Goal: Task Accomplishment & Management: Manage account settings

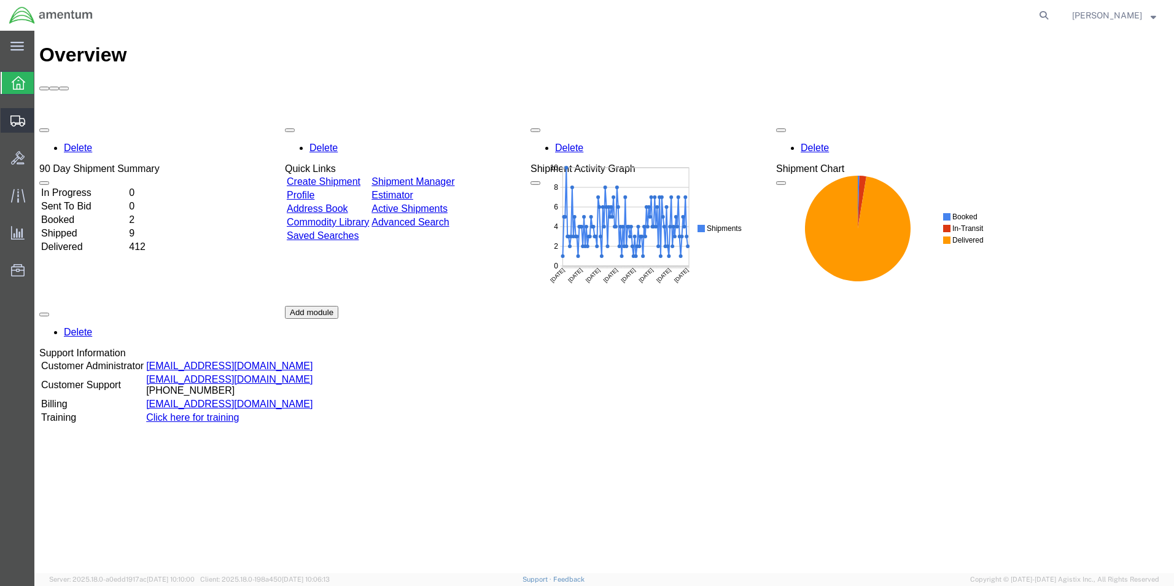
click at [0, 0] on span "Create Shipment" at bounding box center [0, 0] width 0 height 0
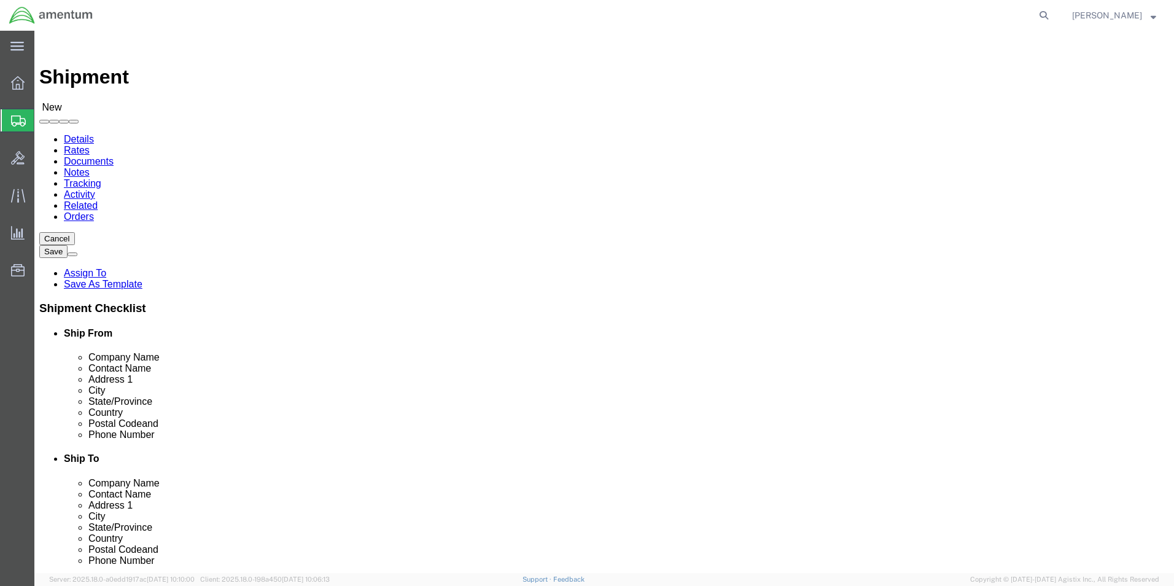
select select
type input "EHO"
select select "49929"
select select "[GEOGRAPHIC_DATA]"
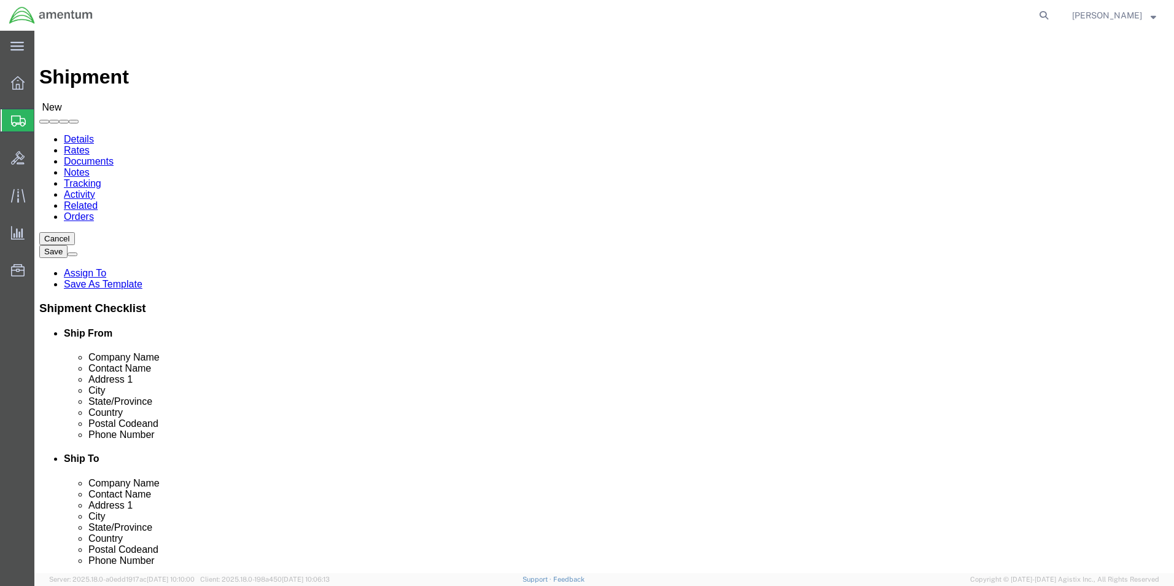
click input "text"
type input "[PERSON_NAME][EMAIL_ADDRESS][PERSON_NAME][DOMAIN_NAME]"
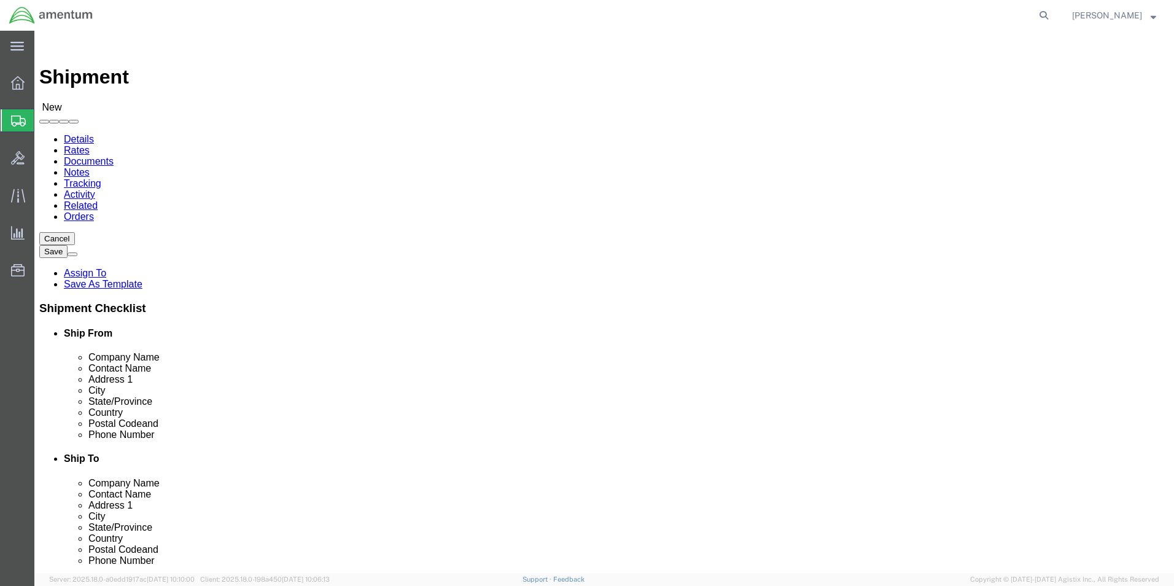
click label
click input "checkbox"
checkbox input "false"
drag, startPoint x: 673, startPoint y: 181, endPoint x: 675, endPoint y: 174, distance: 7.2
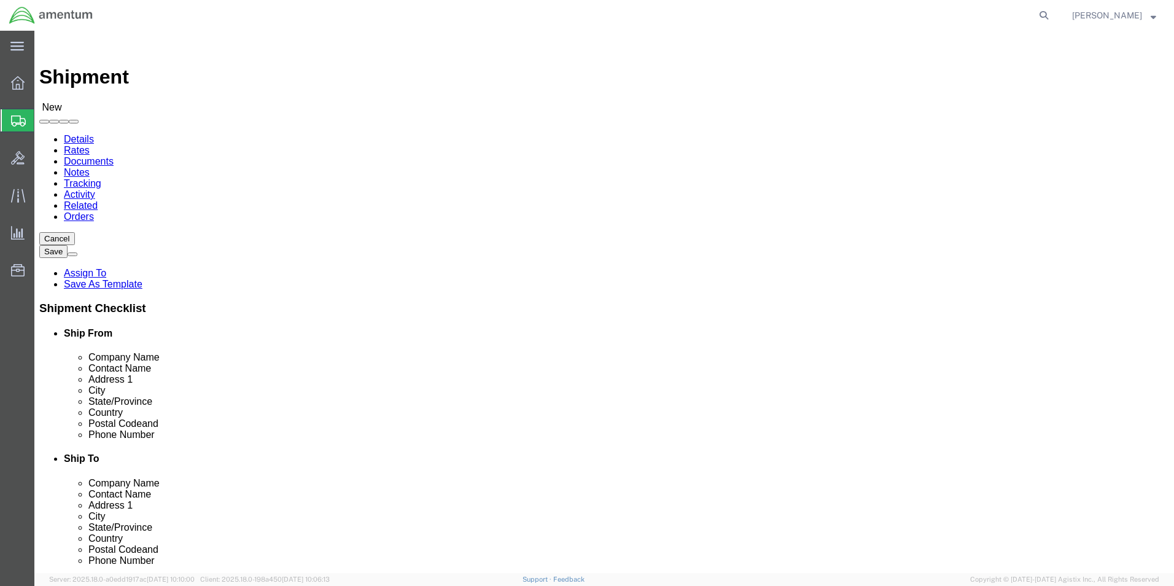
type input "NCC"
select select "69291"
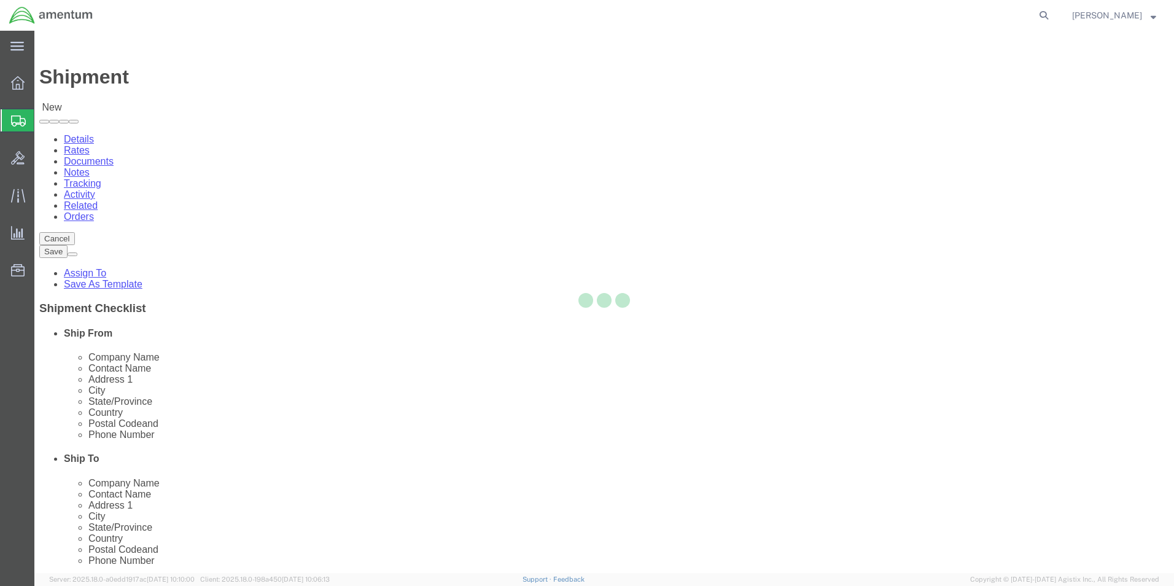
select select "[GEOGRAPHIC_DATA]"
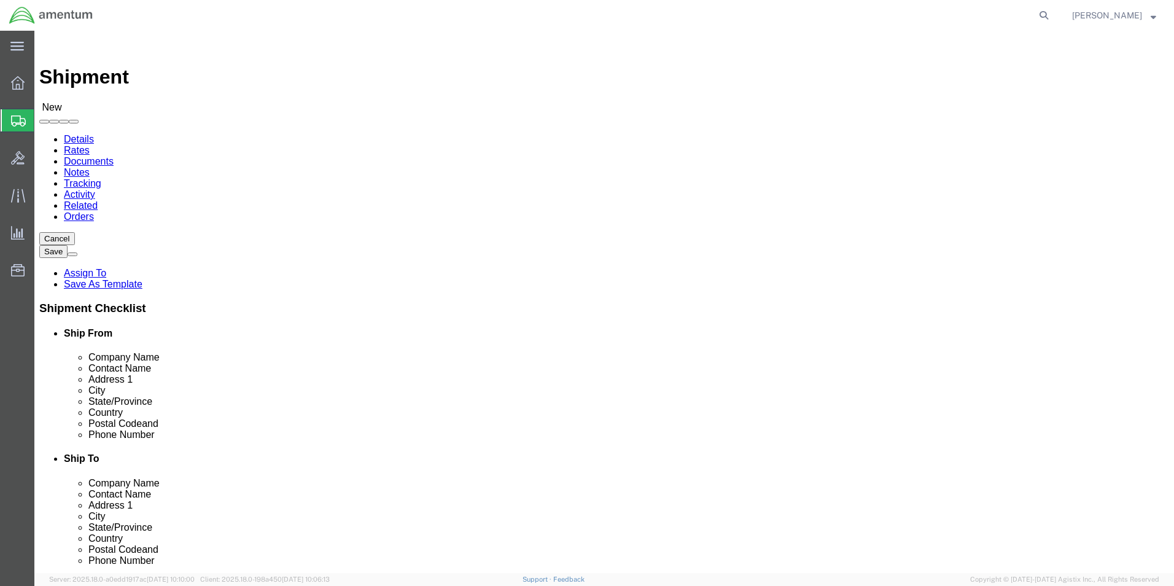
click input "text"
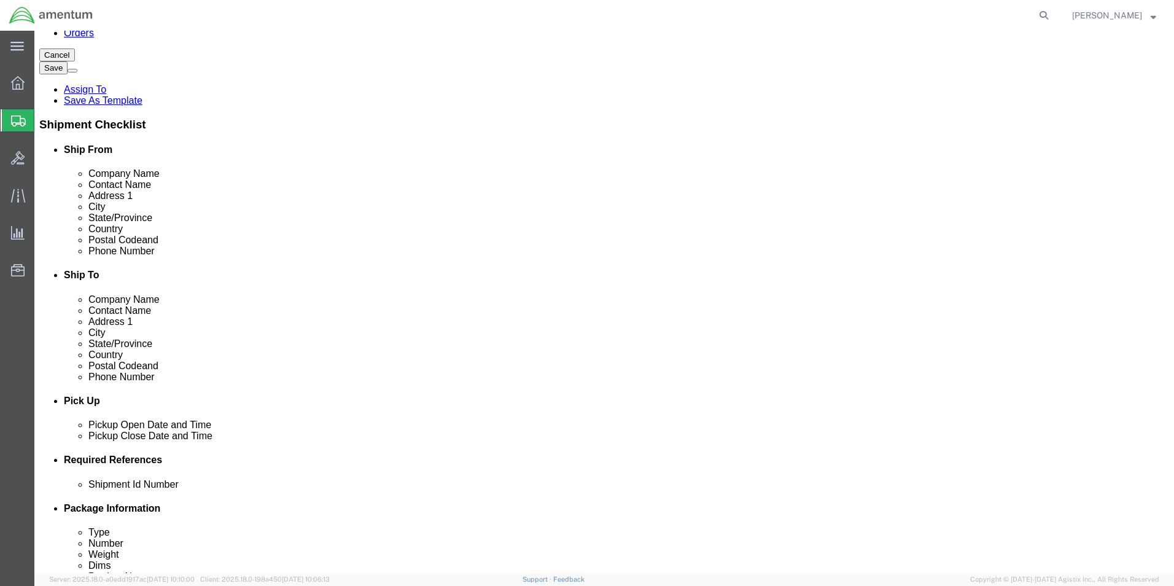
scroll to position [368, 0]
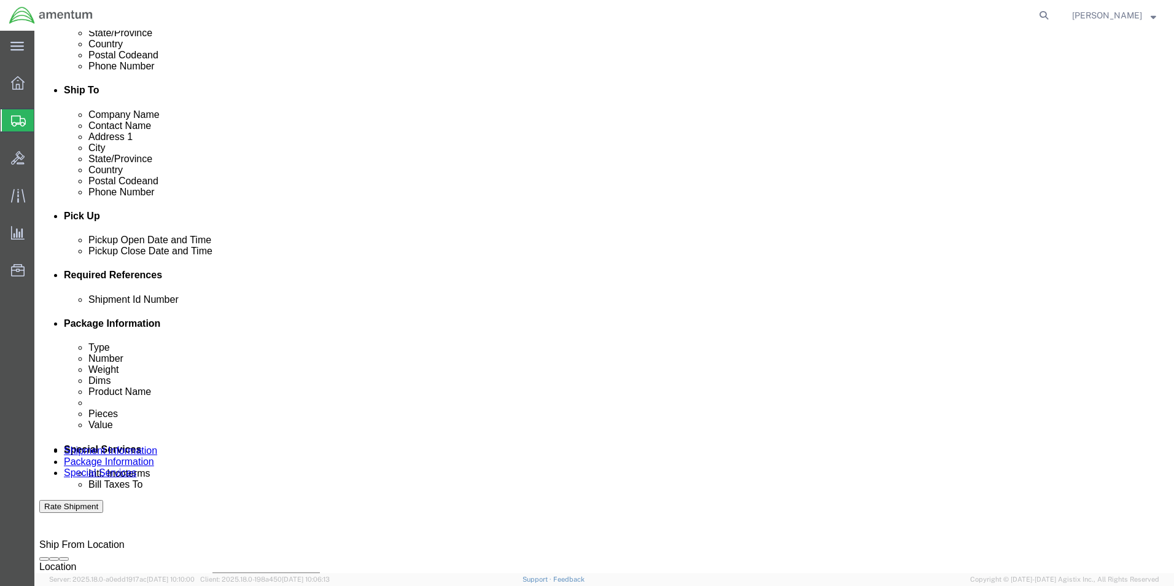
type input "[PHONE_NUMBER]"
click button "Add reference"
drag, startPoint x: 808, startPoint y: 350, endPoint x: 530, endPoint y: 481, distance: 307.0
click button "Add reference"
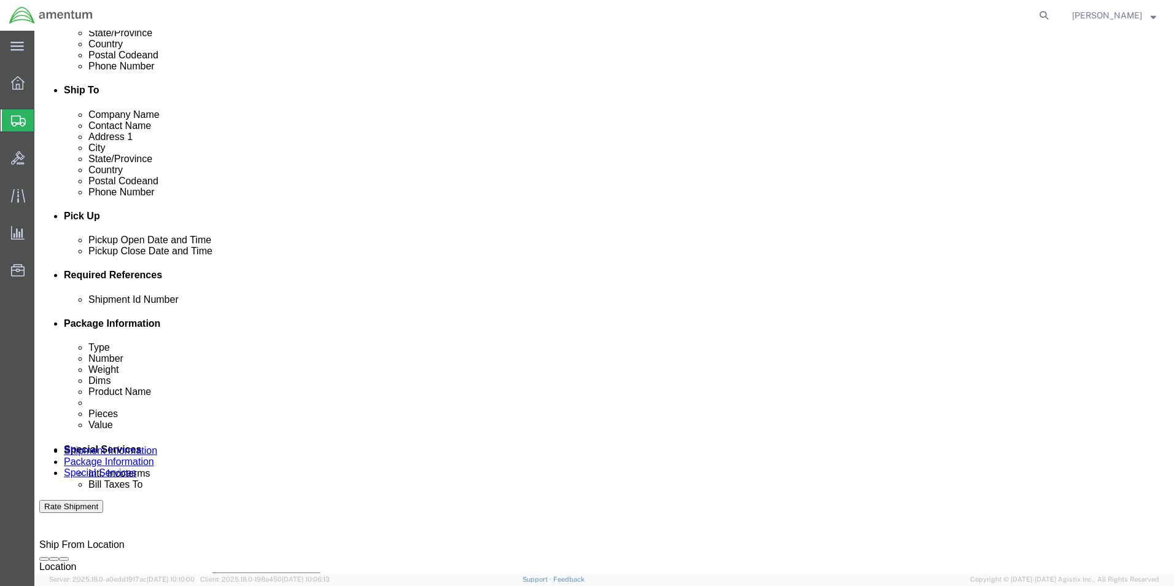
click input "text"
type input "[DATE]"
click select "Select Account Type Activity ID Airline Appointment Number ASN Batch Request # …"
select select "CUSTREF"
click select "Select Account Type Activity ID Airline Appointment Number ASN Batch Request # …"
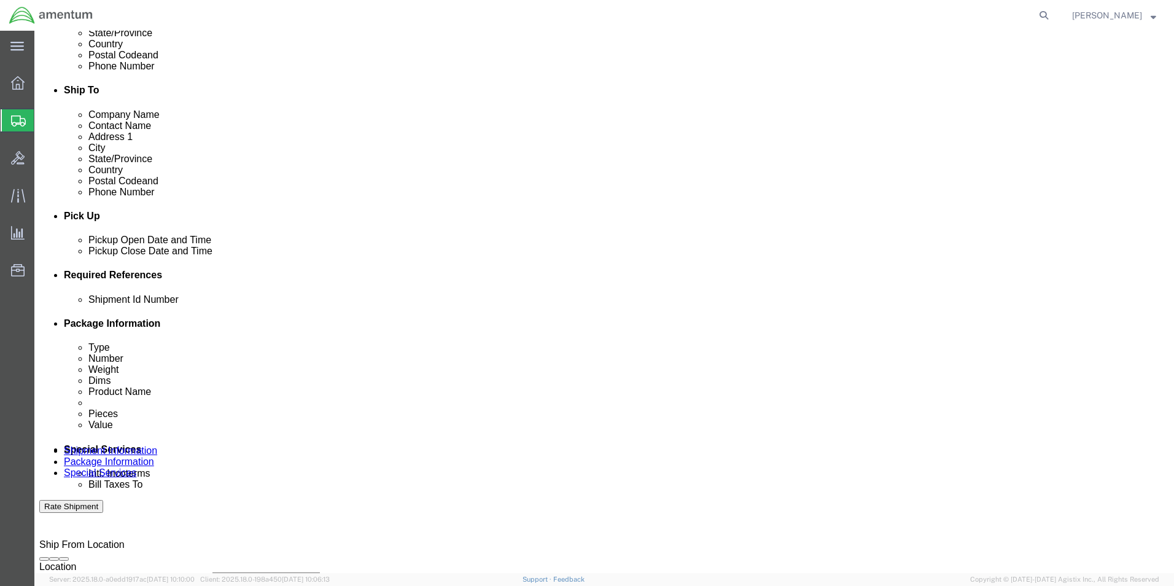
click input "text"
type input "TOOL TRANSFER"
click select "Select Account Type Activity ID Airline Appointment Number ASN Batch Request # …"
select select "PROJNUM"
click select "Select Account Type Activity ID Airline Appointment Number ASN Batch Request # …"
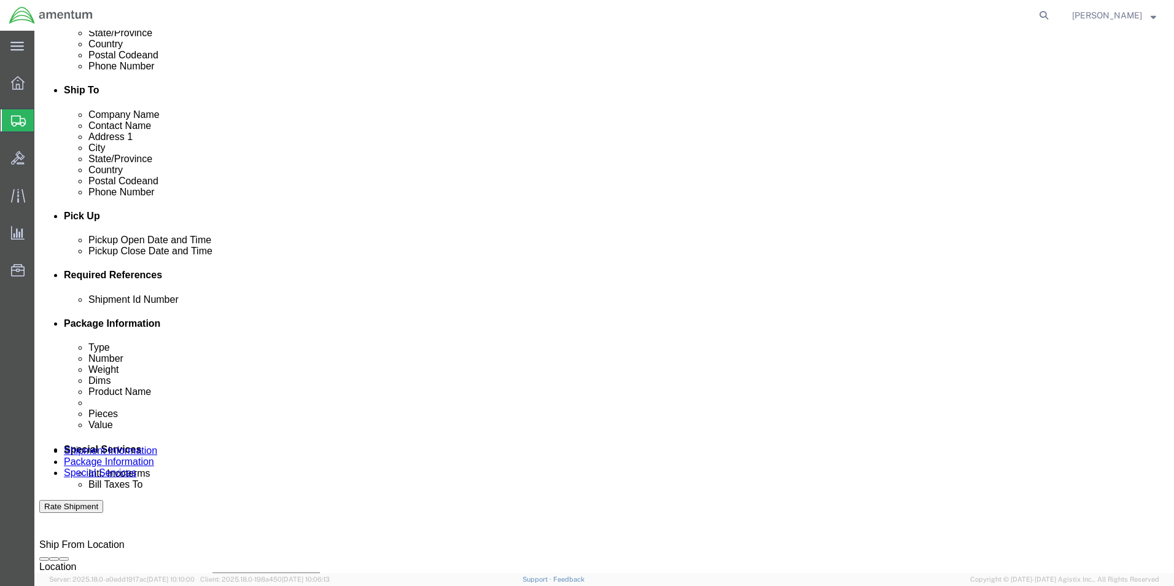
click input "text"
type input "6118.03.03.2219.000.EHO.0000"
click select "Select Account Type Activity ID Airline Appointment Number ASN Batch Request # …"
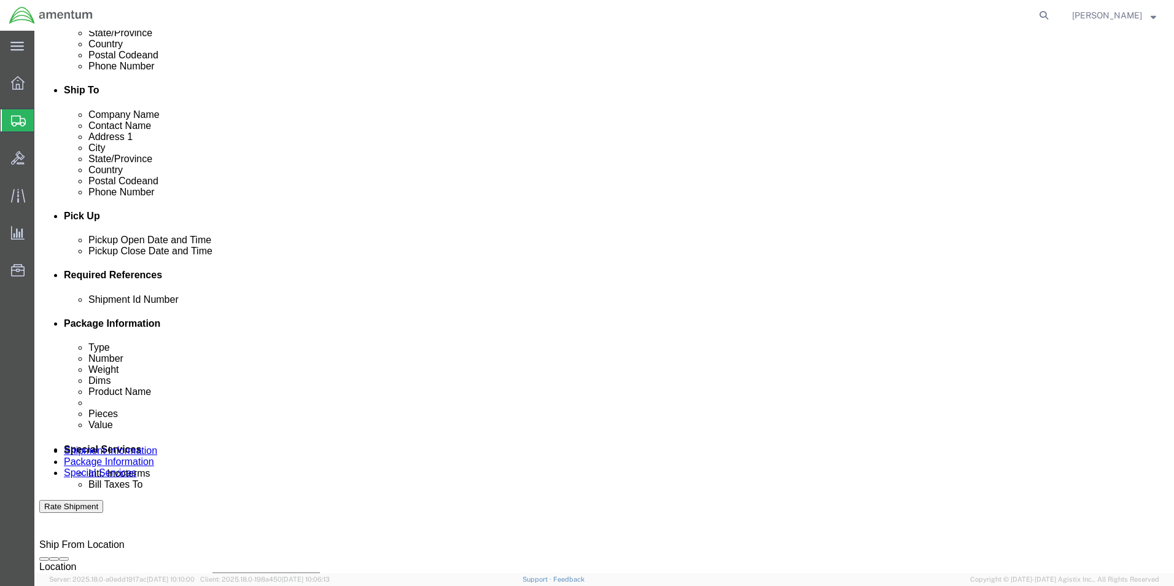
select select "DEPT"
click select "Select Account Type Activity ID Airline Appointment Number ASN Batch Request # …"
click input "text"
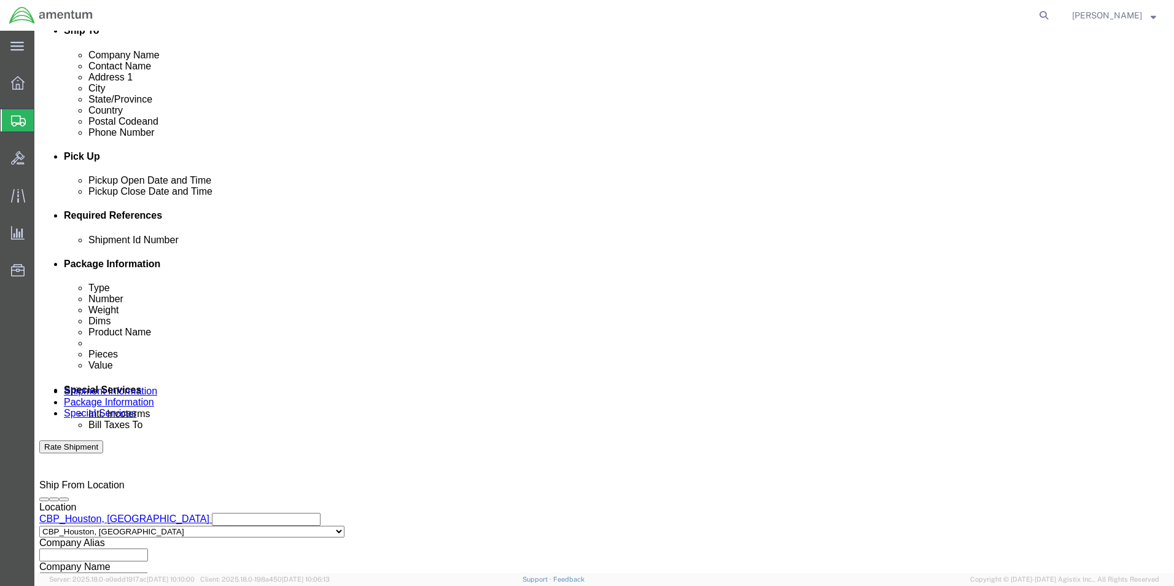
scroll to position [535, 0]
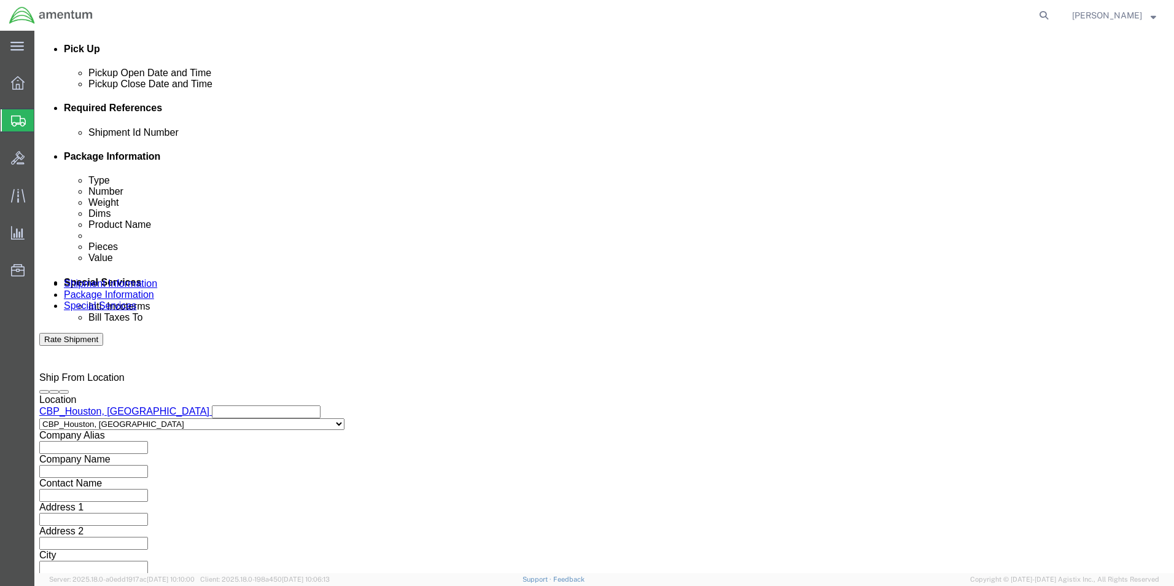
type input "CBP"
click button "Continue"
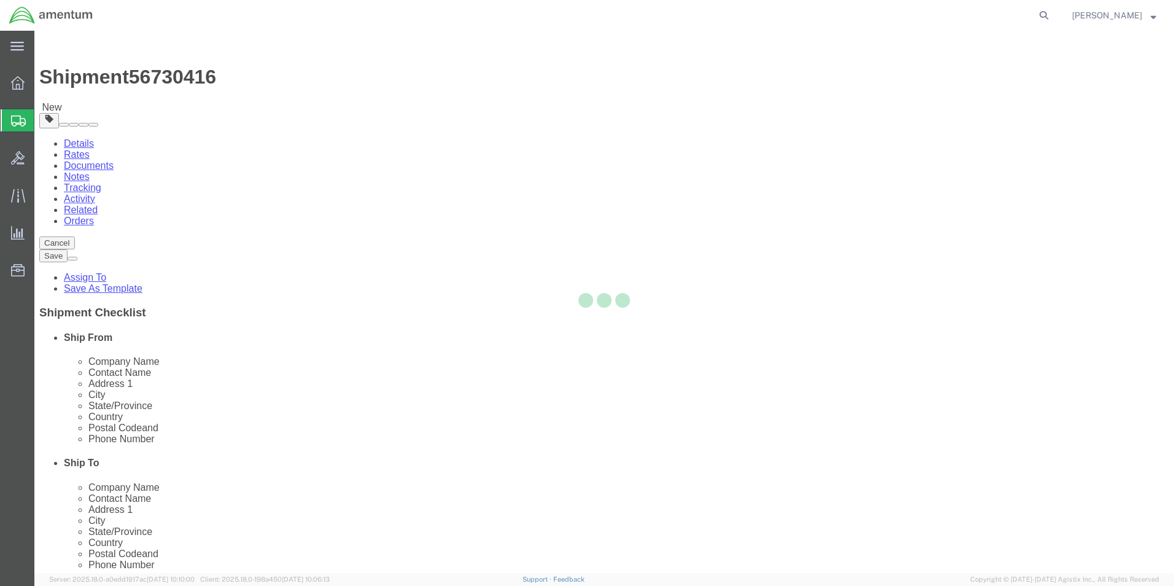
select select "CBOX"
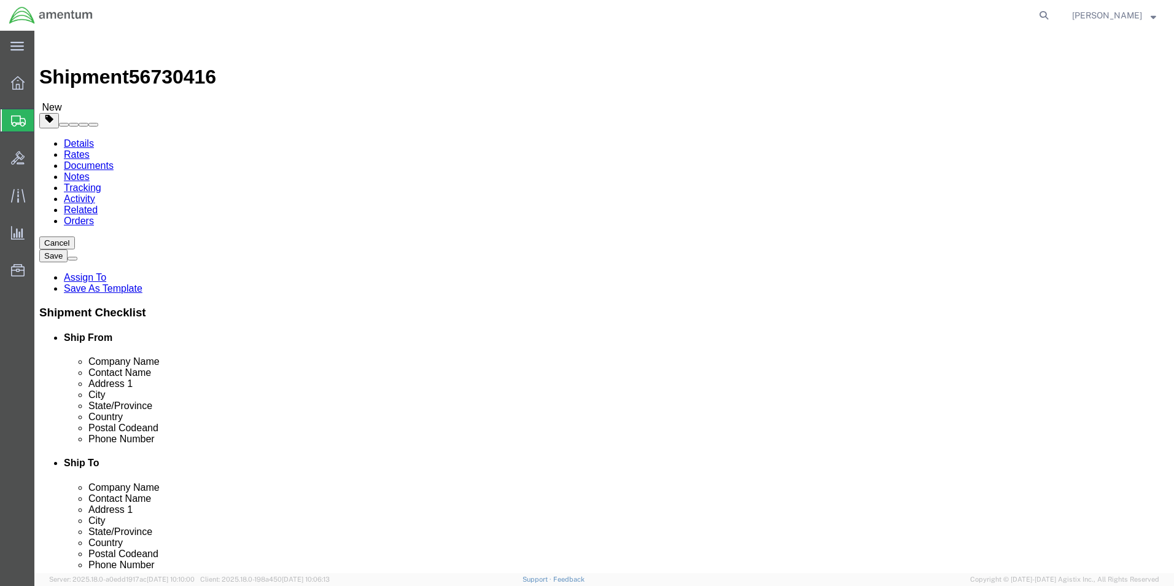
click input "text"
type input "14"
type input "1"
type input "4"
type input "14"
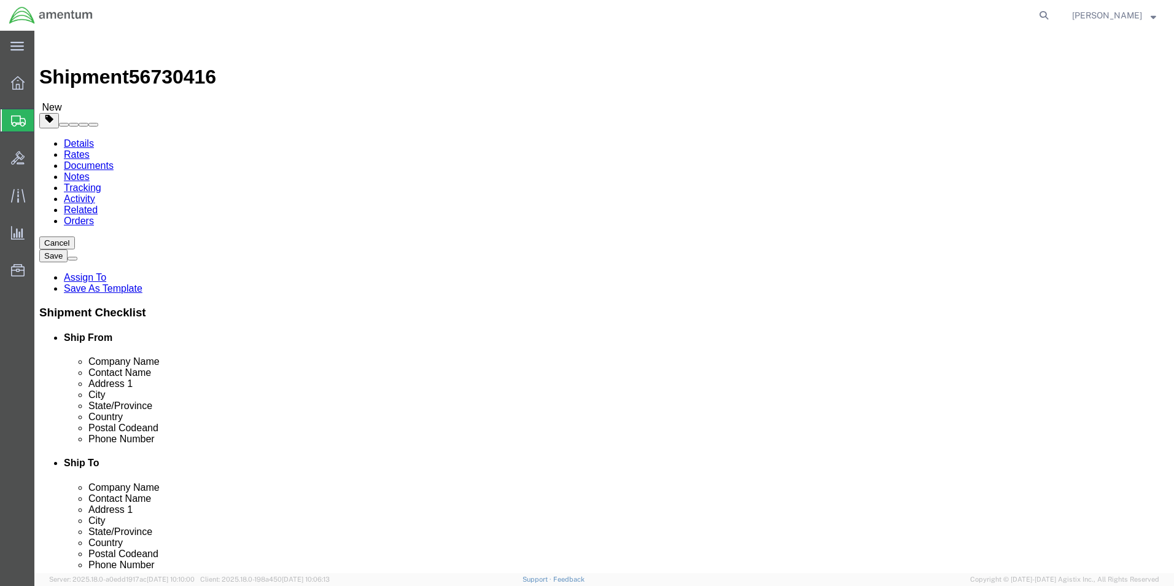
type input "14"
type input "13.0"
click link "Add Content"
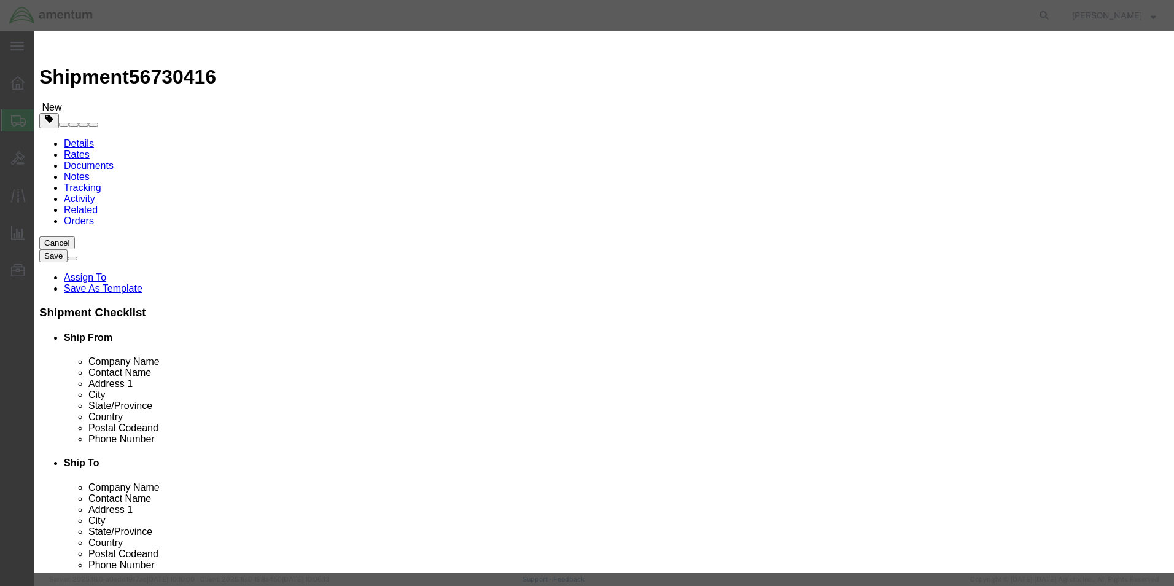
click input "text"
type input "VARIOUS TOOLS"
type input "1"
type input "2000.00"
click button "Save & Close"
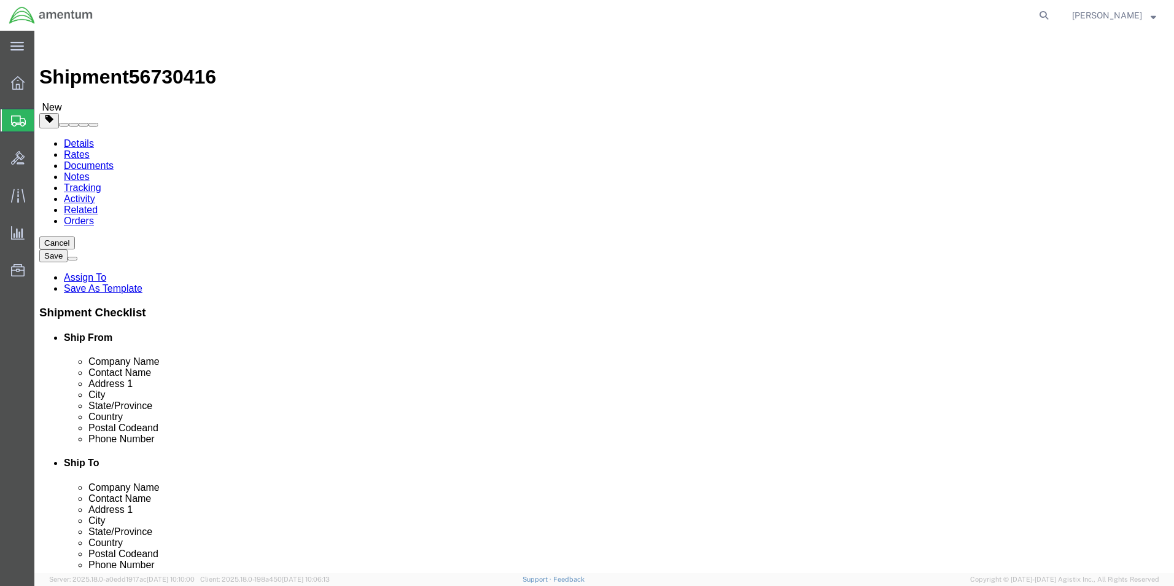
click button "Rate Shipment"
click link "Shipment Information"
click input "Ship To Location / Contact Name : This field is required."
type input "[PERSON_NAME]"
click button "Rate Shipment"
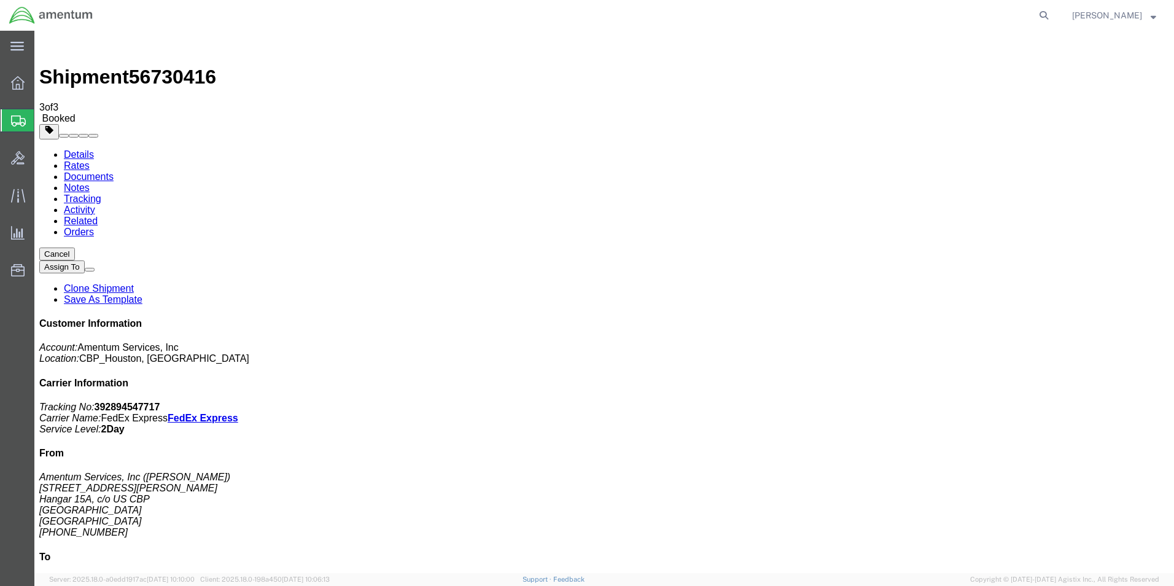
checkbox input "true"
click at [0, 0] on span "Create Shipment" at bounding box center [0, 0] width 0 height 0
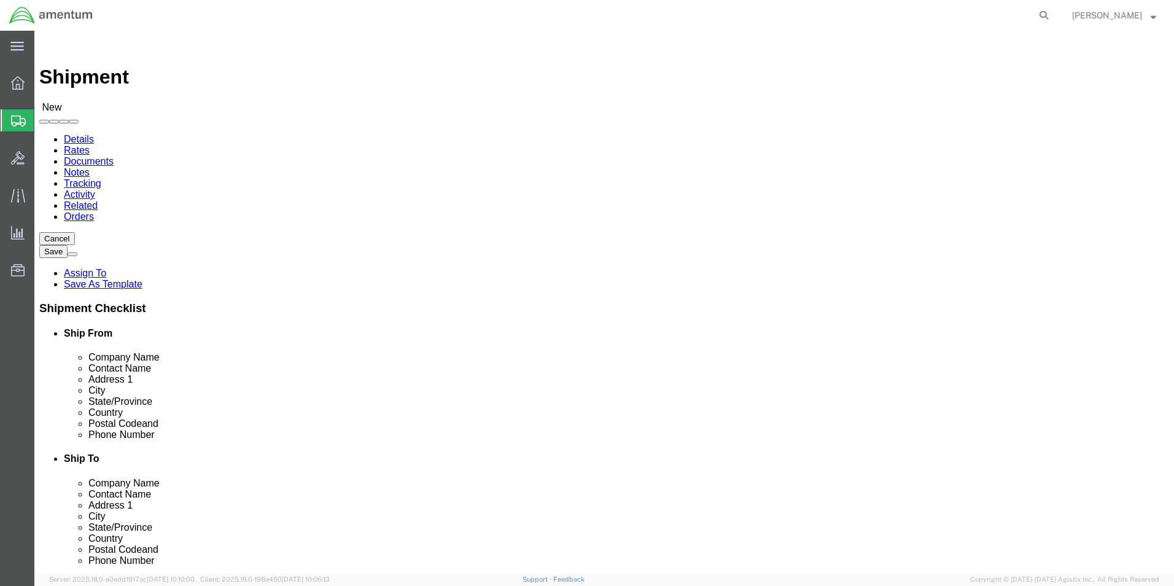
type input "EHO"
select select "49929"
select select "[GEOGRAPHIC_DATA]"
click input "text"
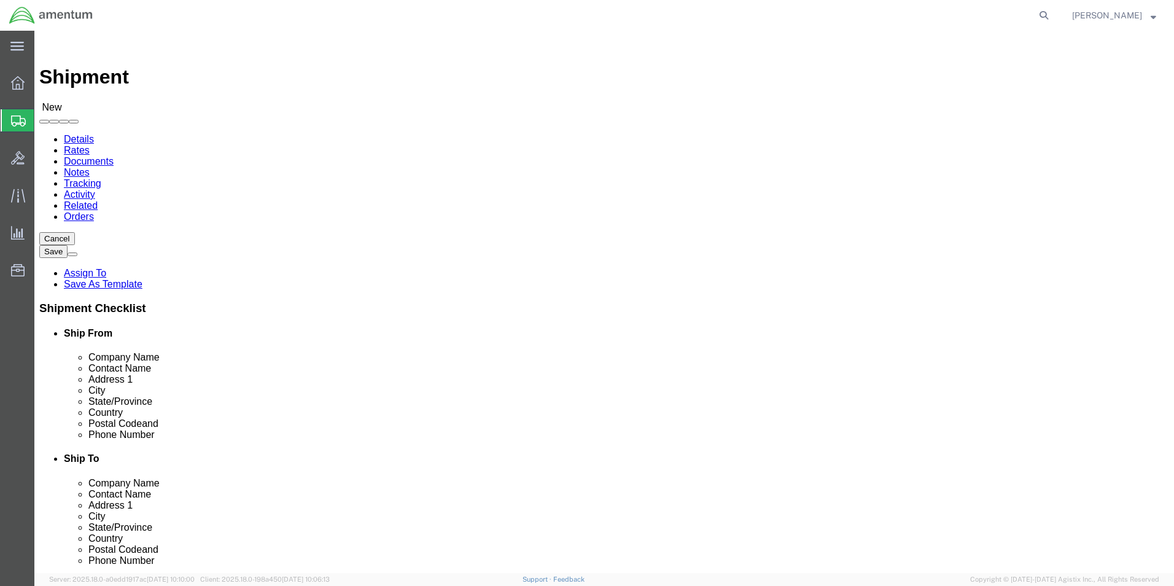
click input "text"
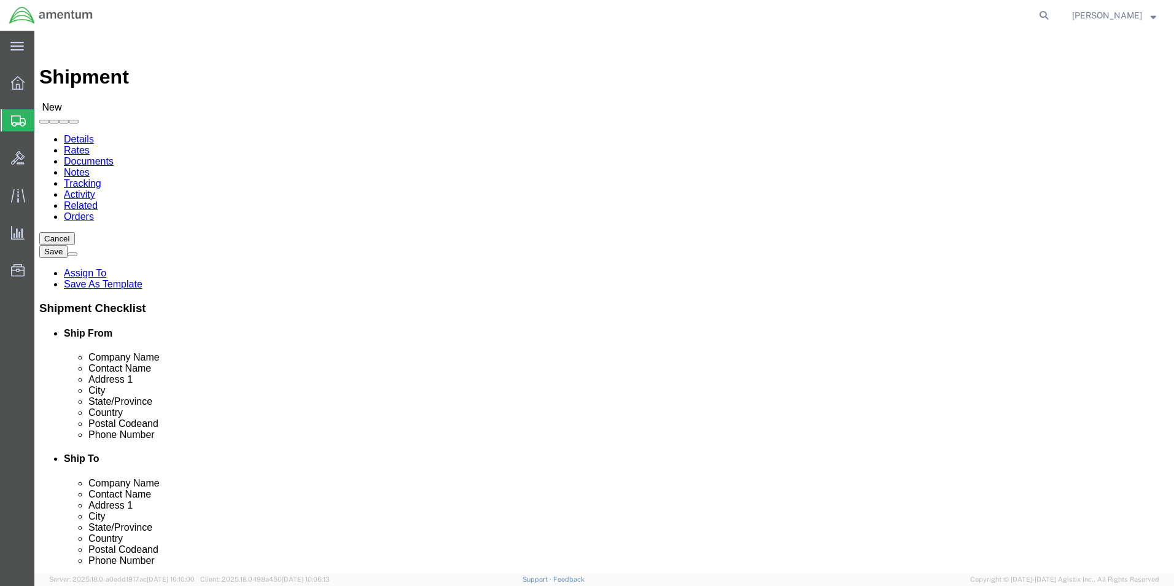
click input "text"
type input "[PERSON_NAME][EMAIL_ADDRESS][PERSON_NAME][DOMAIN_NAME]"
click input "checkbox"
checkbox input "false"
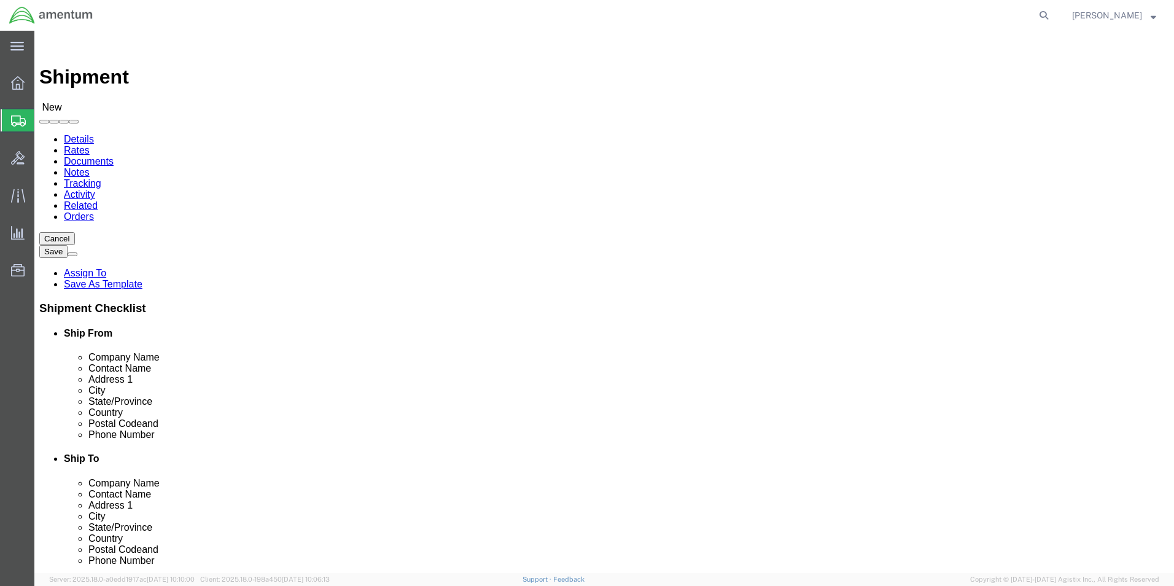
click input "text"
type input "B"
click input "text"
type input "B"
click input "text"
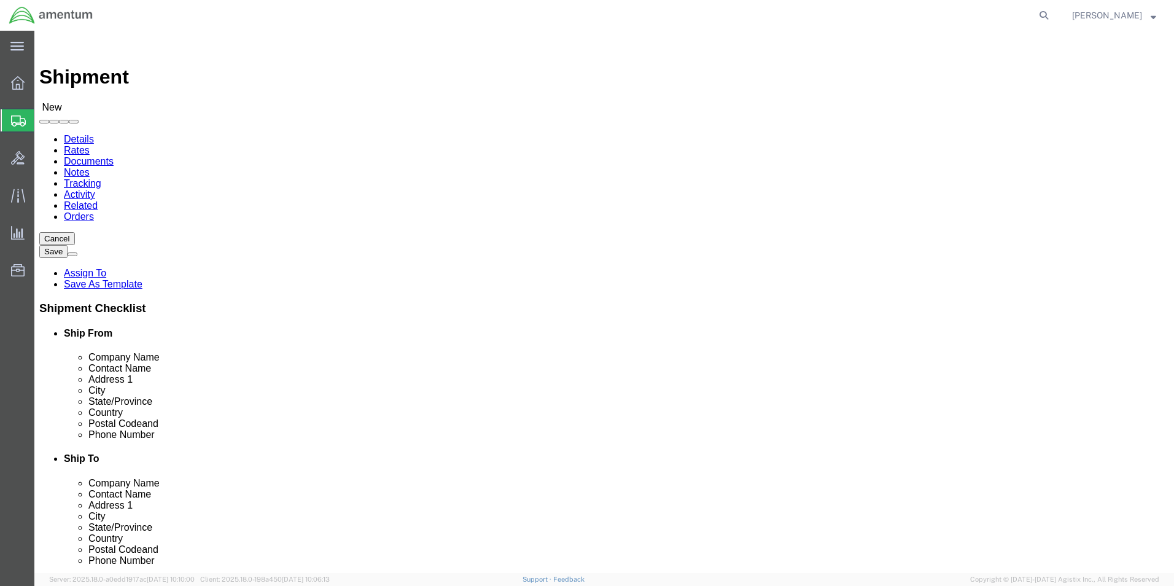
type input "P"
click input "text"
type input "PRATTVILLE TURBINE PARTS"
type input "[PERSON_NAME]"
type input "[STREET_ADDRESS]"
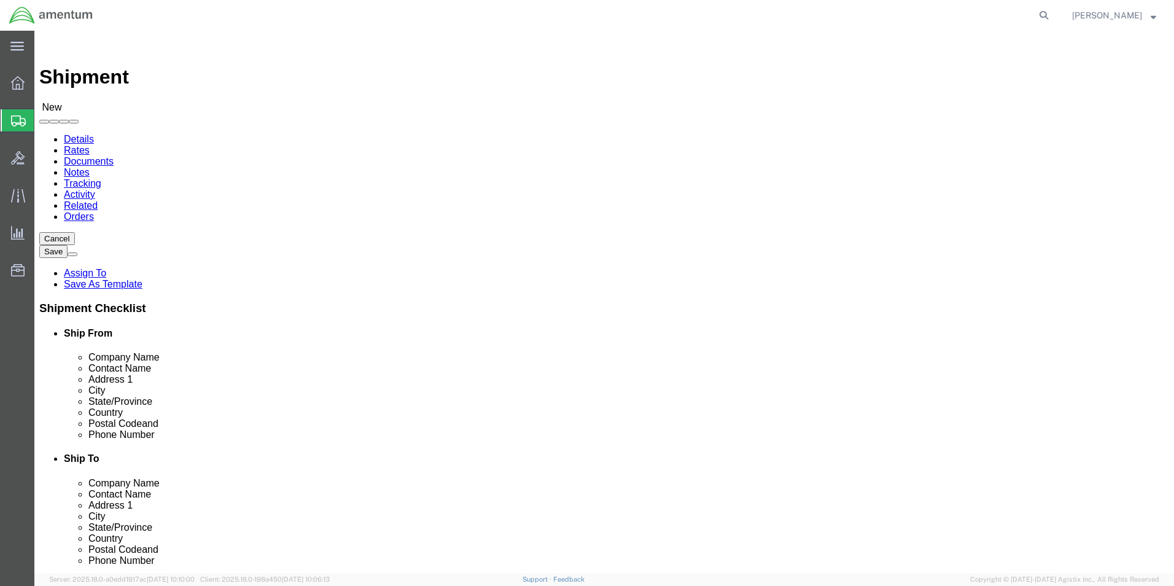
type input "[GEOGRAPHIC_DATA]"
type input "A"
click input "Postal Code"
type input "36067"
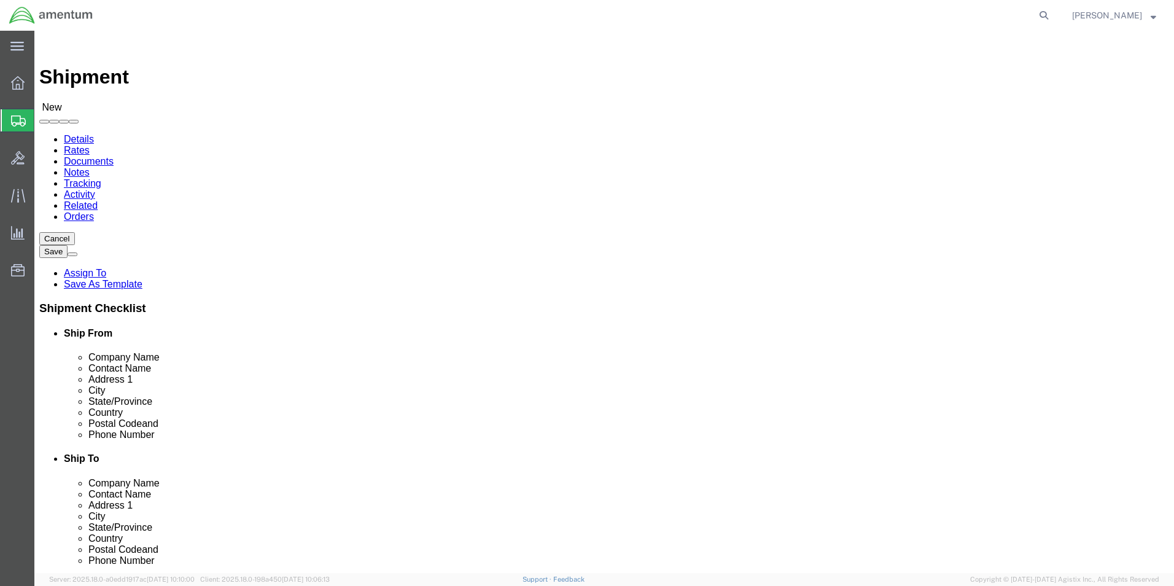
click input "text"
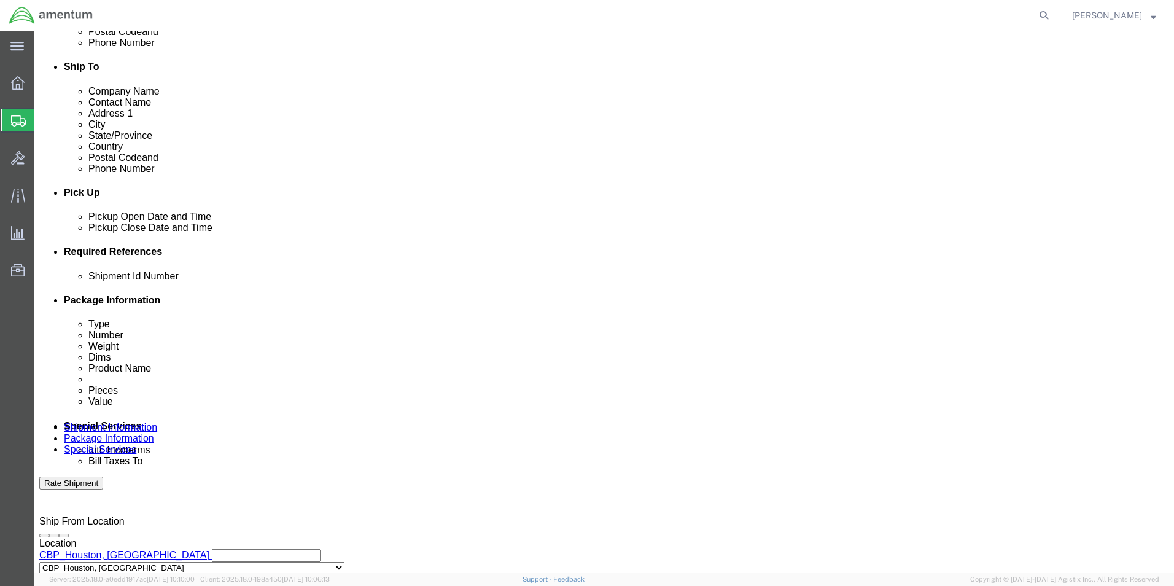
scroll to position [430, 0]
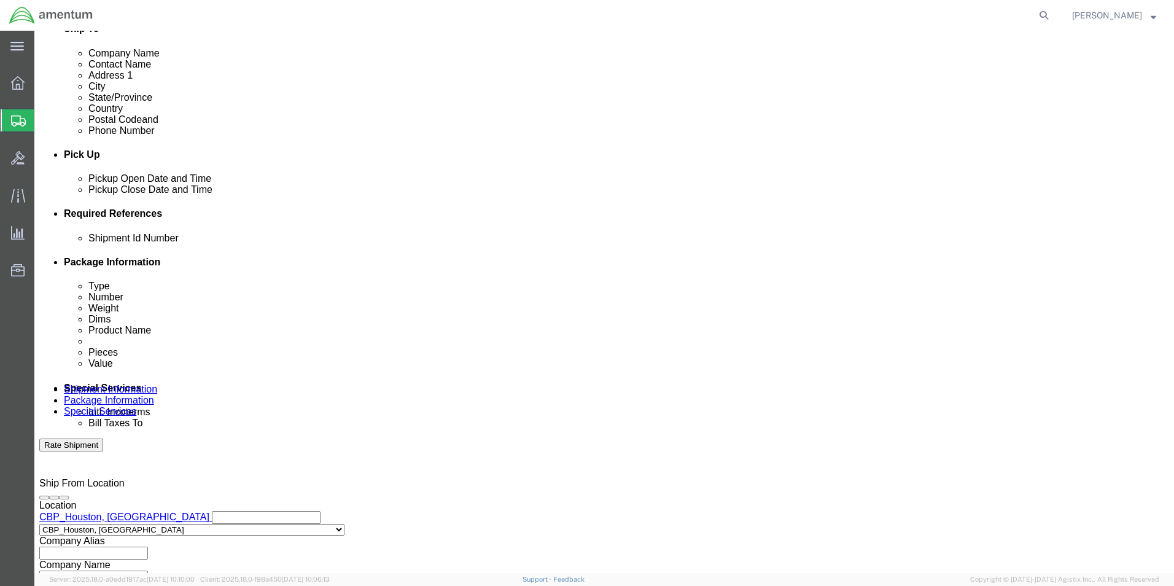
type input "[PHONE_NUMBER]"
click button "Add reference"
click input "text"
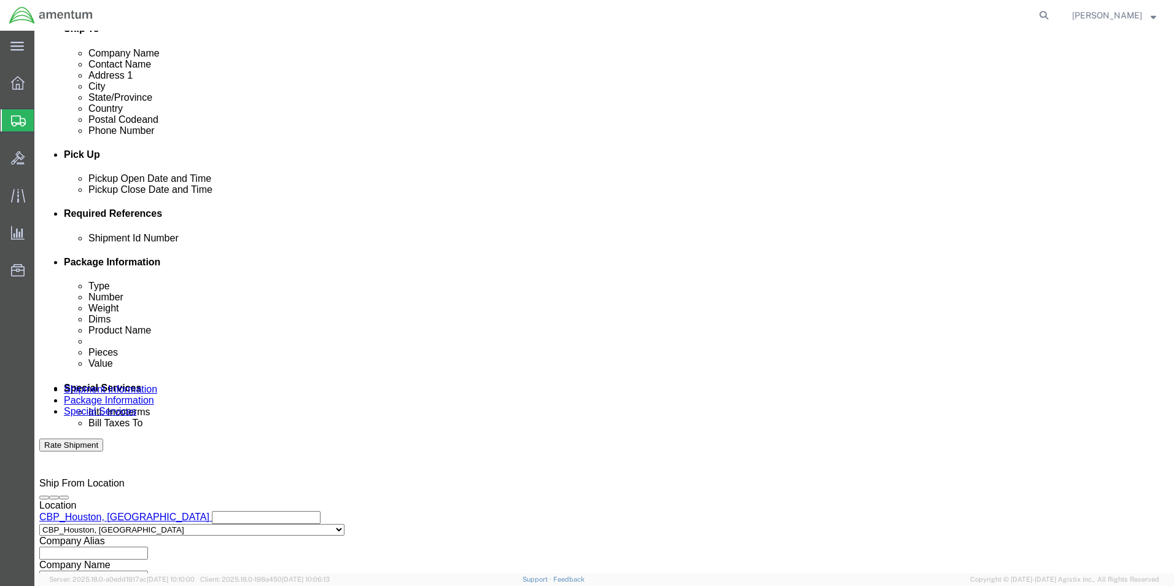
type input "[DATE]"
click select "Select Account Type Activity ID Airline Appointment Number ASN Batch Request # …"
select select "CUSTREF"
click select "Select Account Type Activity ID Airline Appointment Number ASN Batch Request # …"
click input "text"
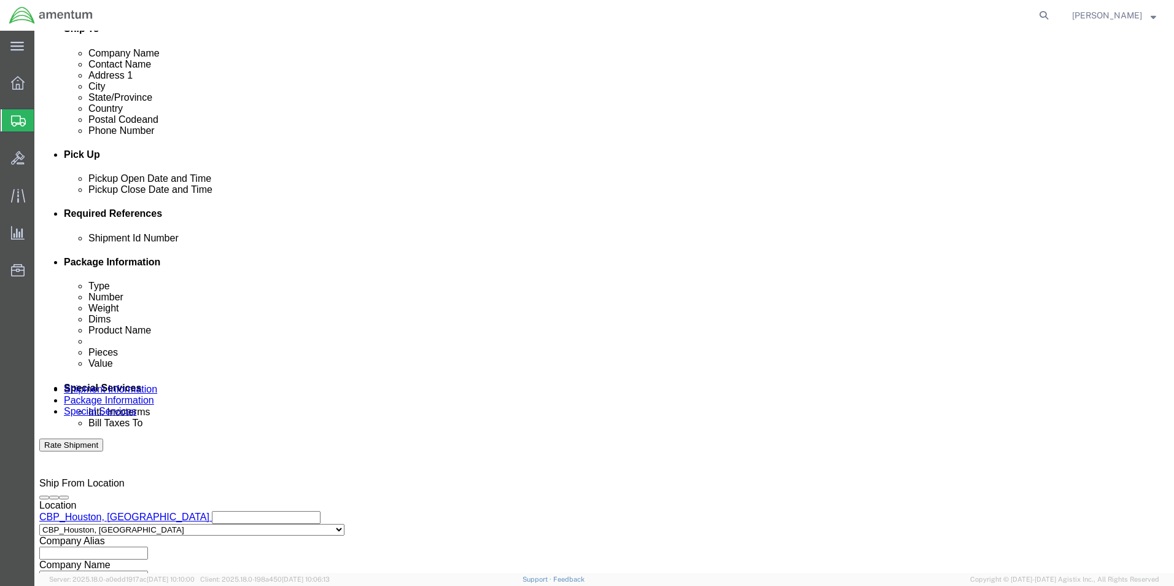
type input "A/C RECORDS"
click select "Select Account Type Activity ID Airline Appointment Number ASN Batch Request # …"
select select "PROJNUM"
click select "Select Account Type Activity ID Airline Appointment Number ASN Batch Request # …"
click input "text"
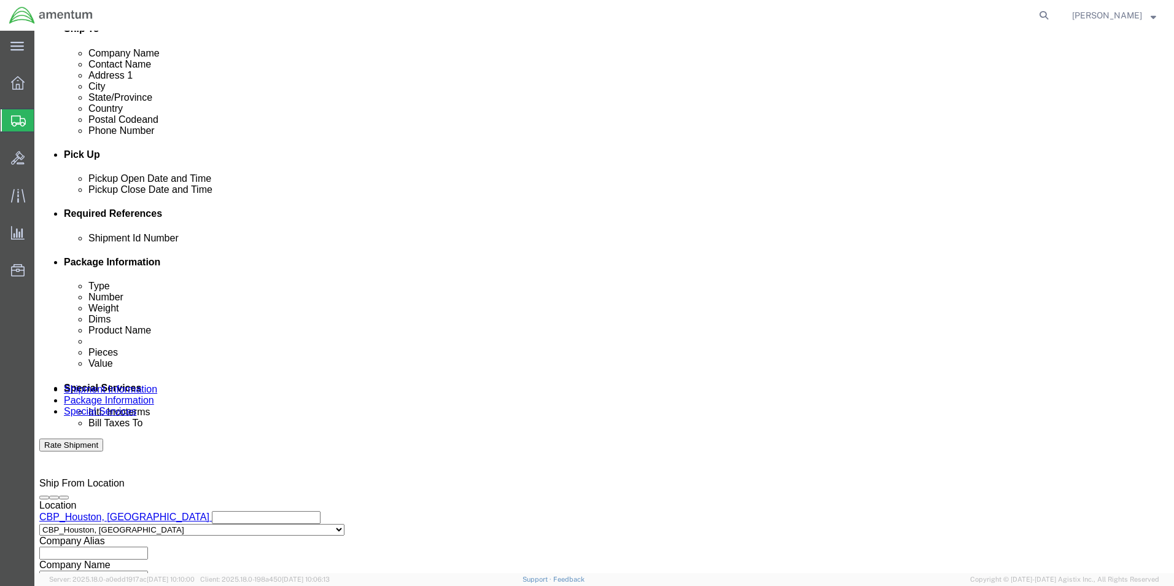
scroll to position [0, 21]
type input "6118.03.03.2219.000.EHO.0000"
click select "Select Account Type Activity ID Airline Appointment Number ASN Batch Request # …"
select select "DEPT"
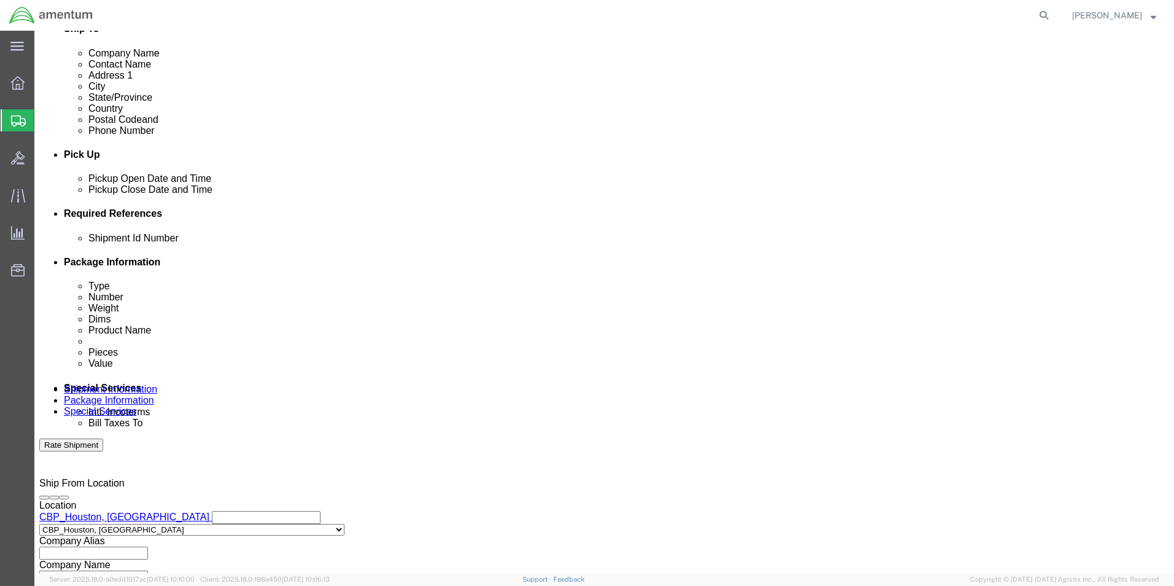
click select "Select Account Type Activity ID Airline Appointment Number ASN Batch Request # …"
click input "text"
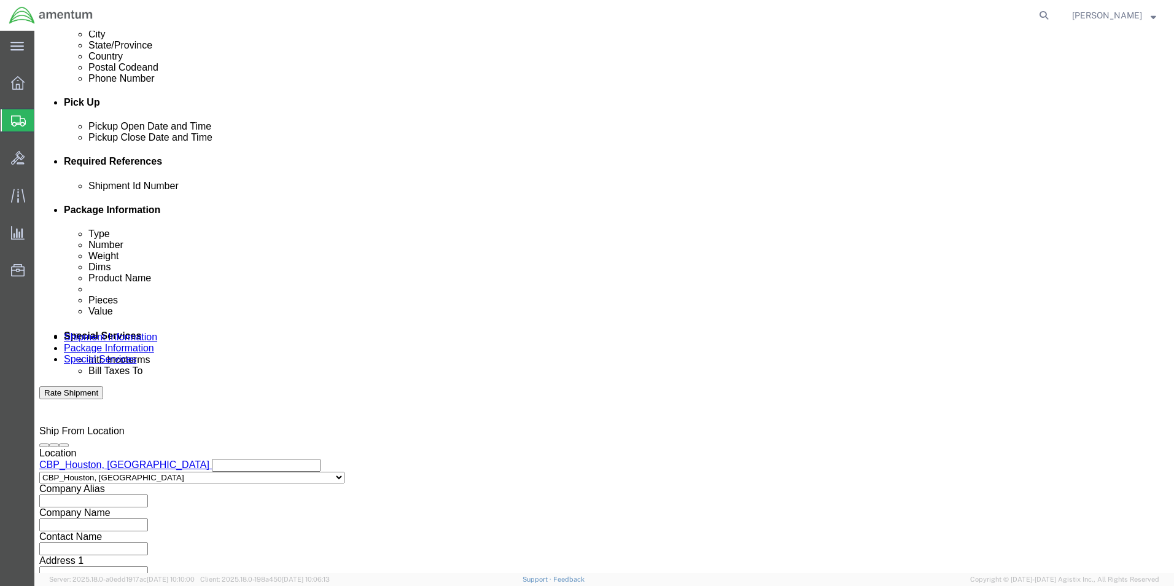
scroll to position [535, 0]
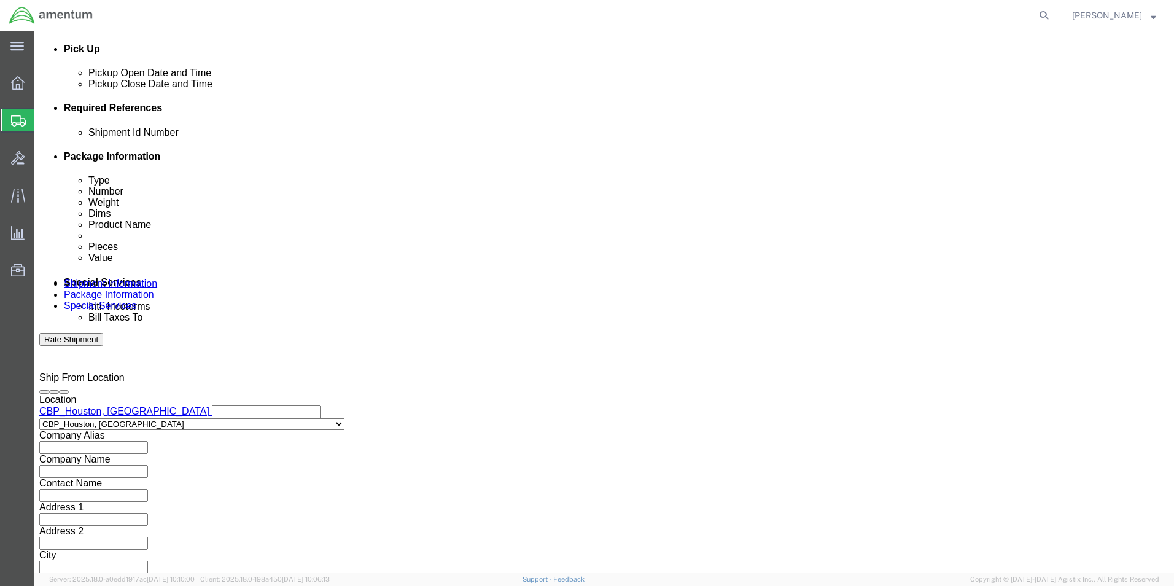
type input "CBP"
click button "Continue"
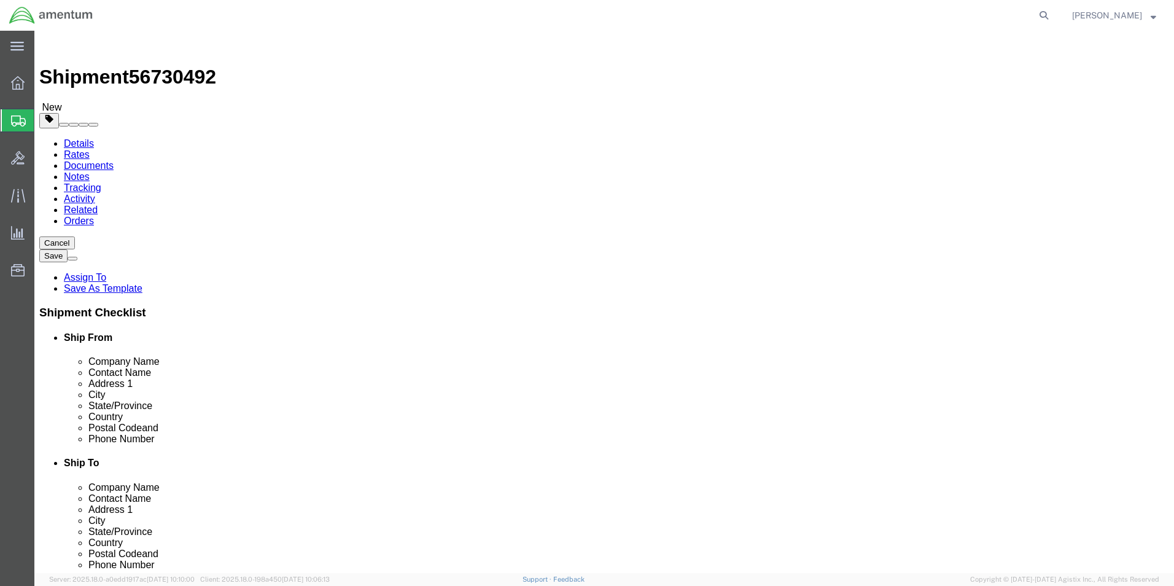
select select "CBOX"
click input "text"
type input "12"
type input "9"
type input "8"
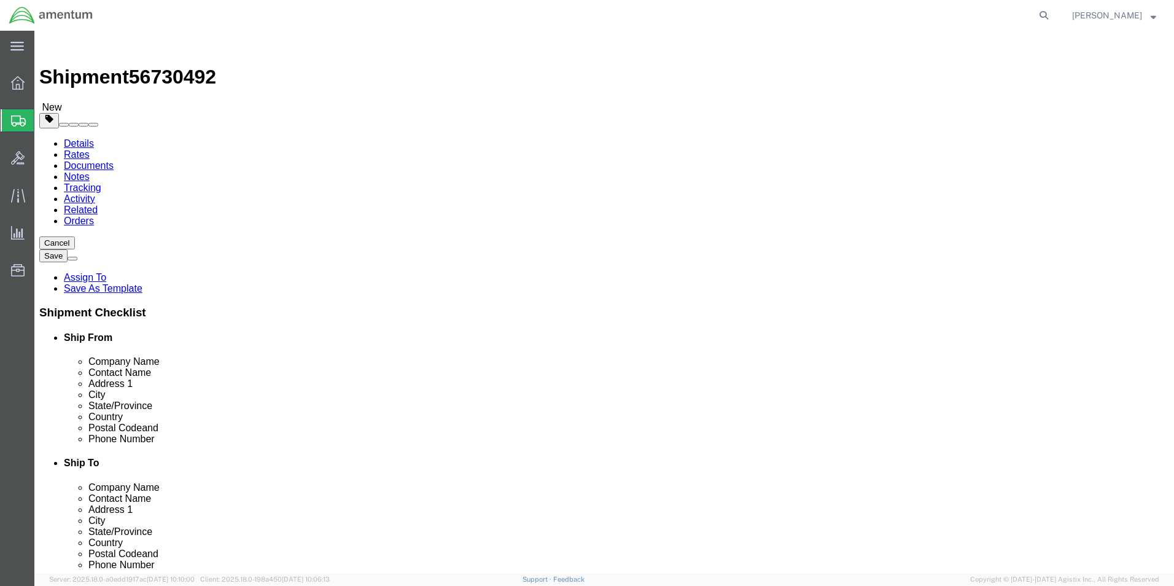
type input "17.5"
click link "Add Content"
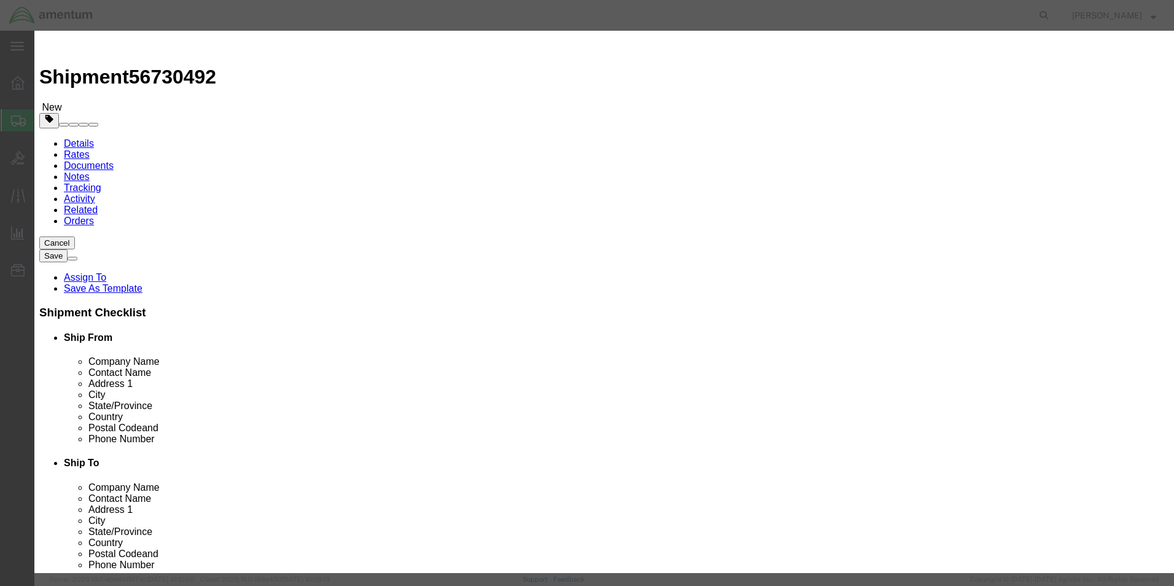
drag, startPoint x: 396, startPoint y: 91, endPoint x: 412, endPoint y: 89, distance: 16.1
click input "text"
type input "A/C RECORDS"
type input "1"
type input "20.00"
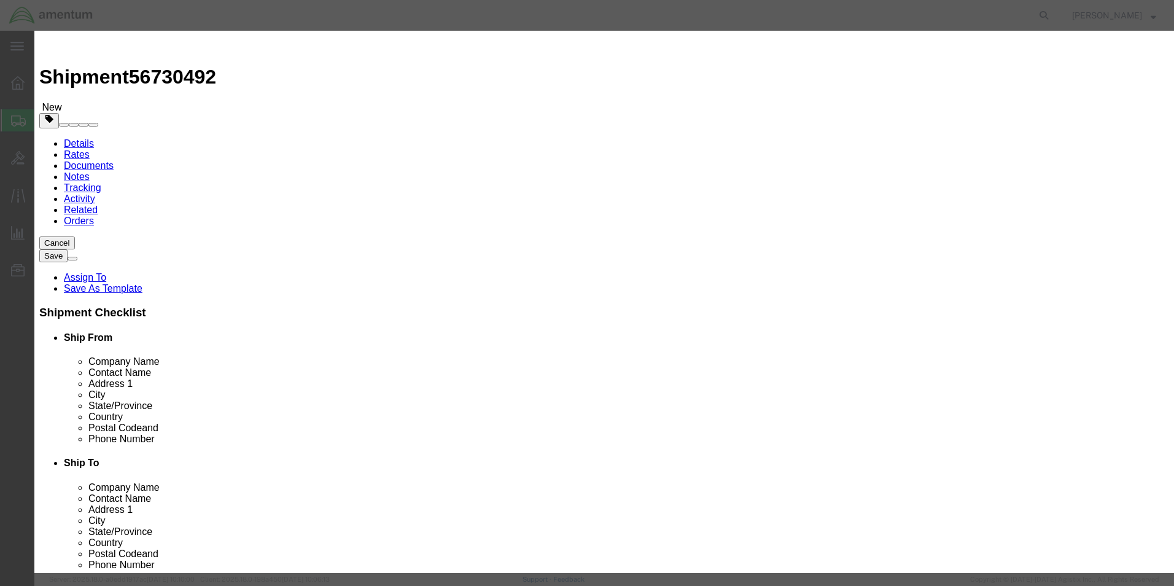
click button "Save & Close"
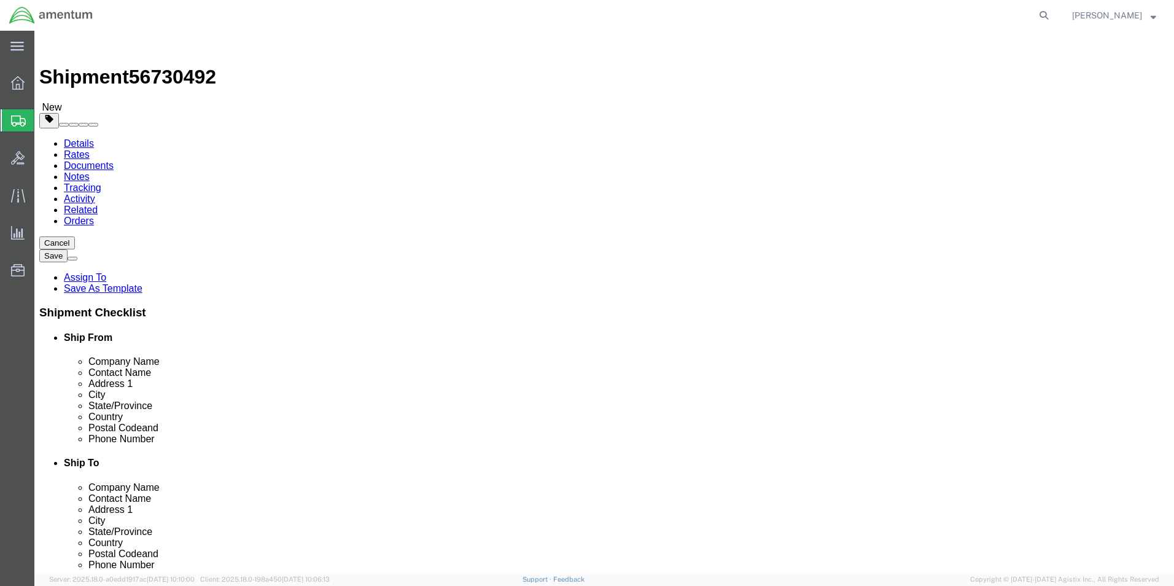
click link "Add Content"
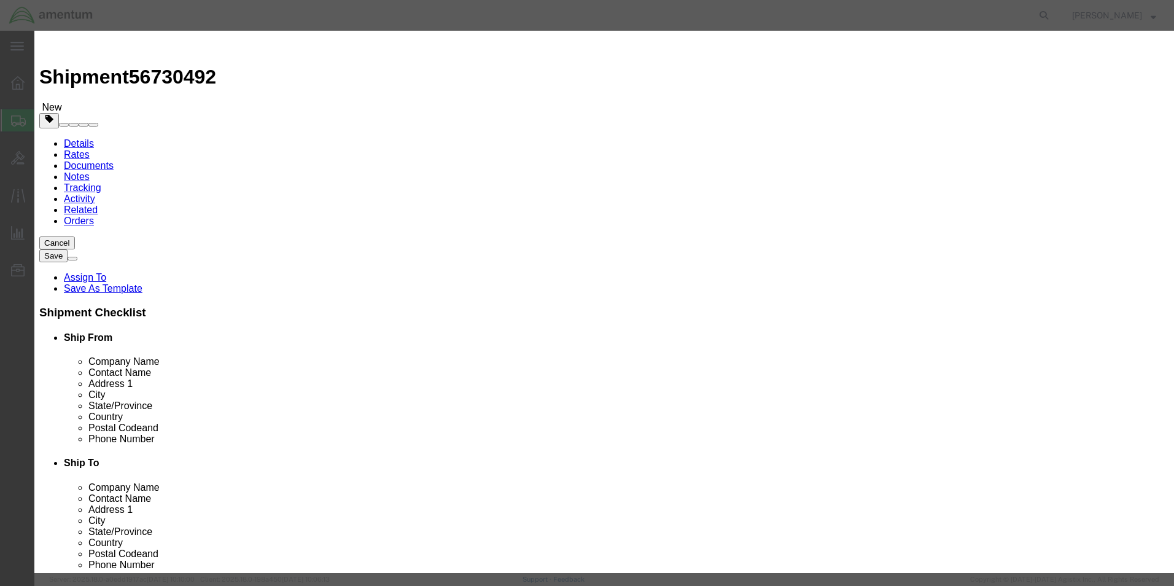
click input "text"
type input "A/C RECORDS"
type input "1"
type input "20.00"
click button "Save & Close"
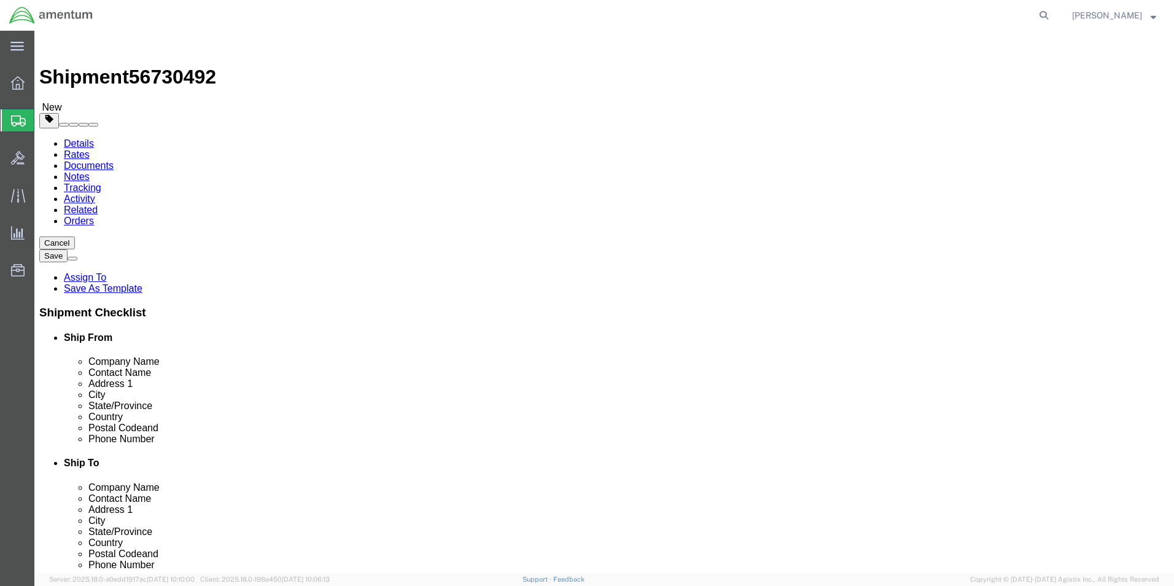
click icon
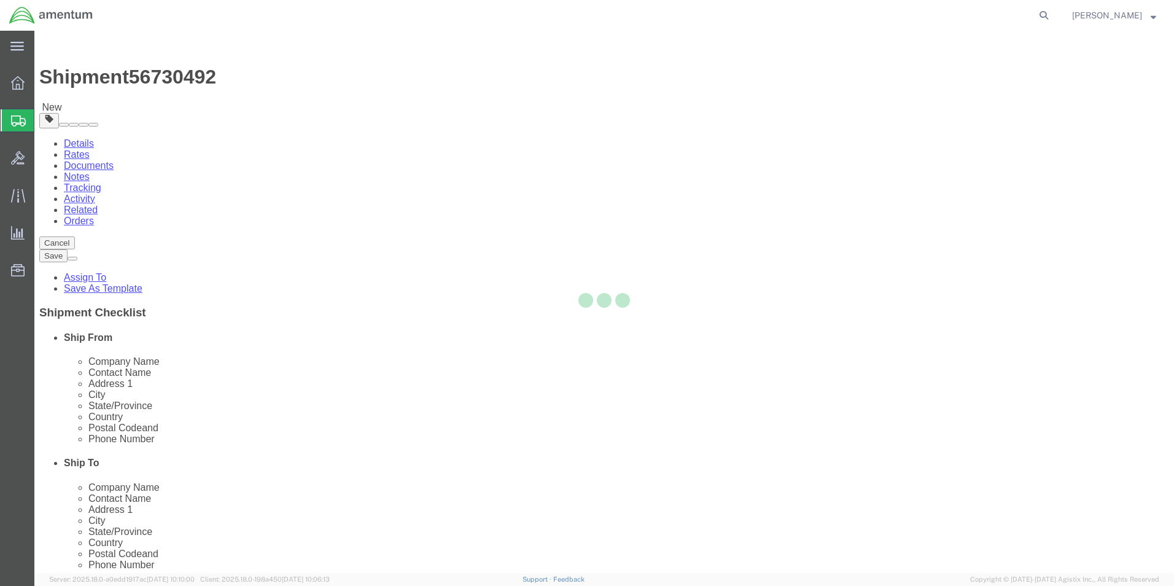
select select
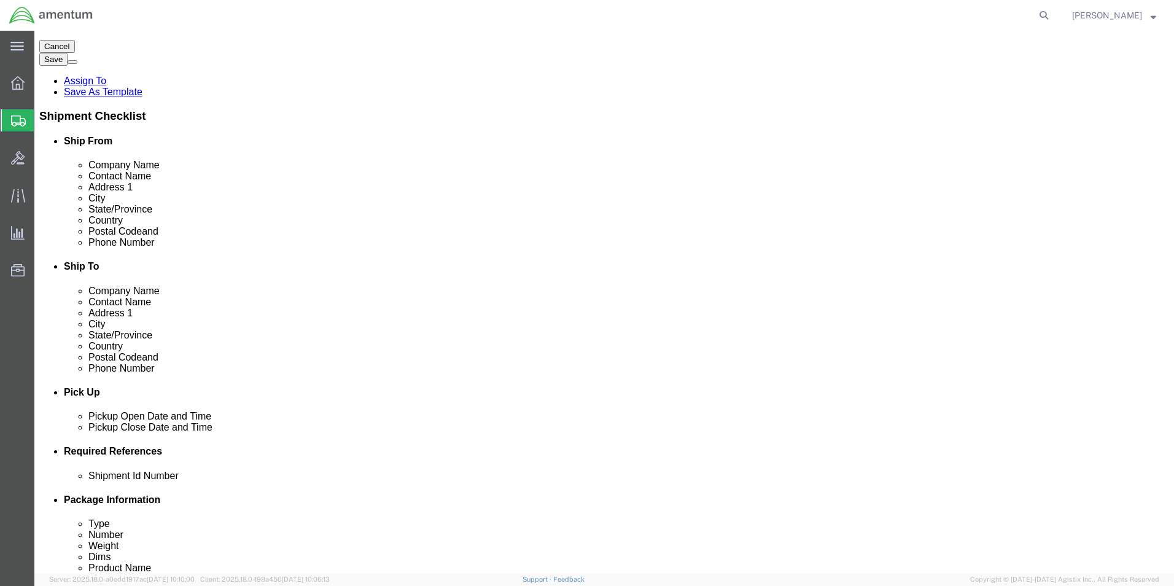
scroll to position [246, 0]
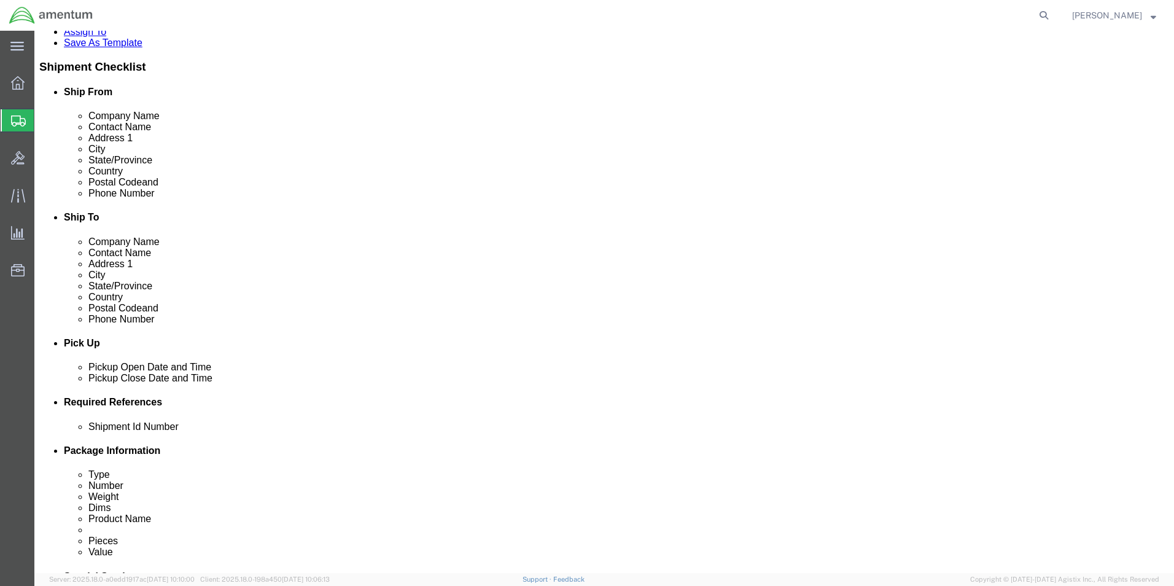
click select "Select Recipient Account Sender/Shipper Third Party Account"
select select "THRD"
click select "Select Recipient Account Sender/Shipper Third Party Account"
select select
click select "Select DHL FedEx Express UPS"
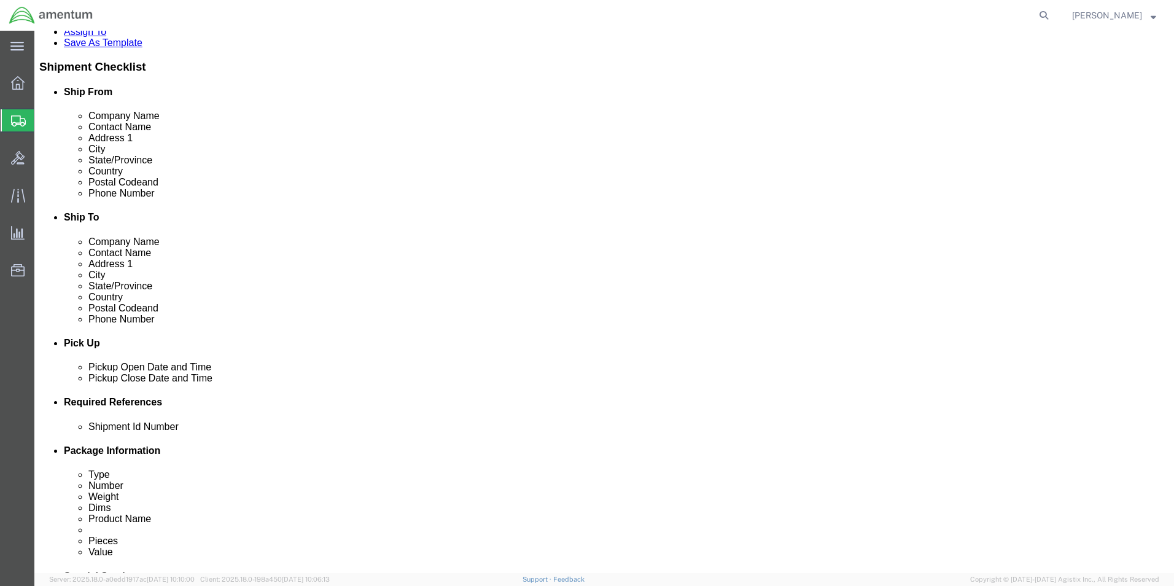
select select "UPS"
click select "Select DHL FedEx Express UPS"
click input "text"
type input "36067"
click input "text"
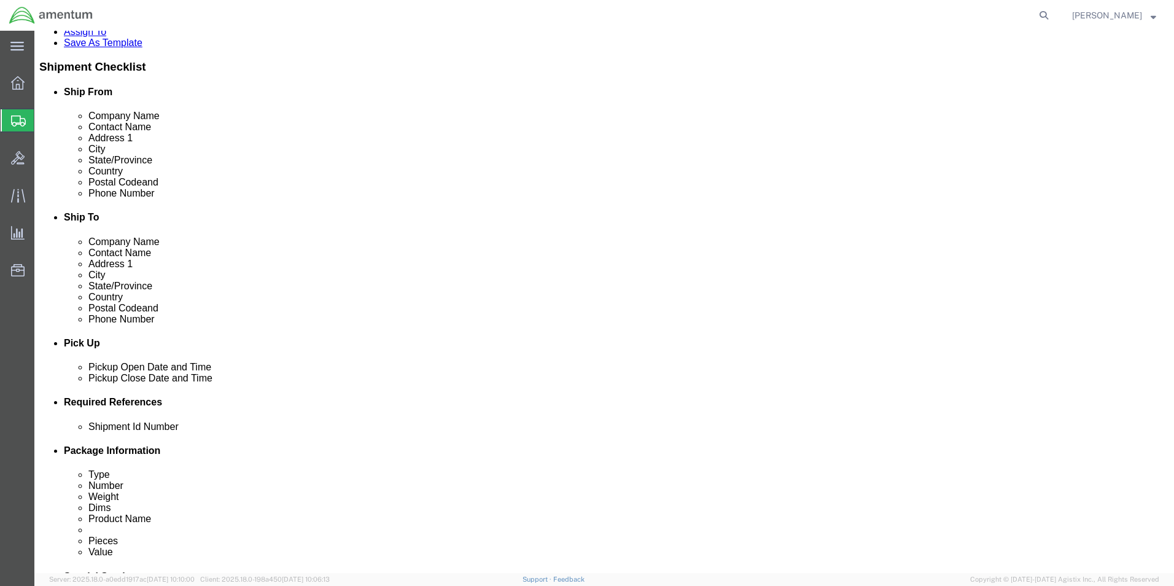
type input "V9539W"
click select "Select [GEOGRAPHIC_DATA] [GEOGRAPHIC_DATA] [GEOGRAPHIC_DATA] [GEOGRAPHIC_DATA] …"
select select "US"
click select "Select [GEOGRAPHIC_DATA] [GEOGRAPHIC_DATA] [GEOGRAPHIC_DATA] [GEOGRAPHIC_DATA] …"
click link "Shipment Information"
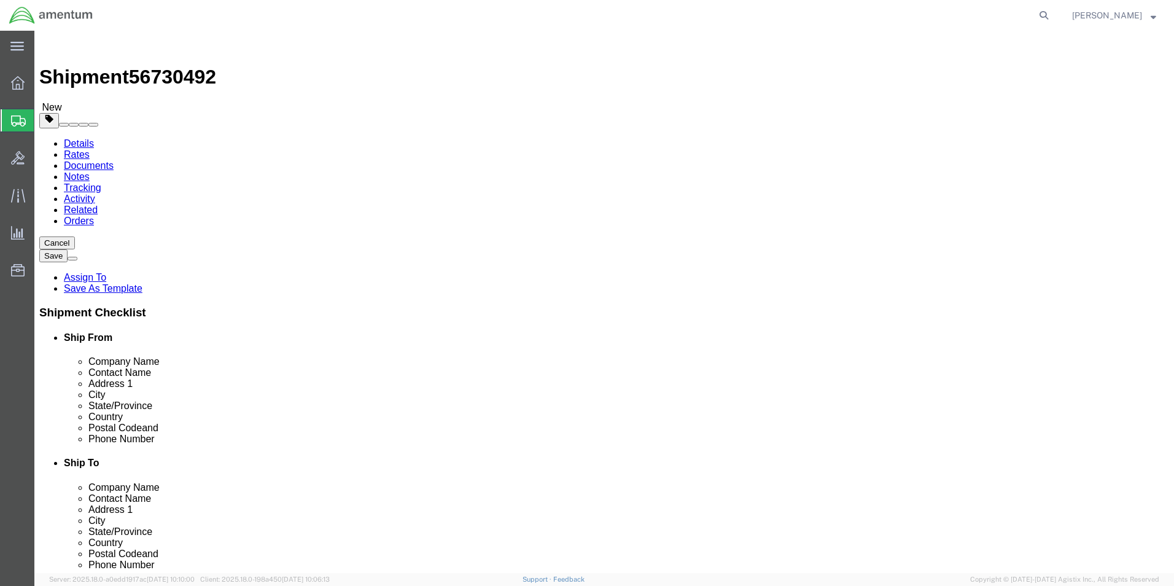
click button "Rate Shipment"
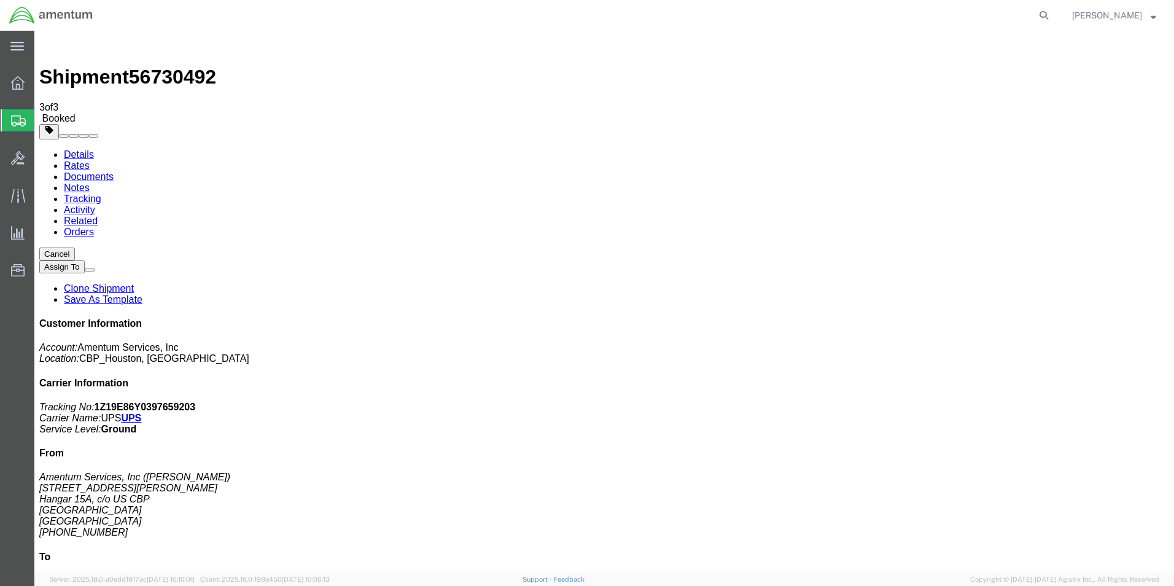
checkbox input "true"
click at [85, 149] on link "Details" at bounding box center [79, 154] width 30 height 10
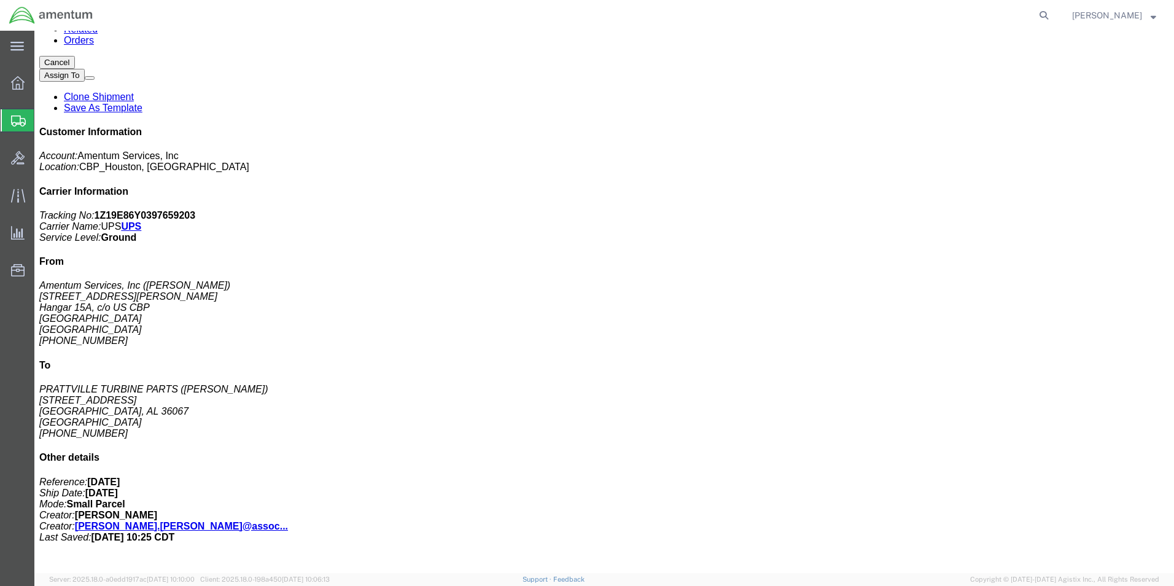
scroll to position [191, 0]
click p "Pieces: 1.00 Each"
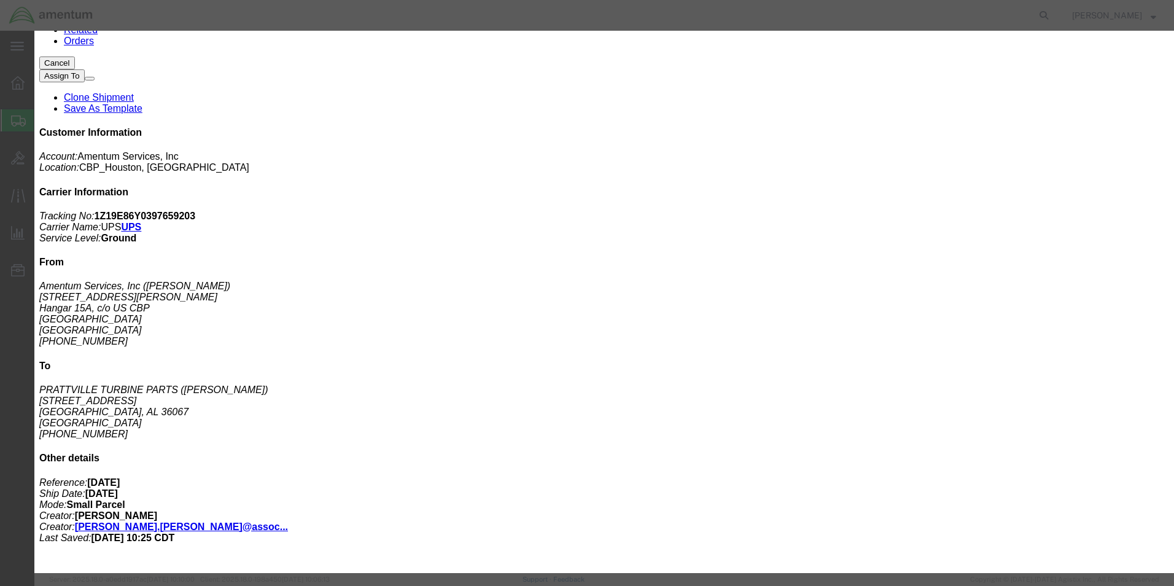
click icon "button"
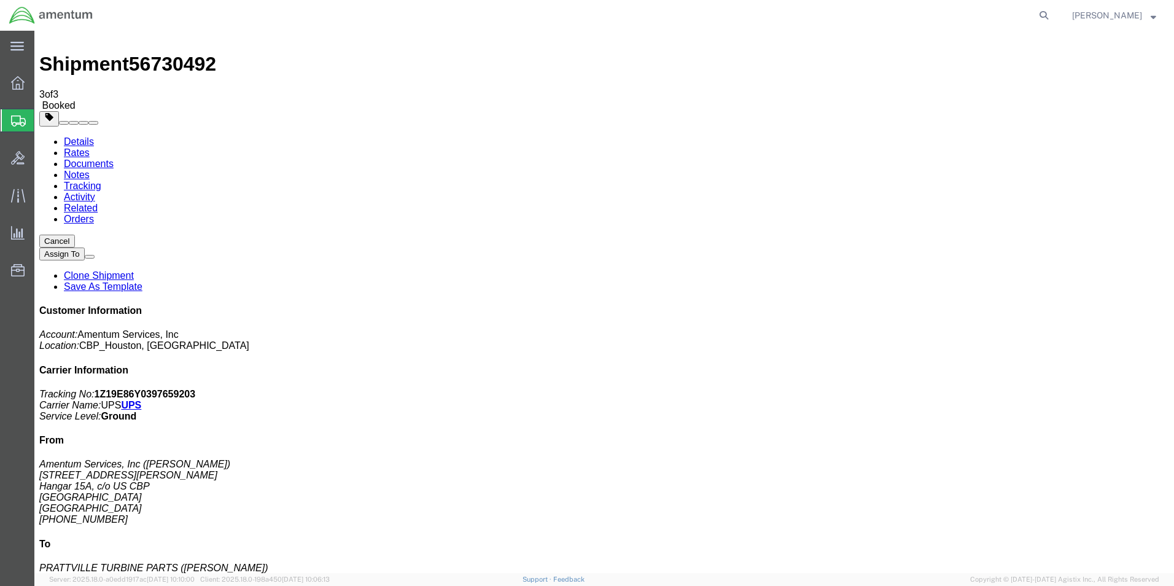
scroll to position [0, 0]
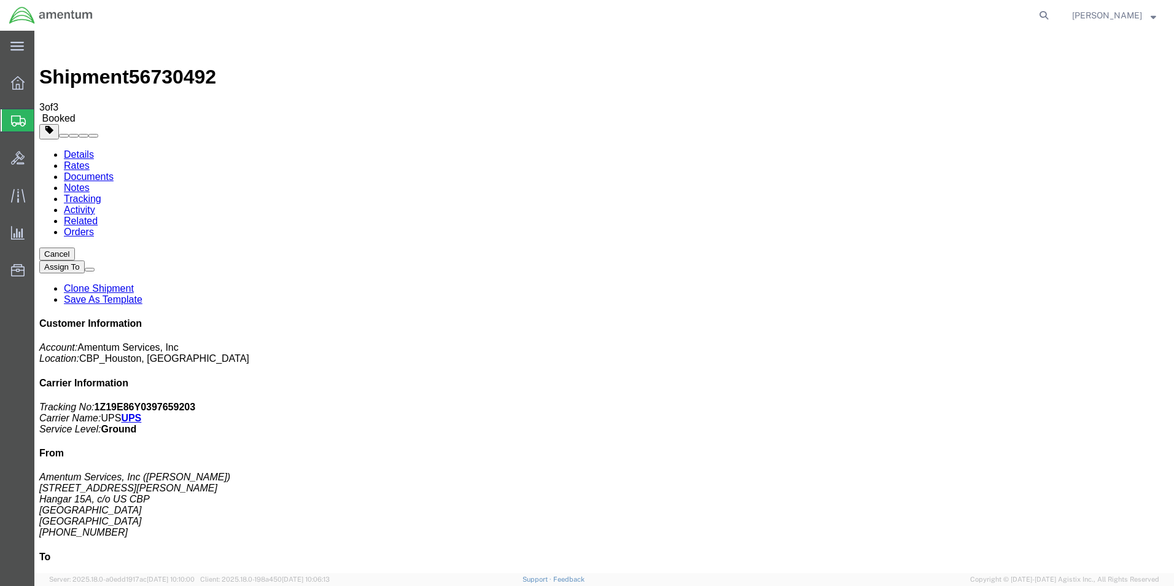
click link "Rates"
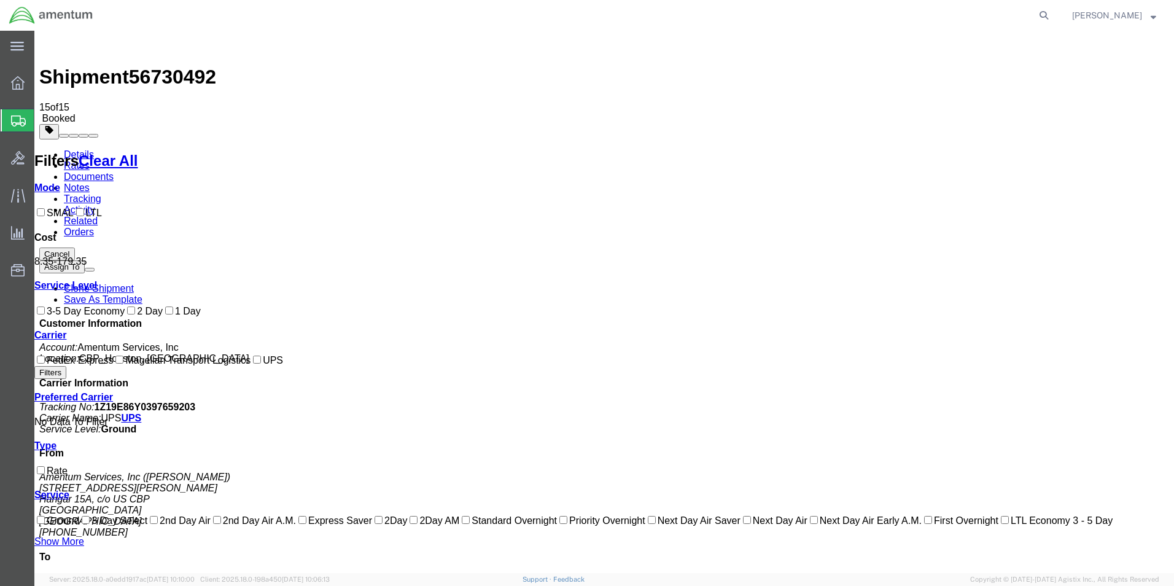
click at [73, 149] on link "Details" at bounding box center [79, 154] width 30 height 10
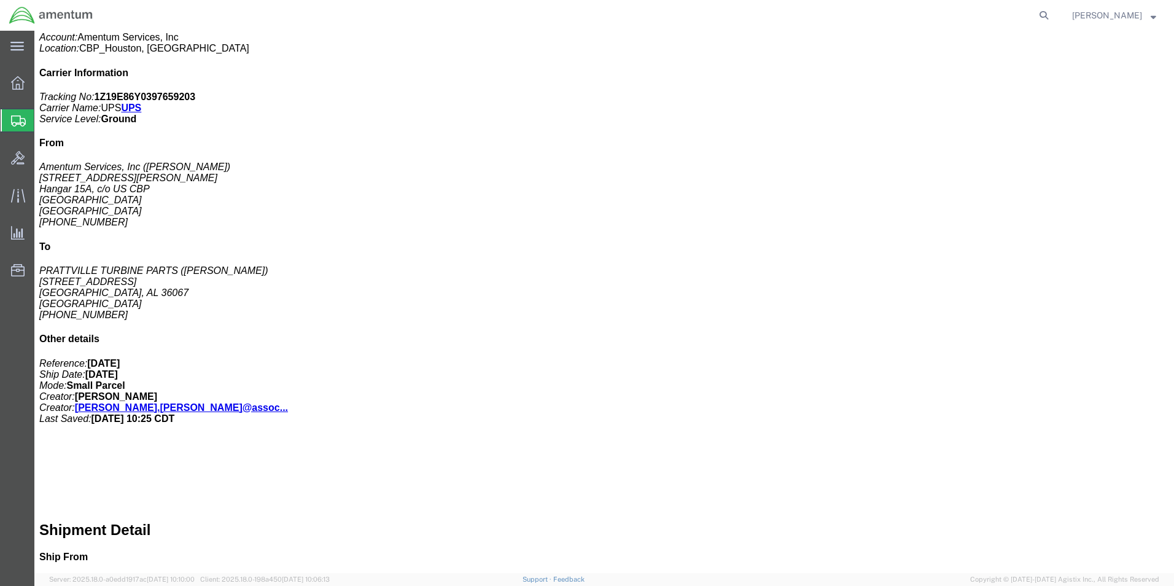
scroll to position [314, 0]
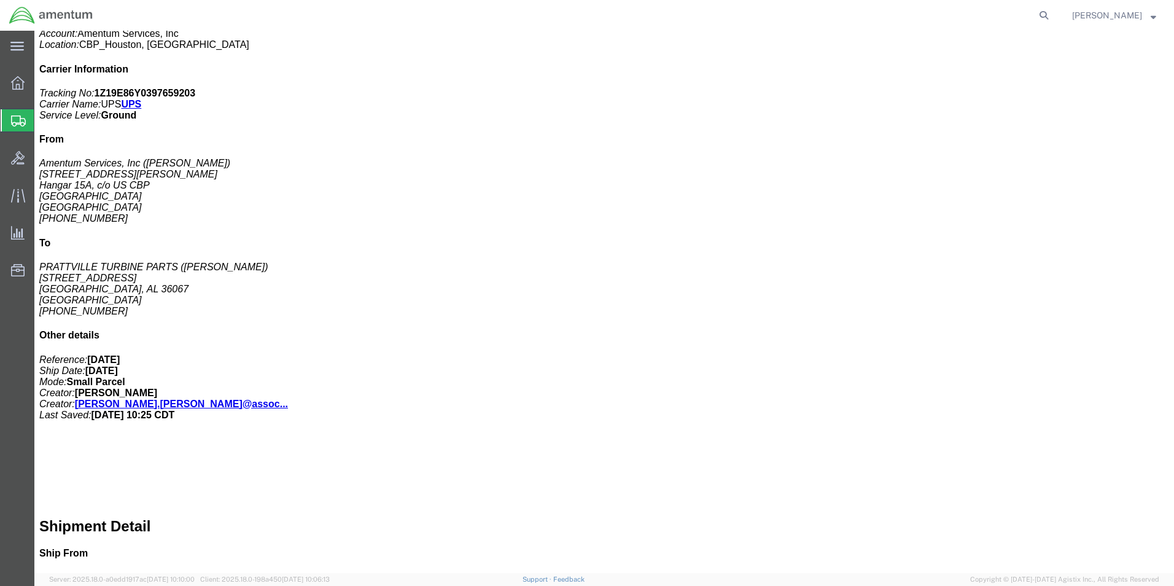
click p "Total value: 20.00 USD"
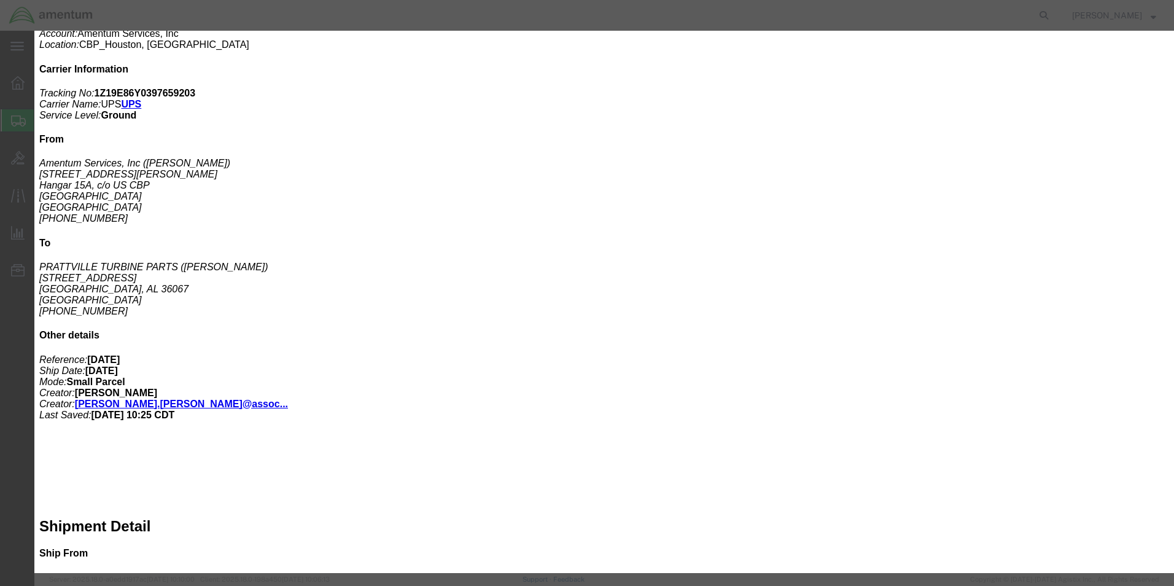
click button "Next content"
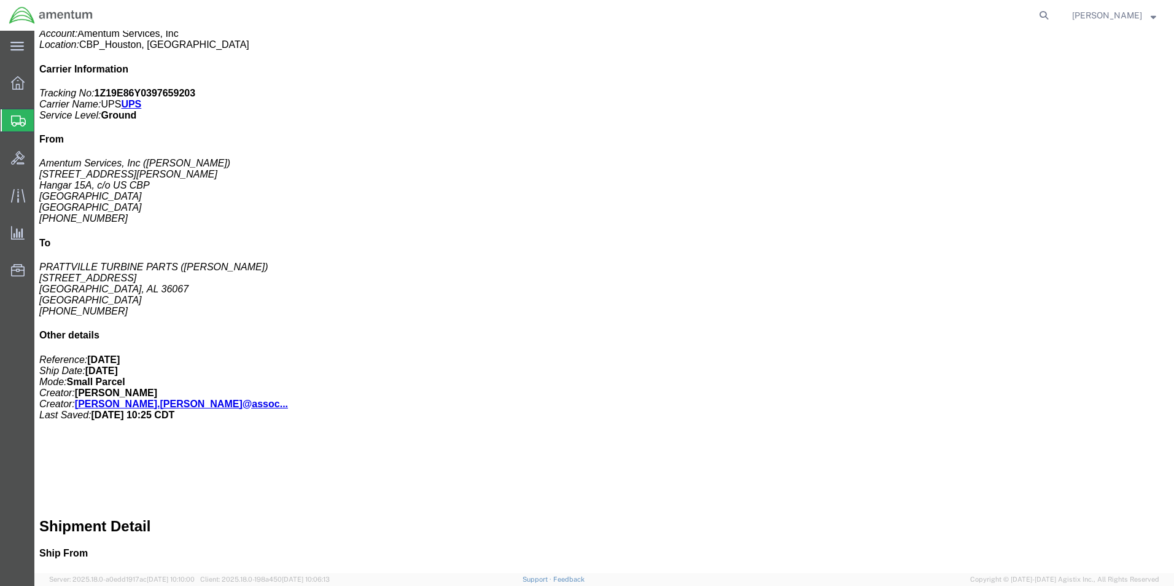
click icon "button"
click p "Pieces: 1.00 Each"
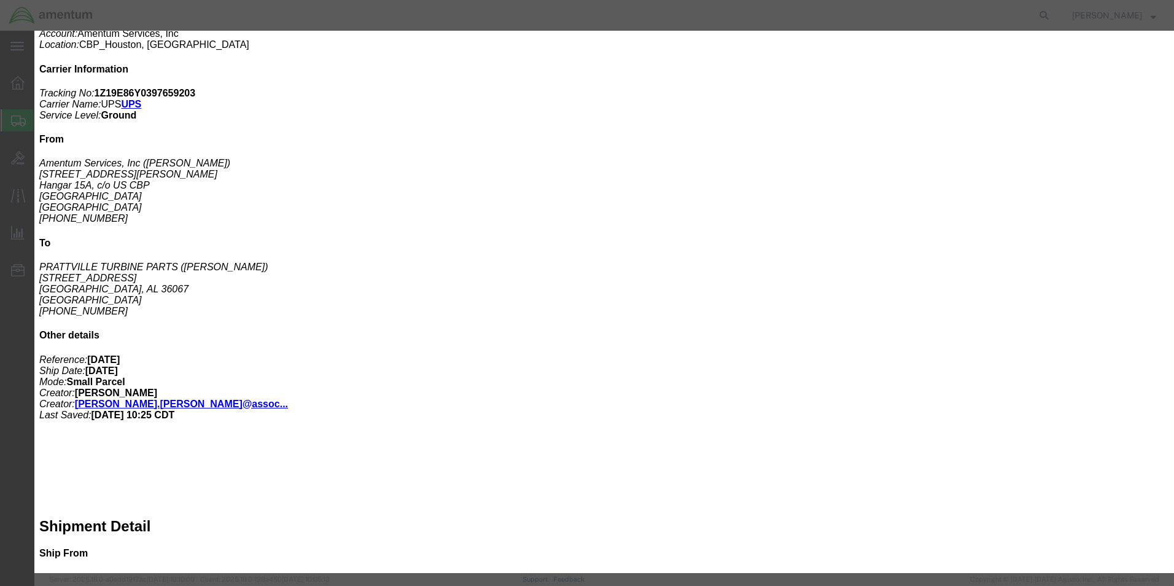
click button "Next content"
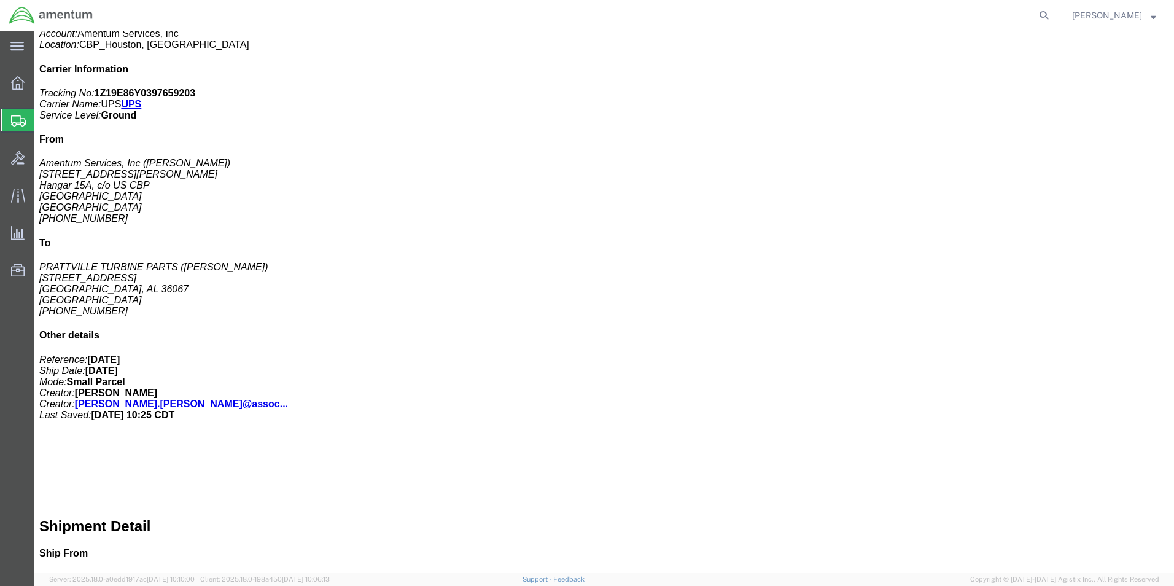
click icon "button"
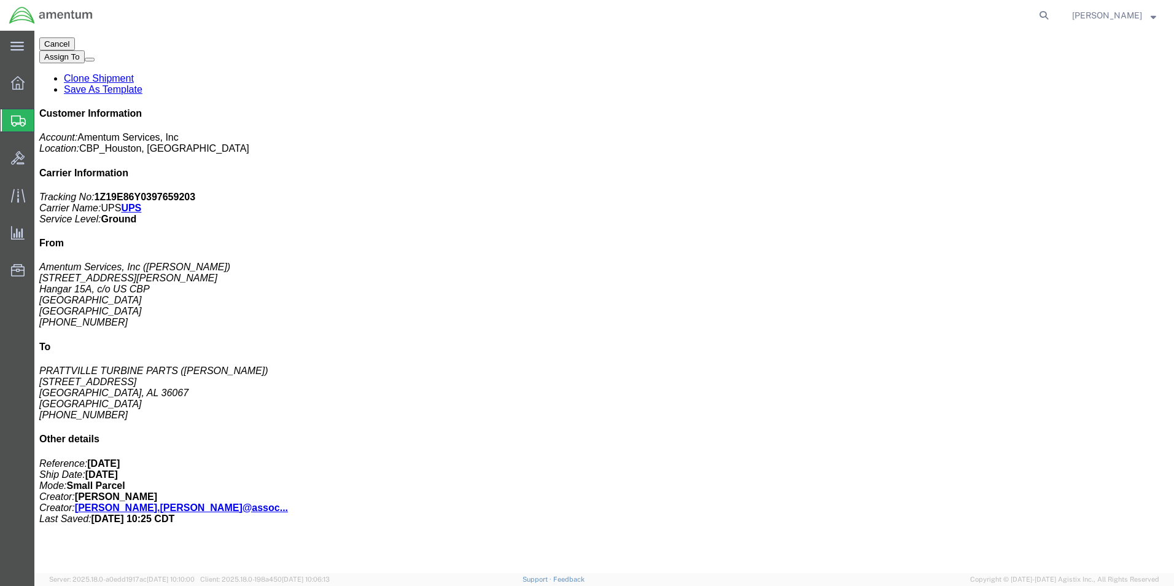
scroll to position [191, 0]
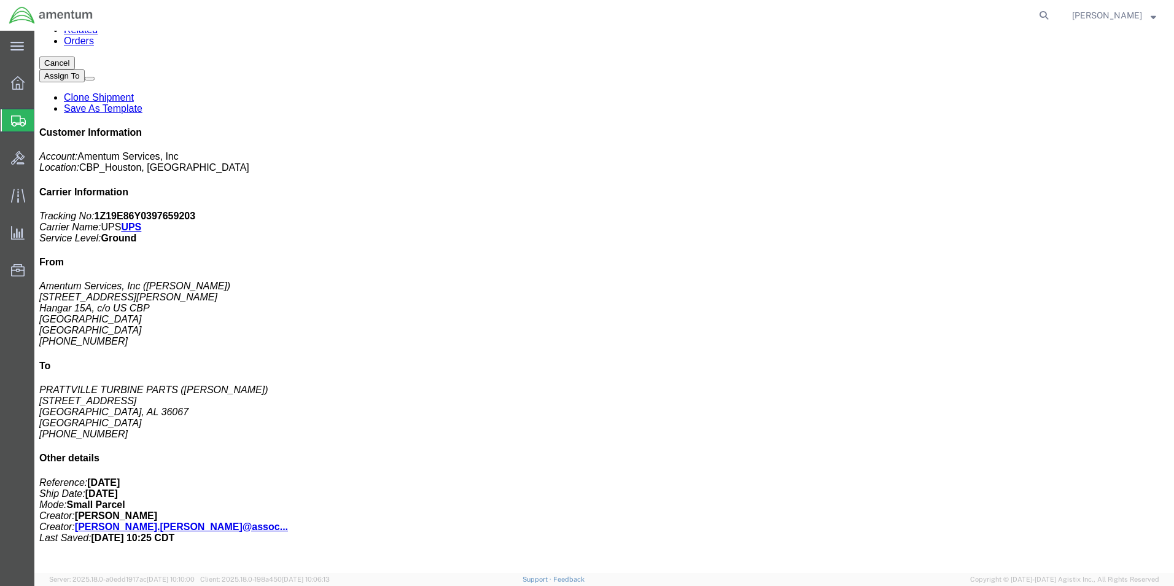
click span "button"
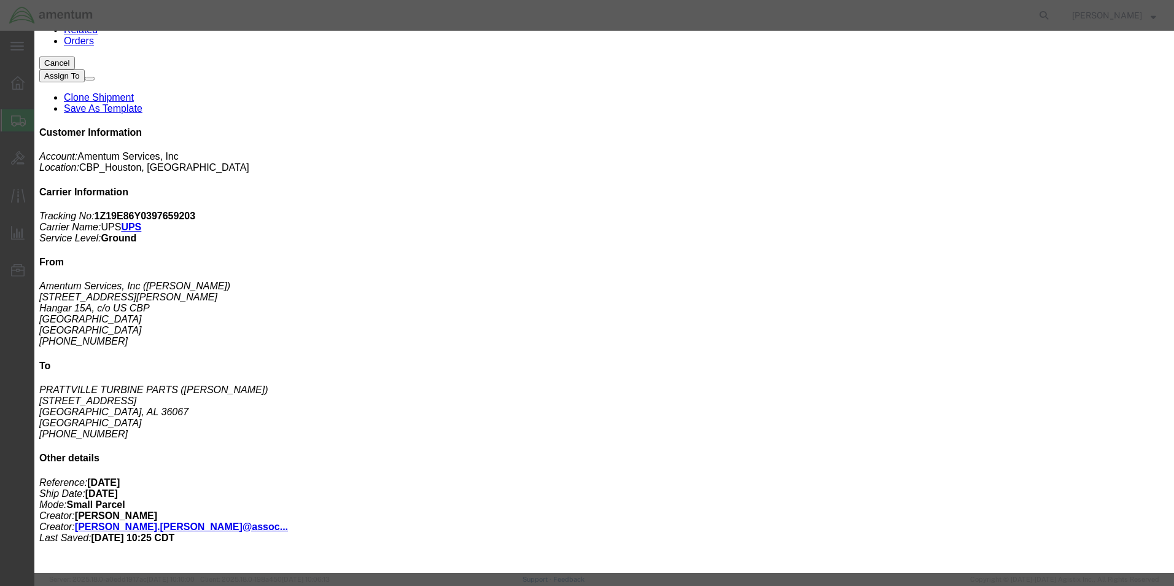
click button "Close"
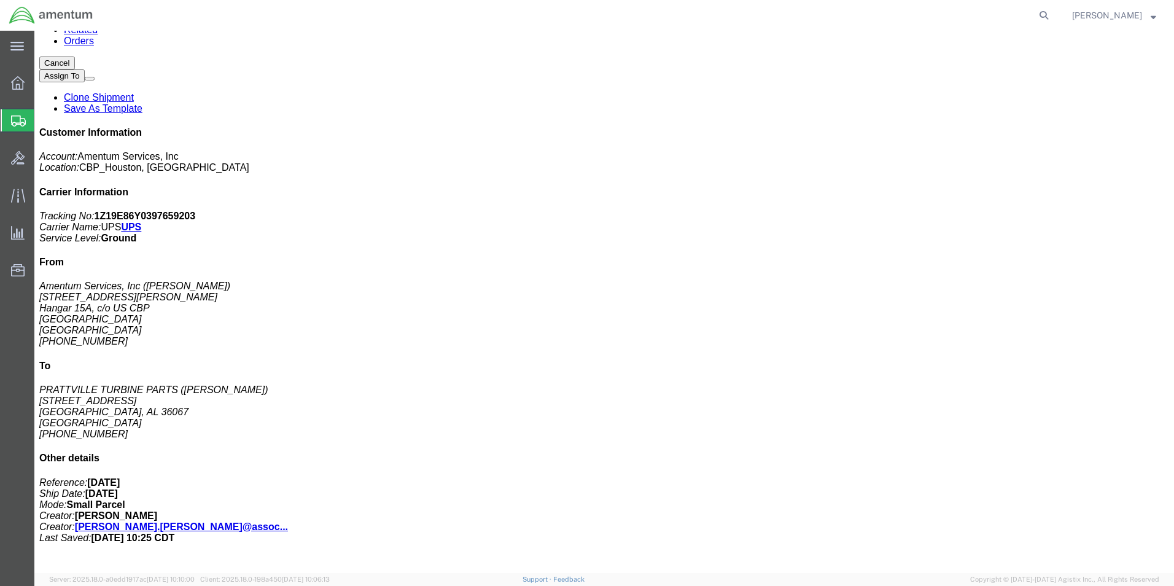
click span "button"
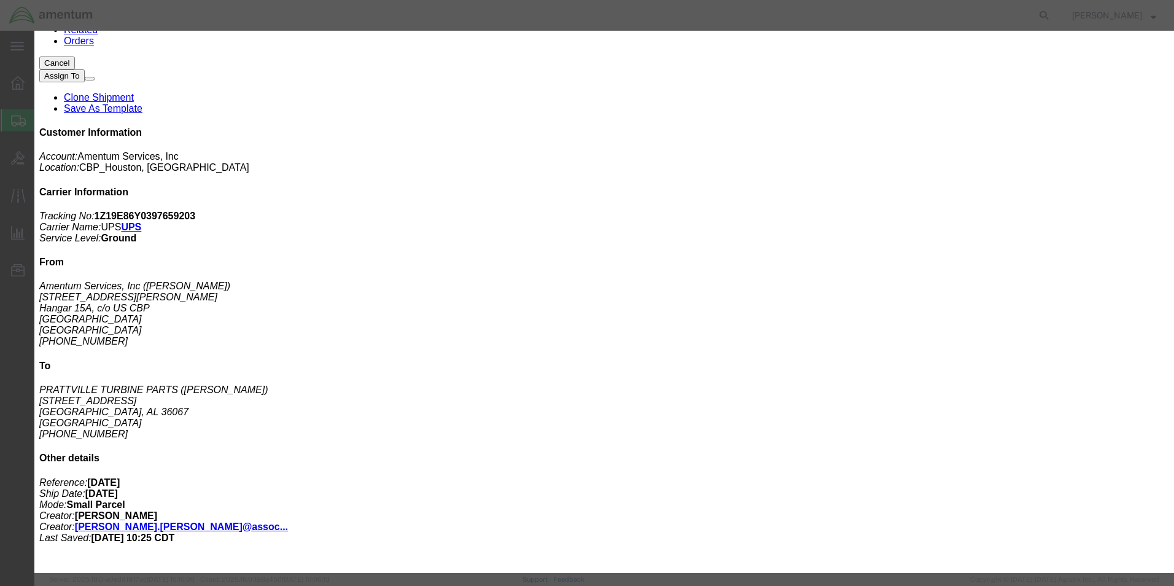
click button "Close"
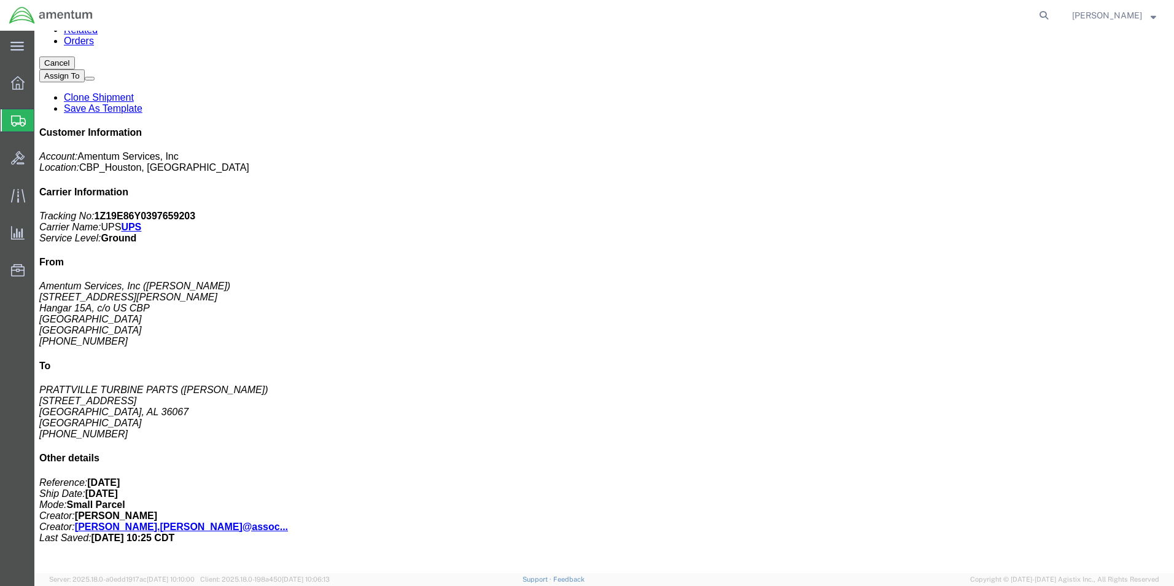
click link "Add Content"
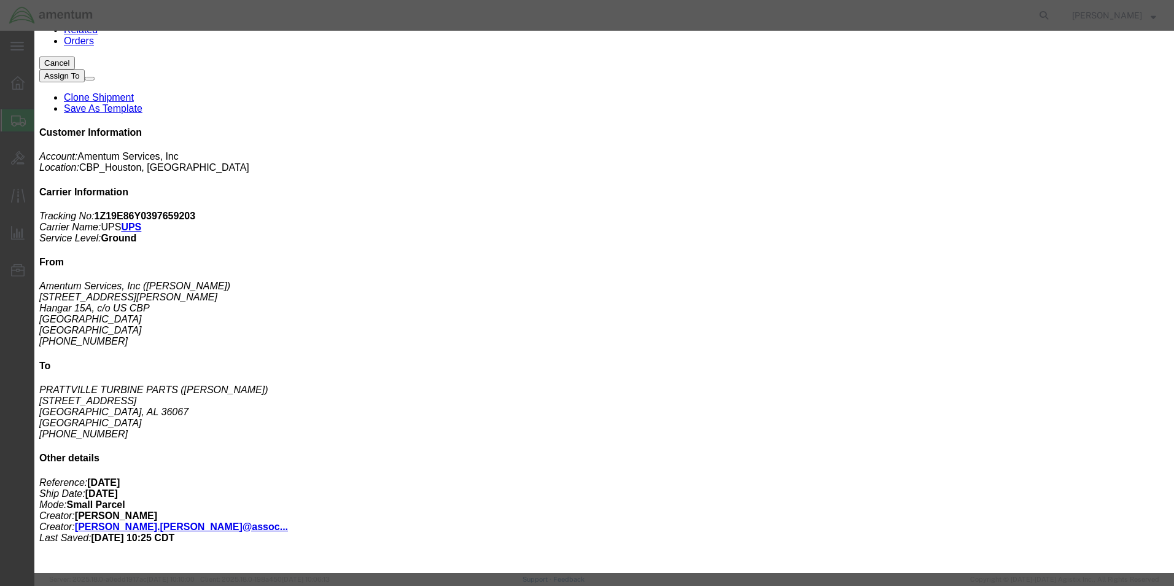
click button "Close"
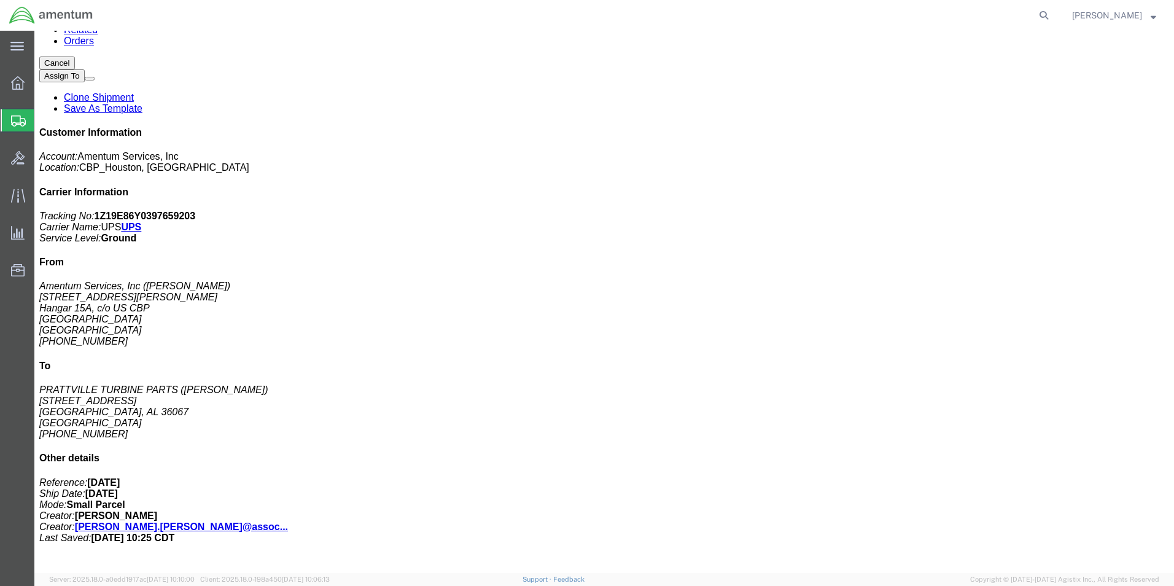
click link "Documents"
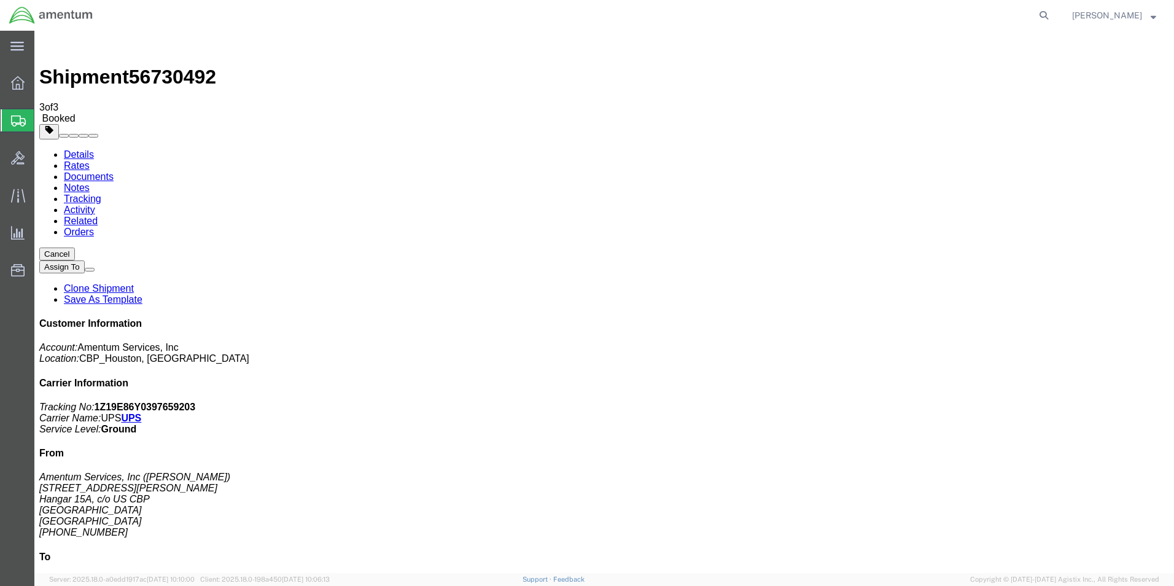
click at [80, 149] on link "Details" at bounding box center [79, 154] width 30 height 10
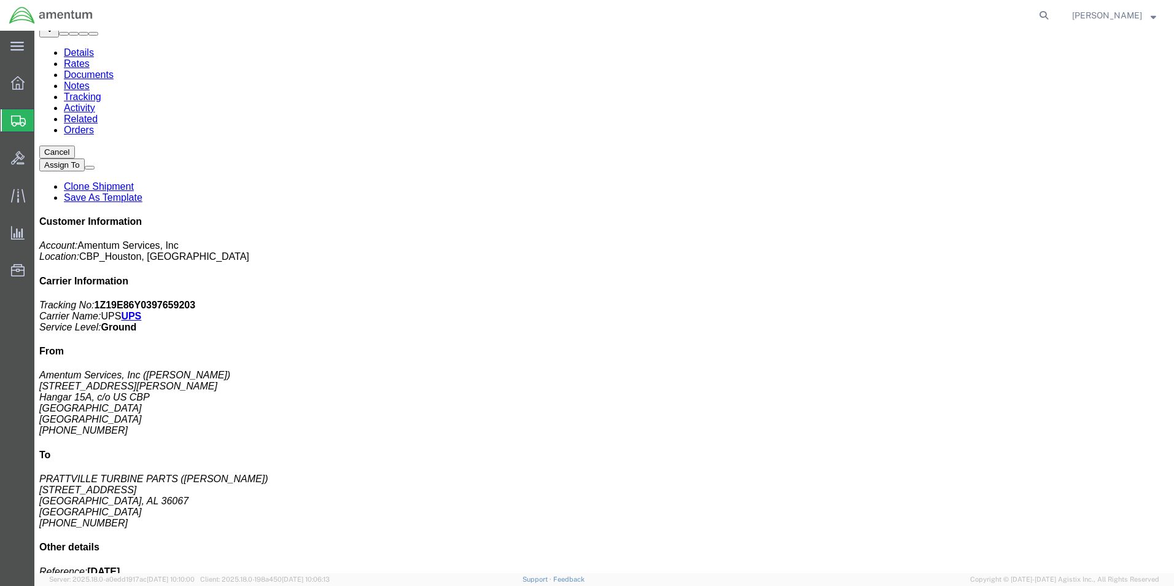
scroll to position [130, 0]
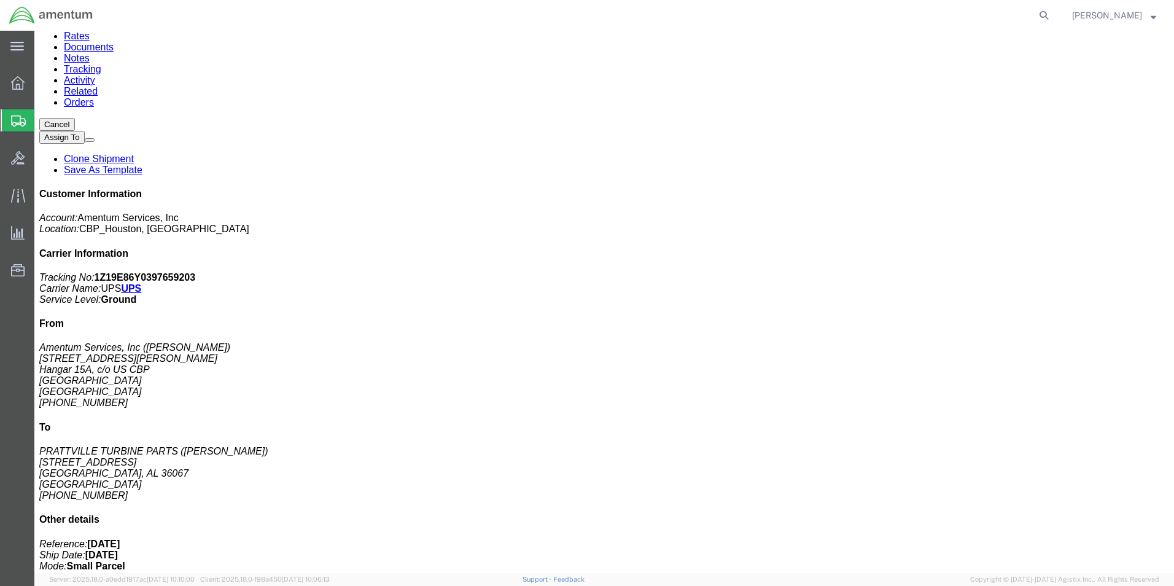
click span "button"
click div
click link "Clone Shipment"
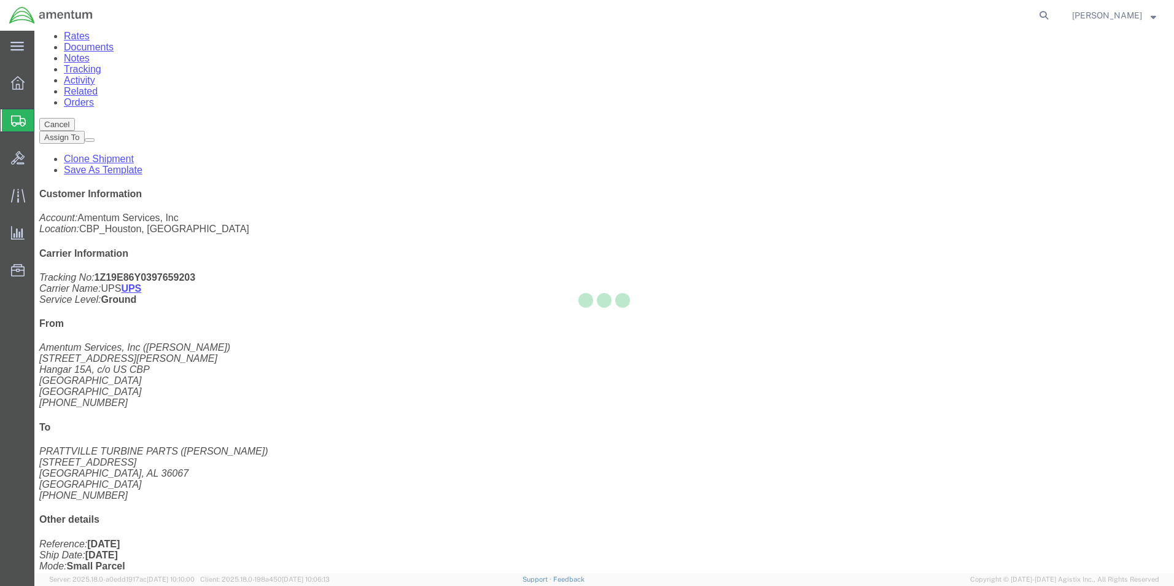
select select "49929"
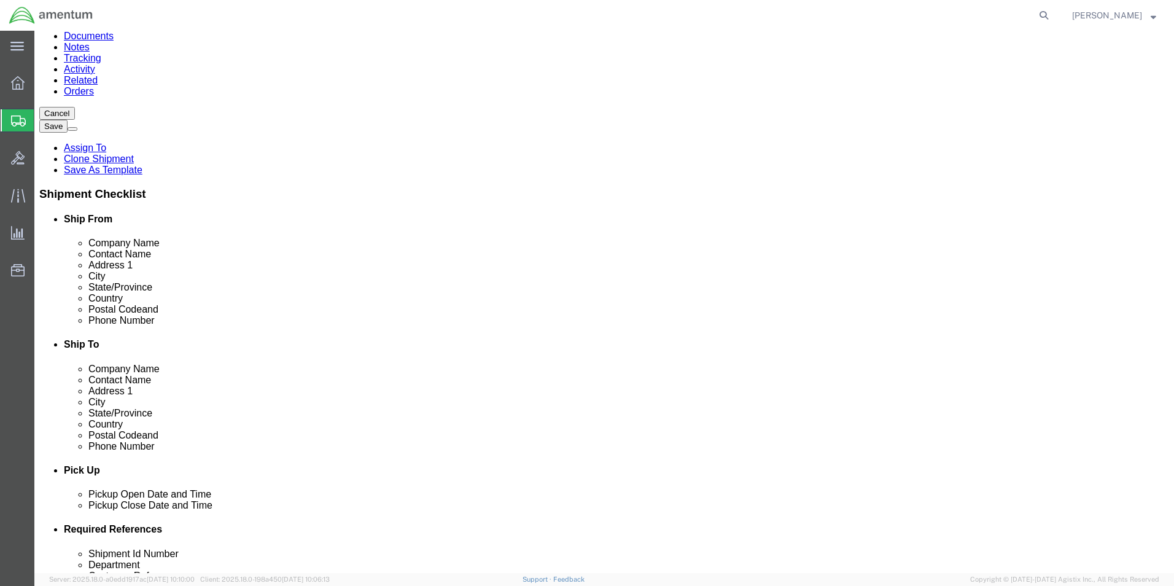
click link "Package Information"
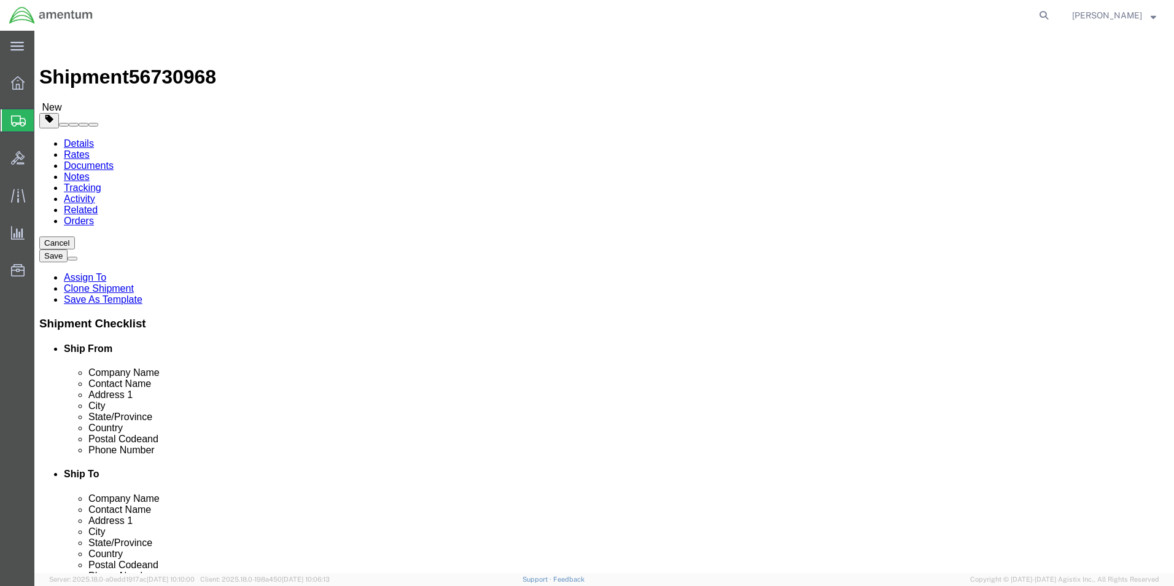
click link "Add Package"
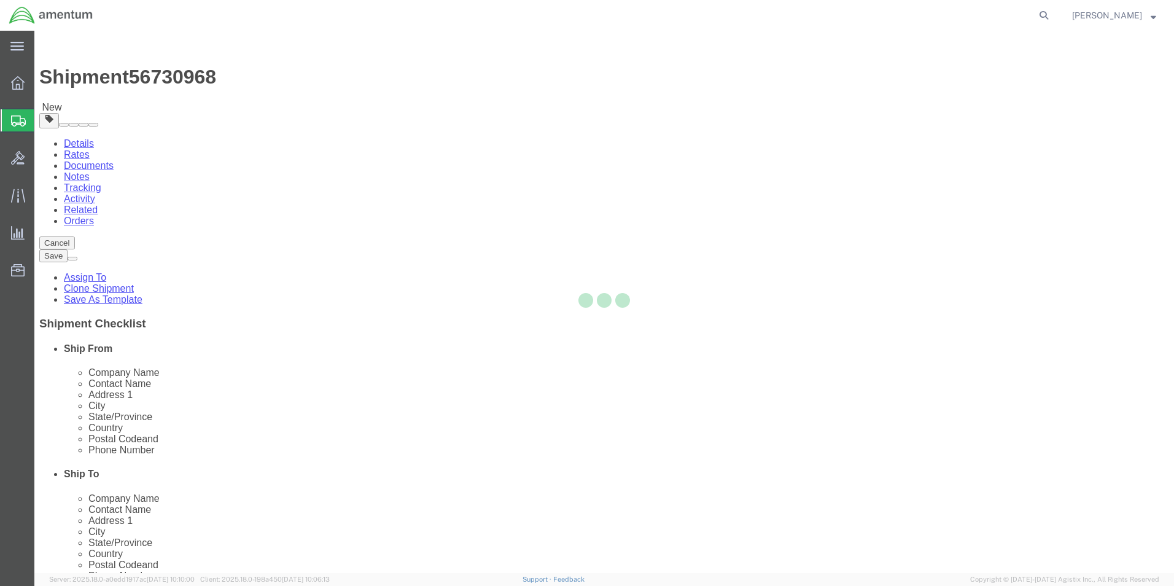
select select "CBOX"
select select "YRPK"
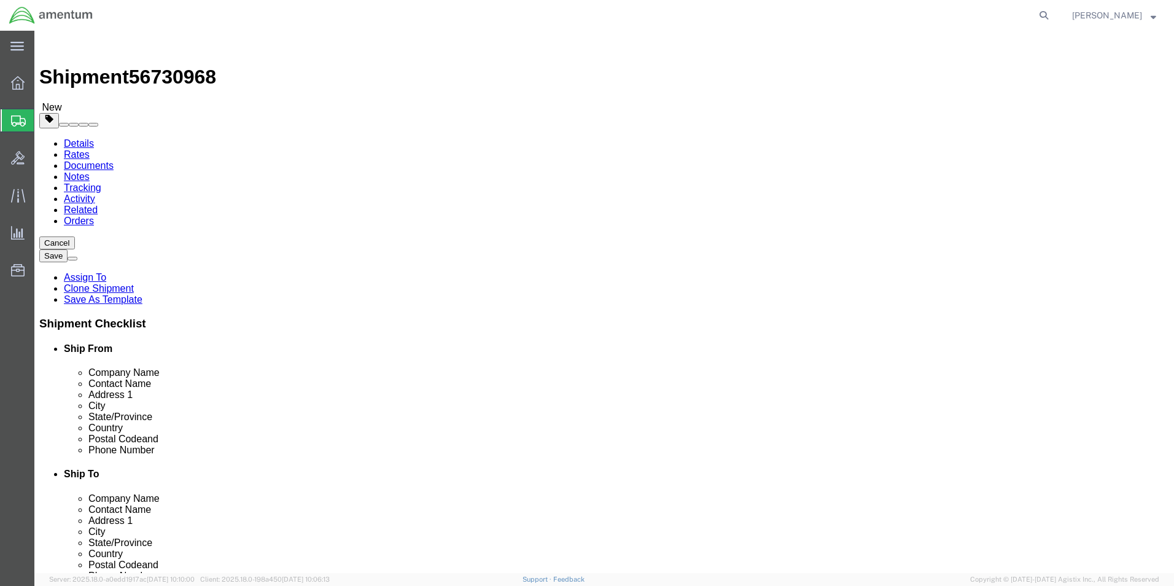
click input "text"
type input "14"
type input "47.0"
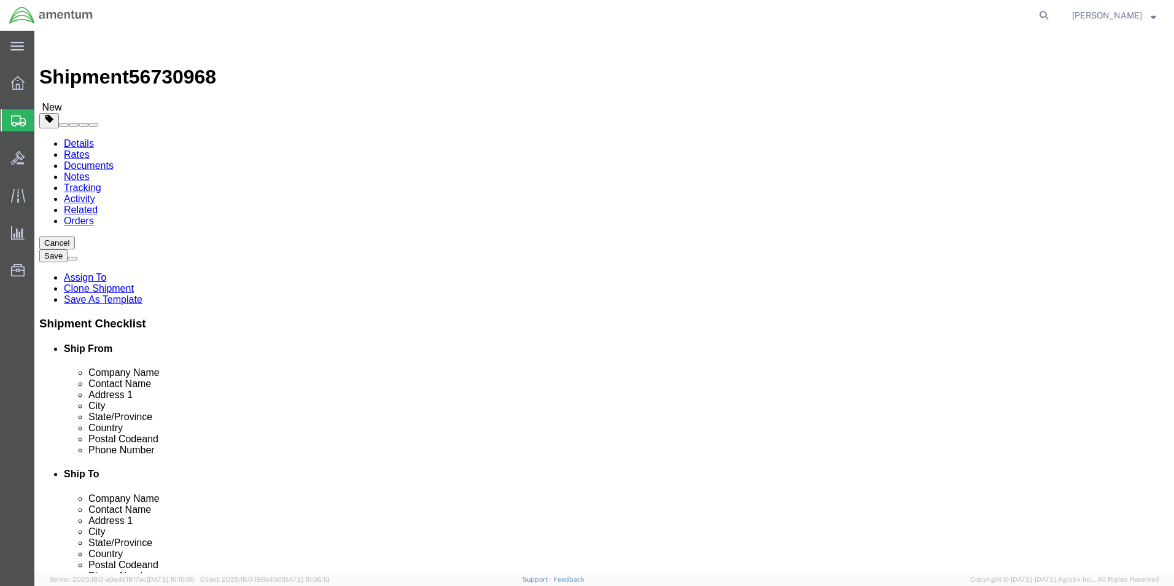
click div "Package Content # 1 1 x Cardboard Box(es) Package Type Select Bale(s) Basket(s)…"
click link "Delete this content"
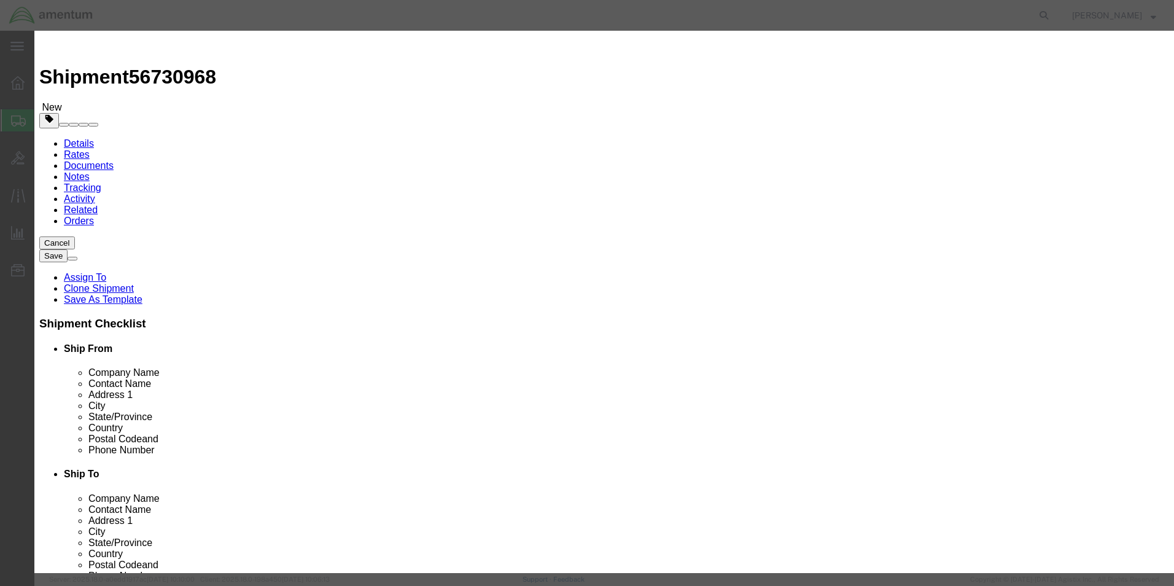
click button "Yes"
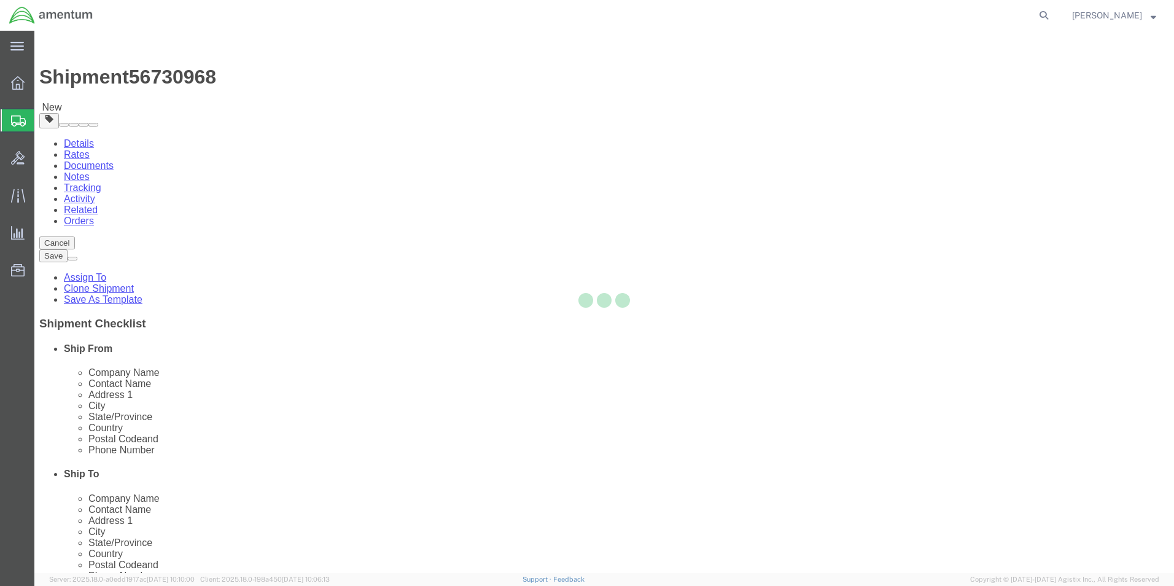
select select "CBOX"
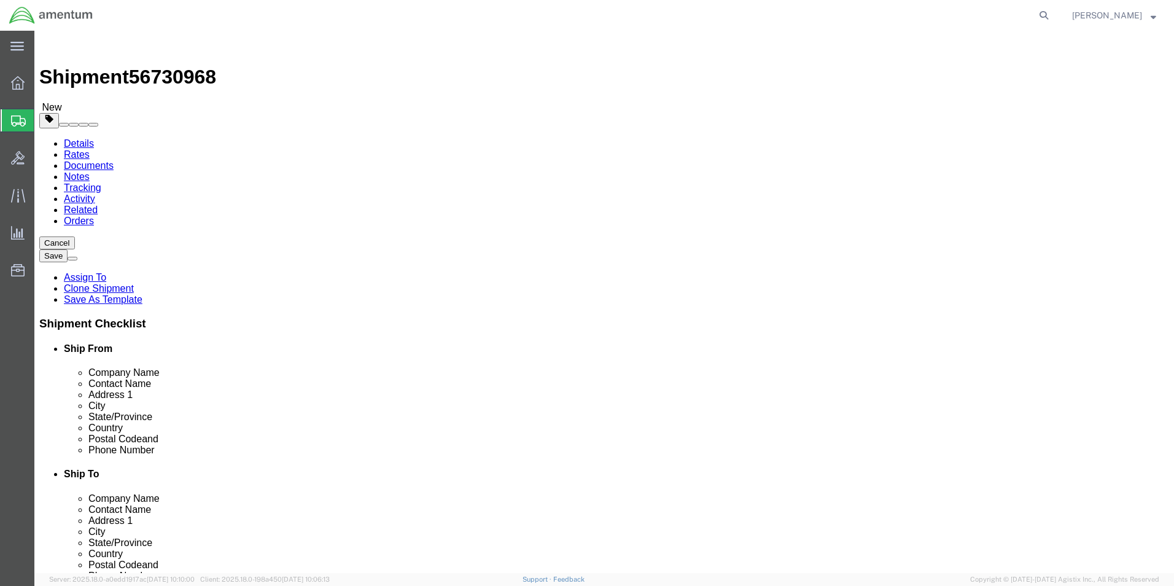
click link "Add Content"
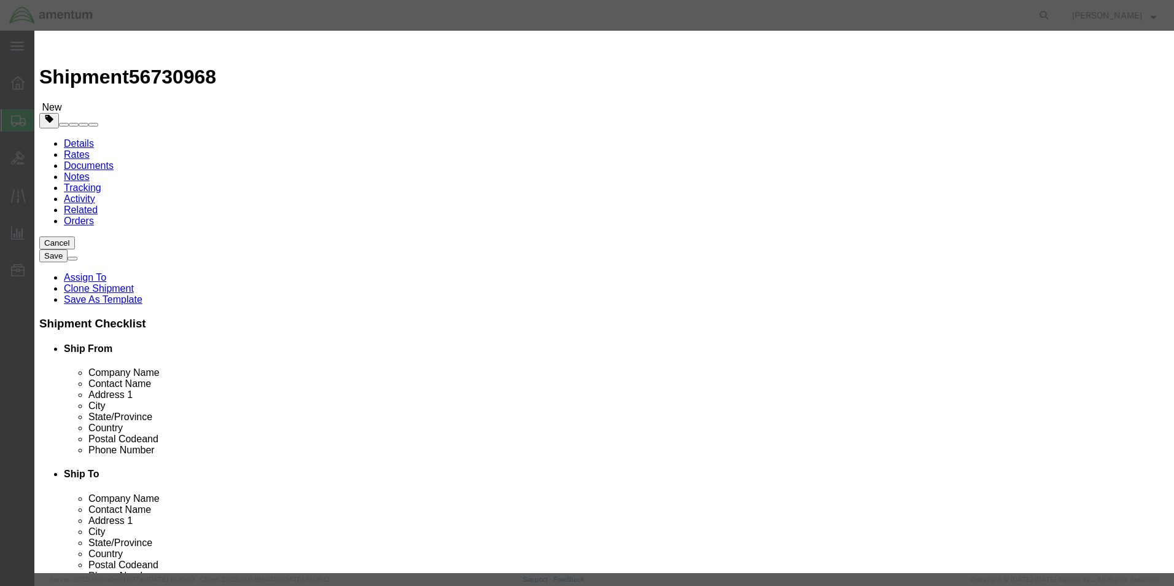
click input "text"
type input "A/C RECORDS"
type input "1"
type input "20.00"
click button "Save & Close"
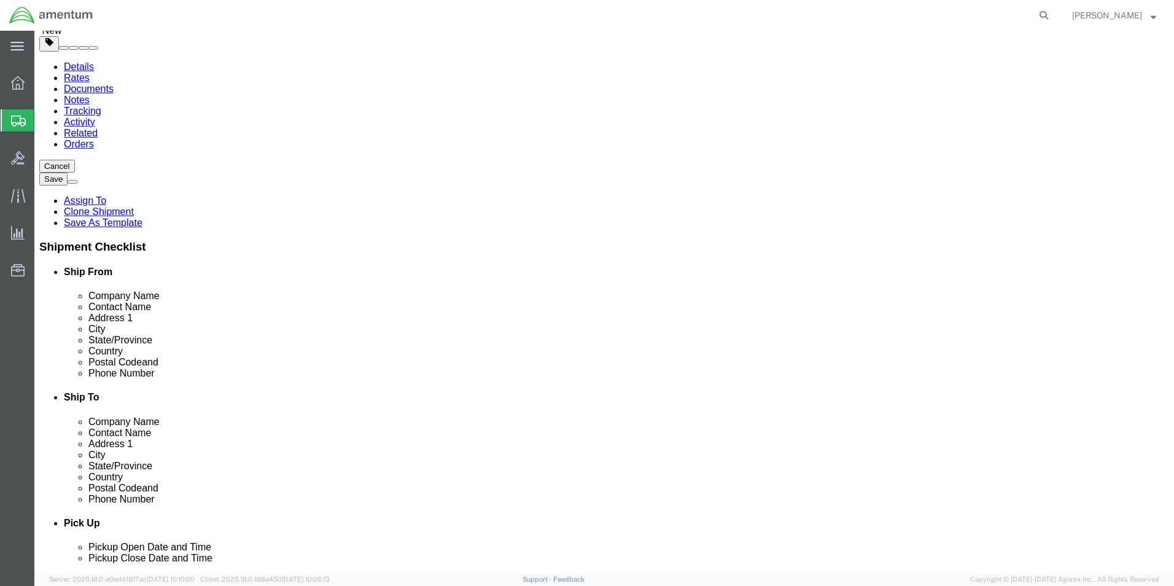
scroll to position [82, 0]
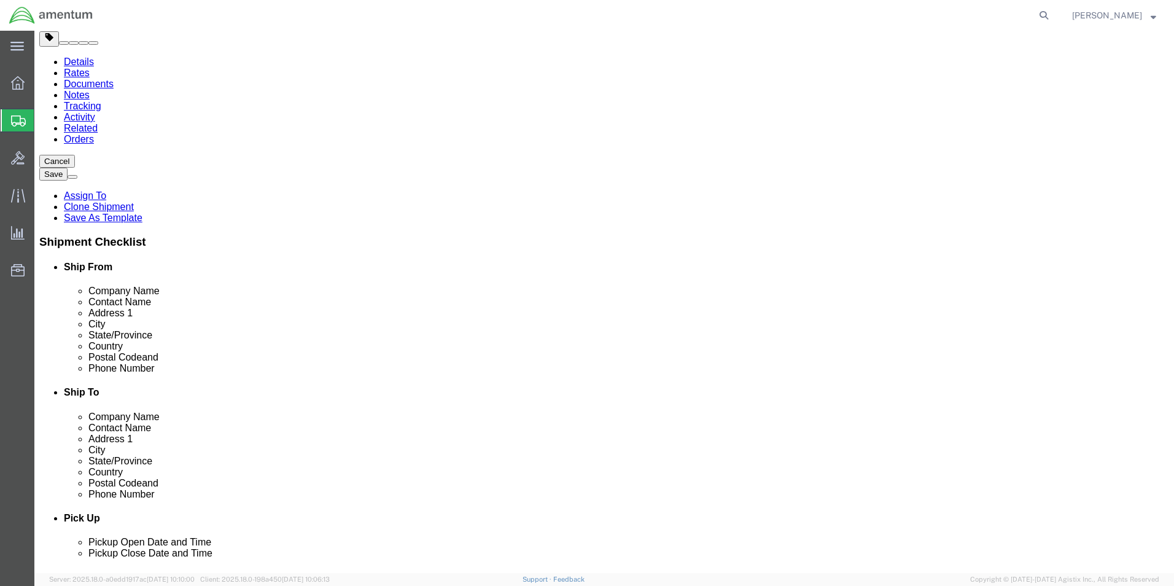
click button "Rate Shipment"
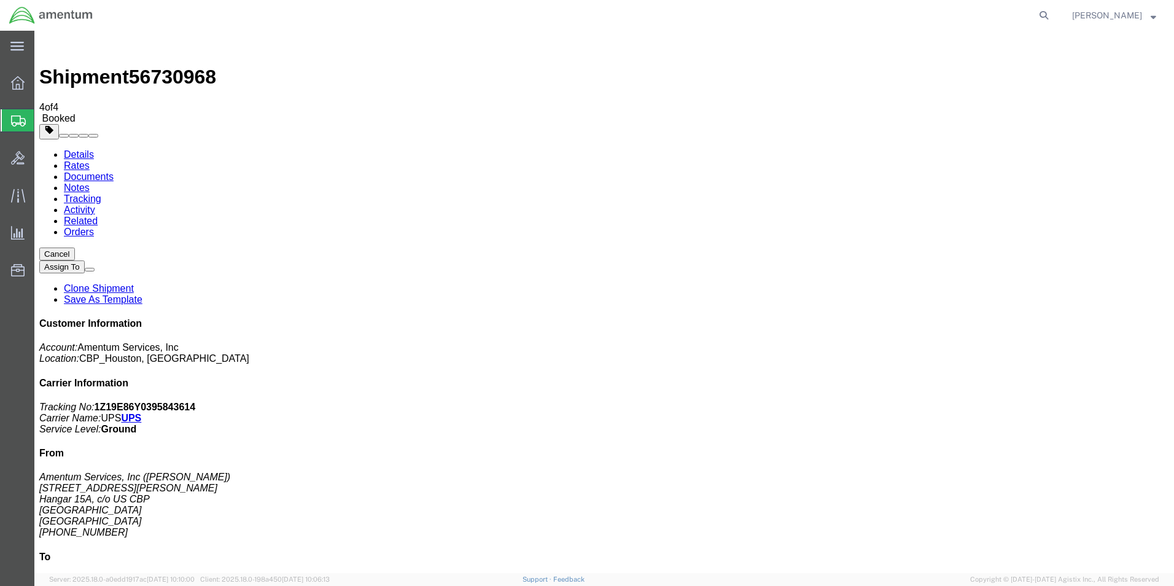
checkbox input "true"
select select "2"
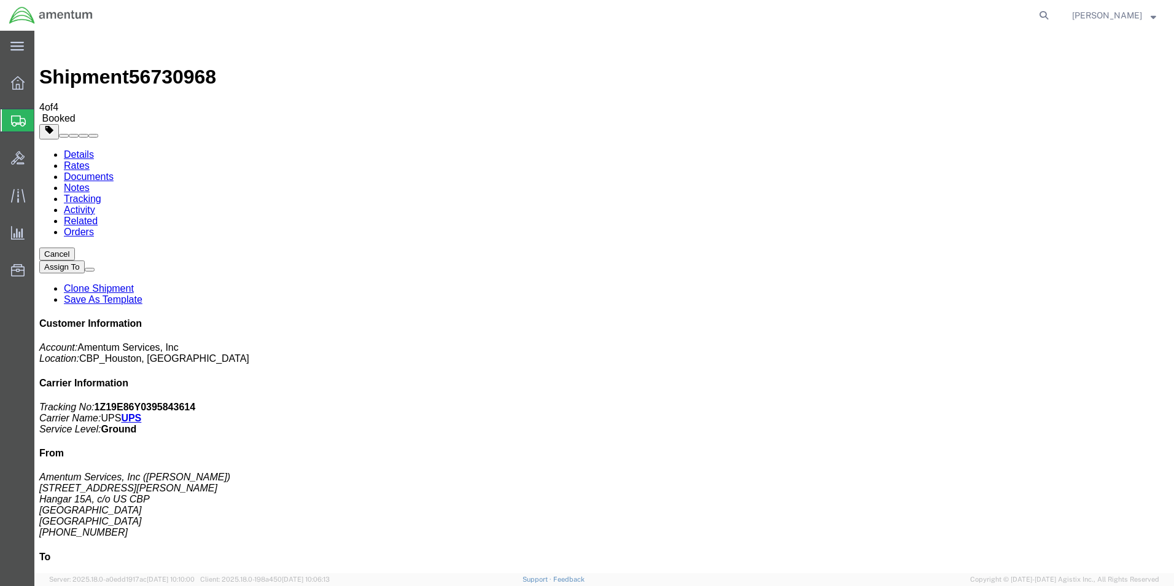
click at [75, 247] on button "Cancel" at bounding box center [57, 253] width 36 height 13
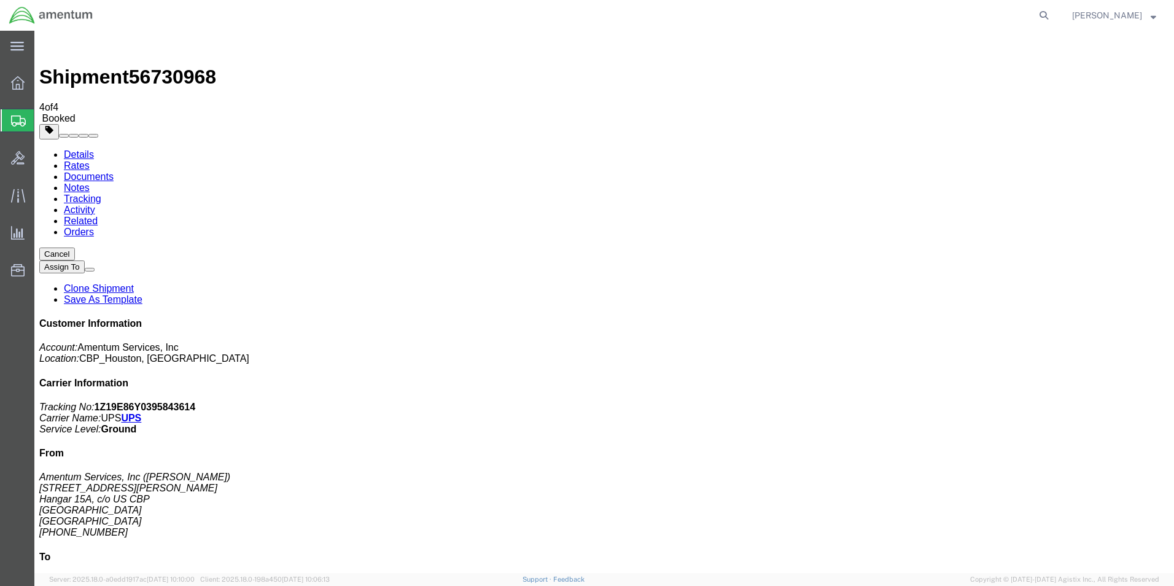
click at [134, 283] on link "Clone Shipment" at bounding box center [99, 288] width 70 height 10
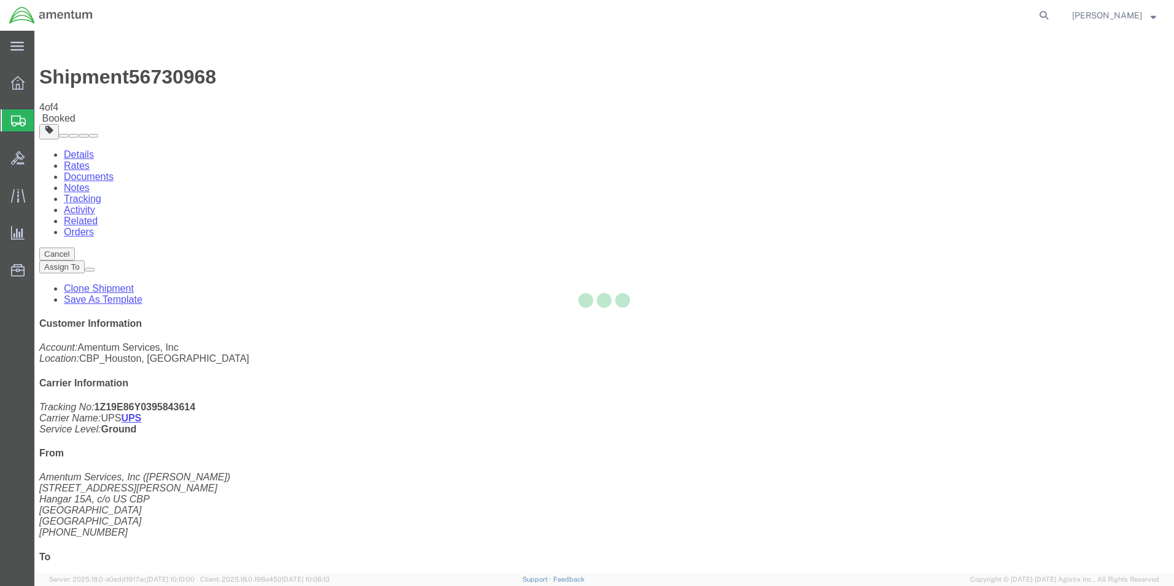
select select "49929"
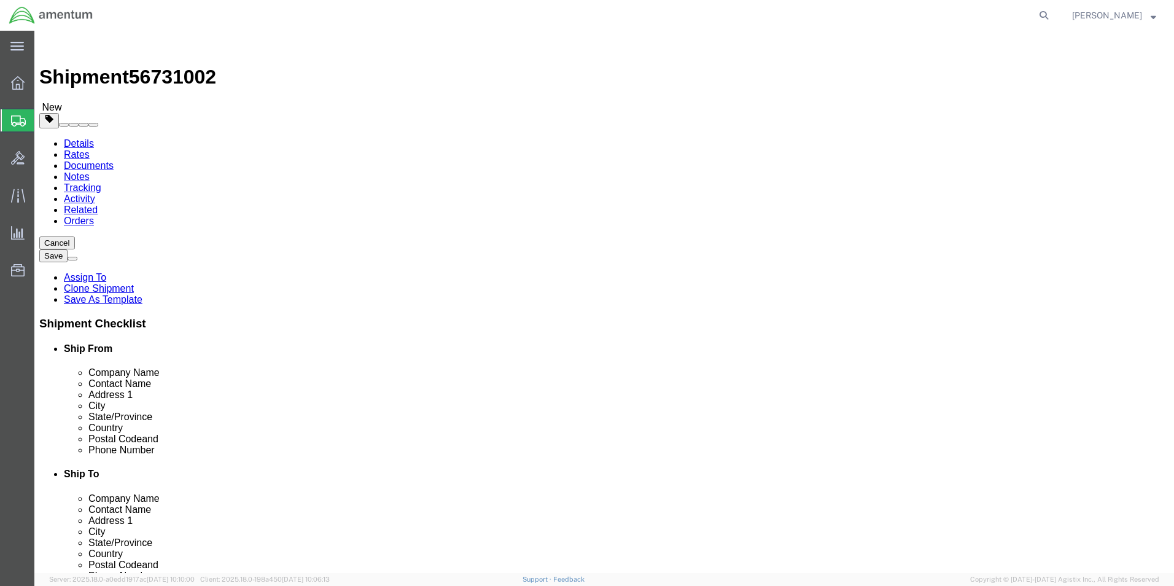
click link "Special Services"
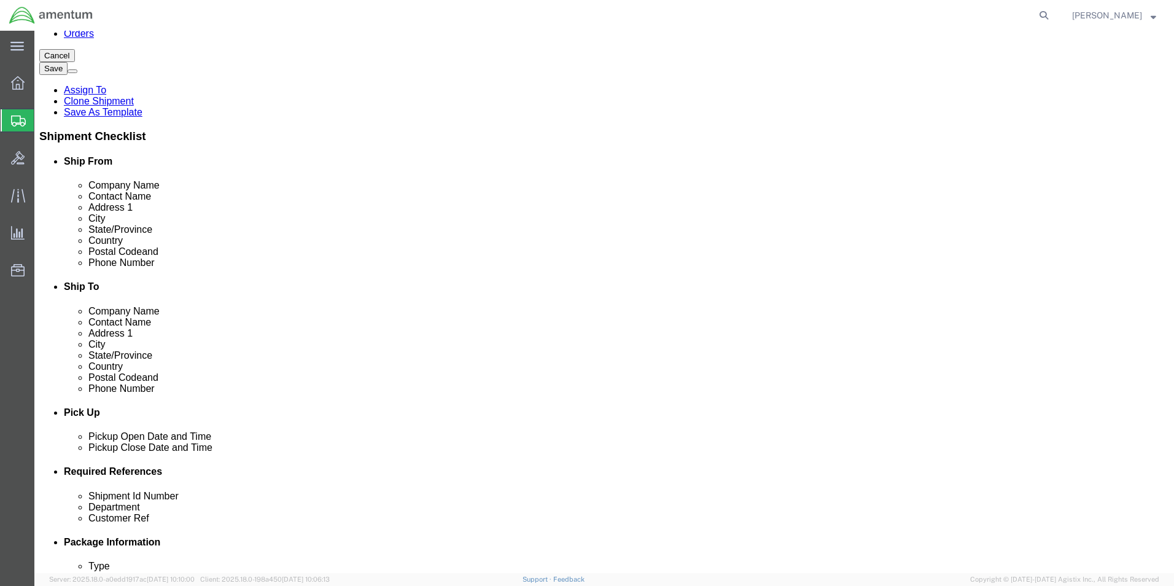
scroll to position [184, 0]
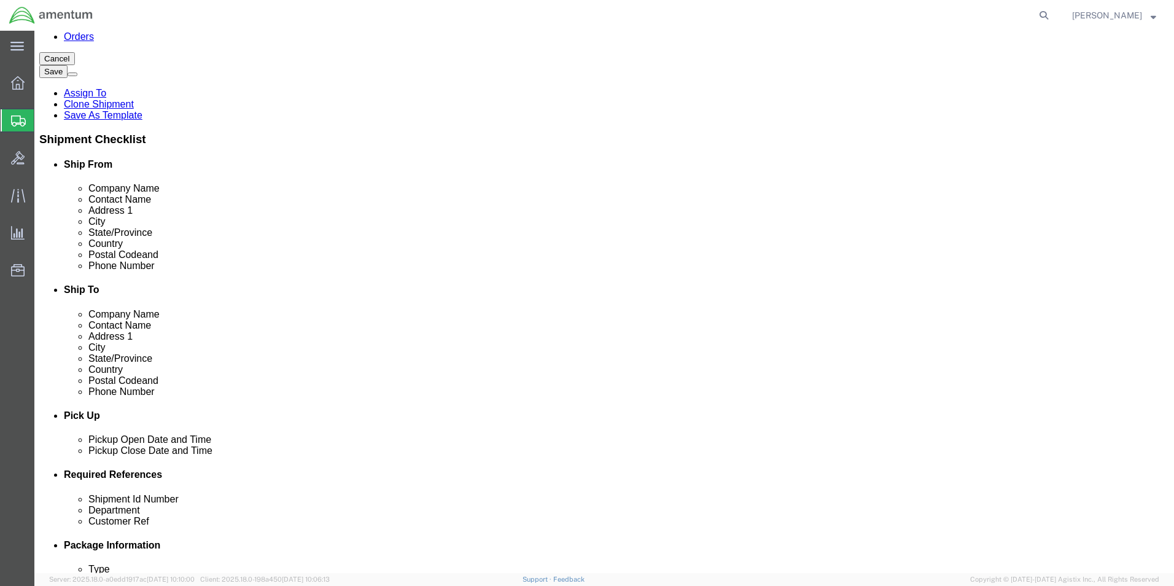
click select "Select Recipient Account Sender/Shipper Third Party Account"
select select "THRD"
click select "Select Recipient Account Sender/Shipper Third Party Account"
select select
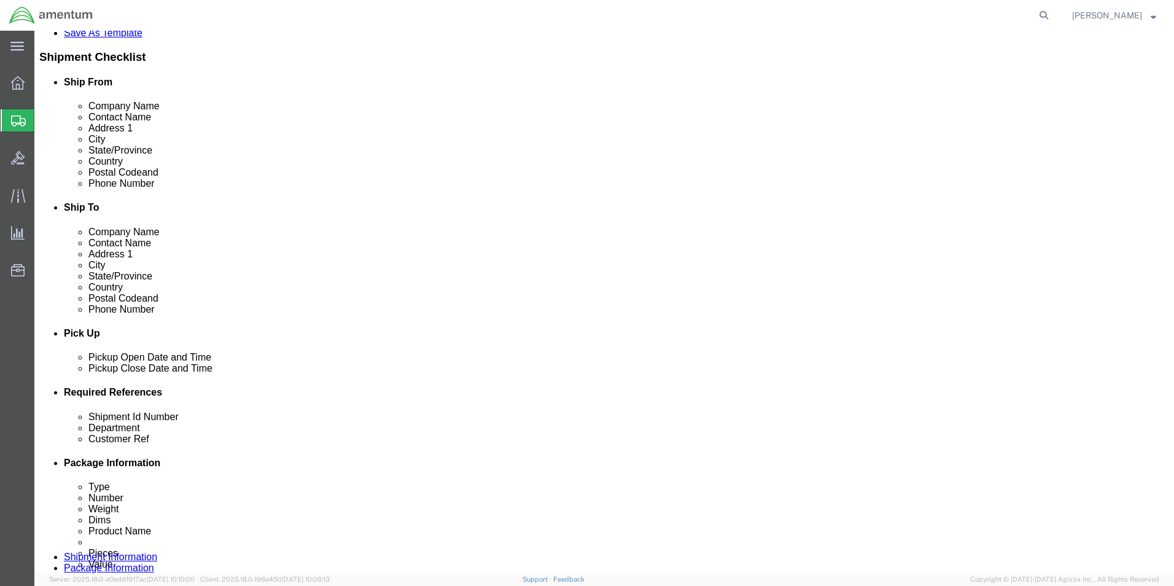
scroll to position [307, 0]
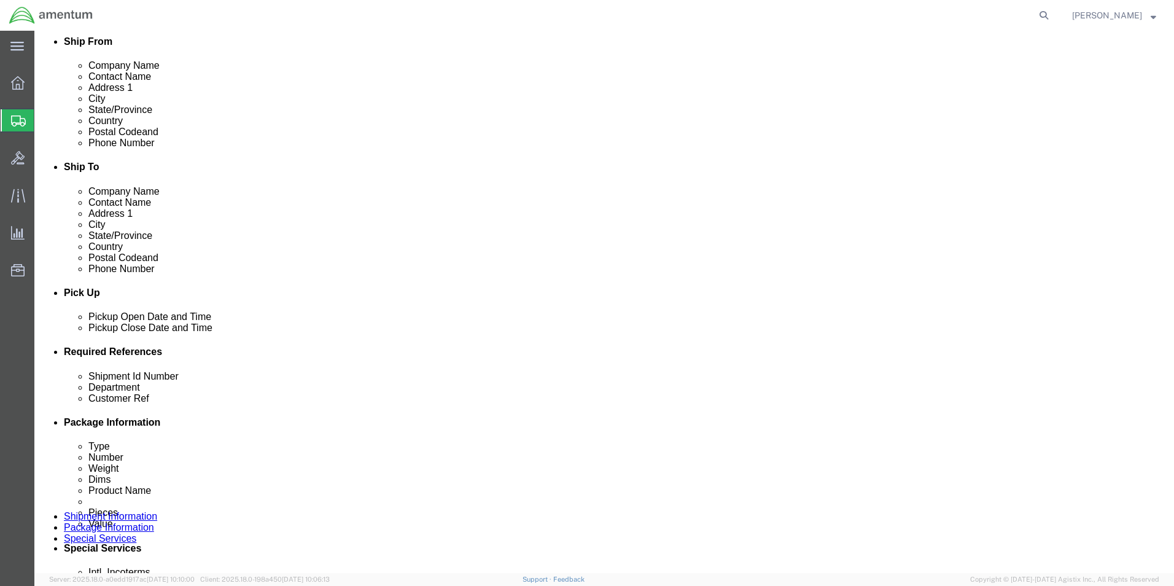
click input "text"
type input "V9539W"
click select "Select DHL FedEx Express UPS"
select select "UPS"
click select "Select DHL FedEx Express UPS"
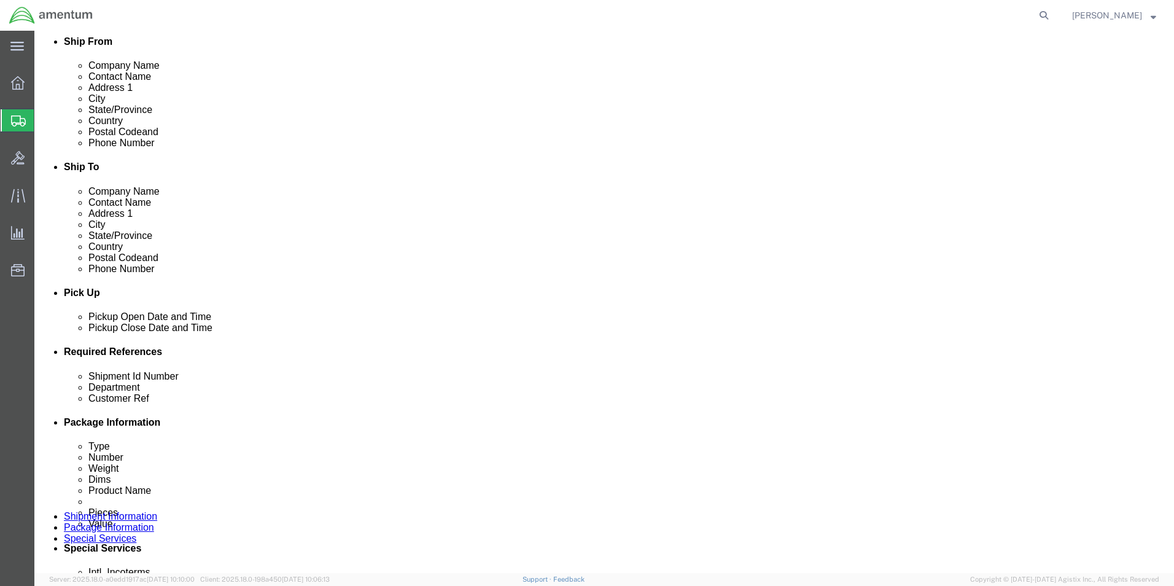
click input "text"
type input "36067"
click button "Rate Shipment"
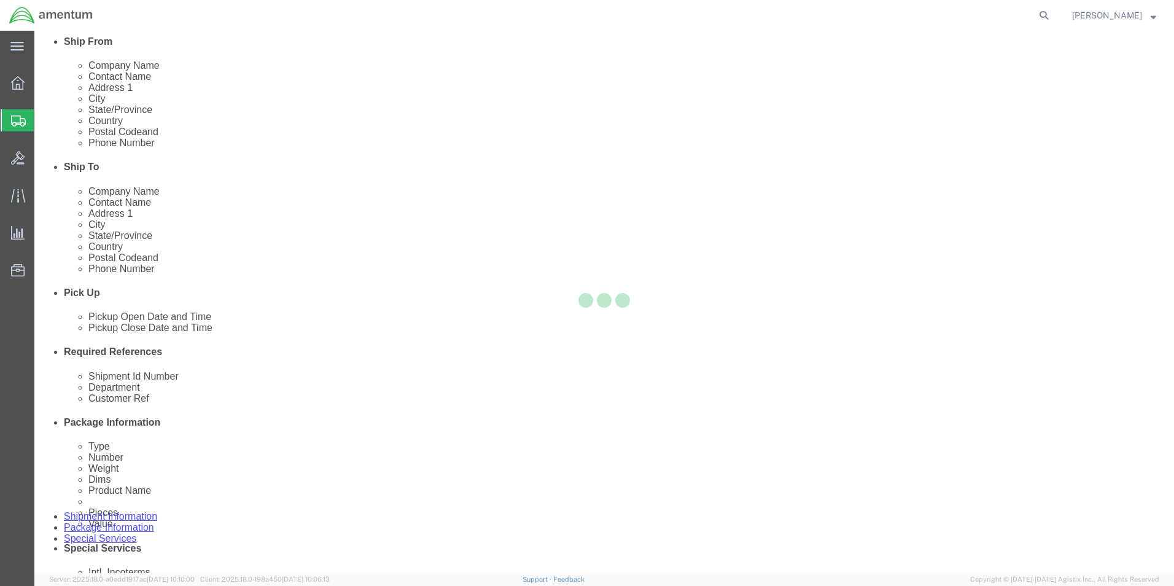
select select
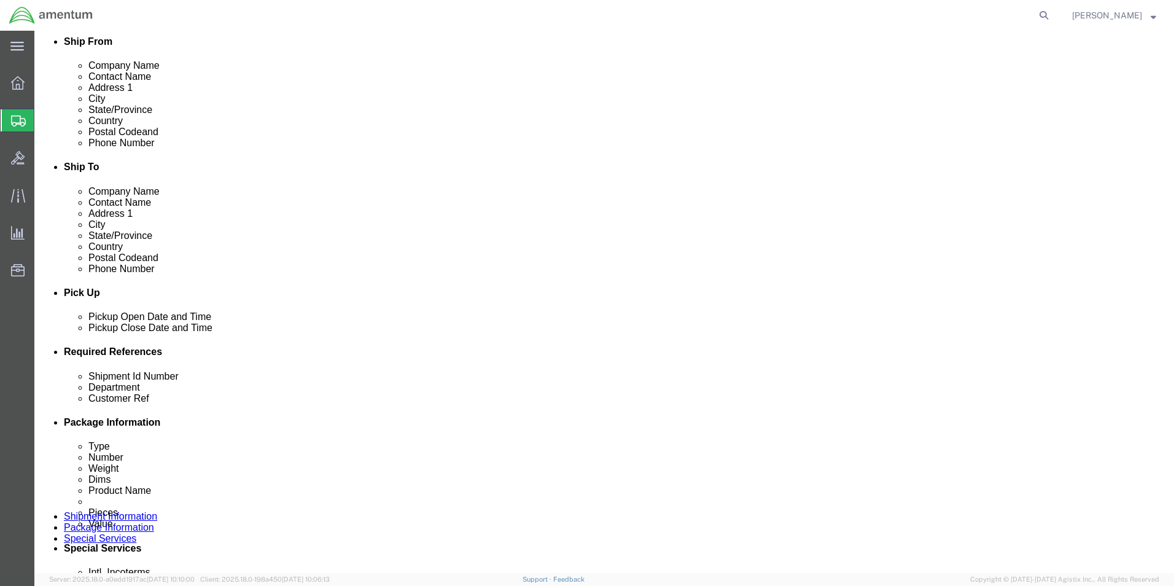
select select "DEPARTMENT"
select select "50311_96750"
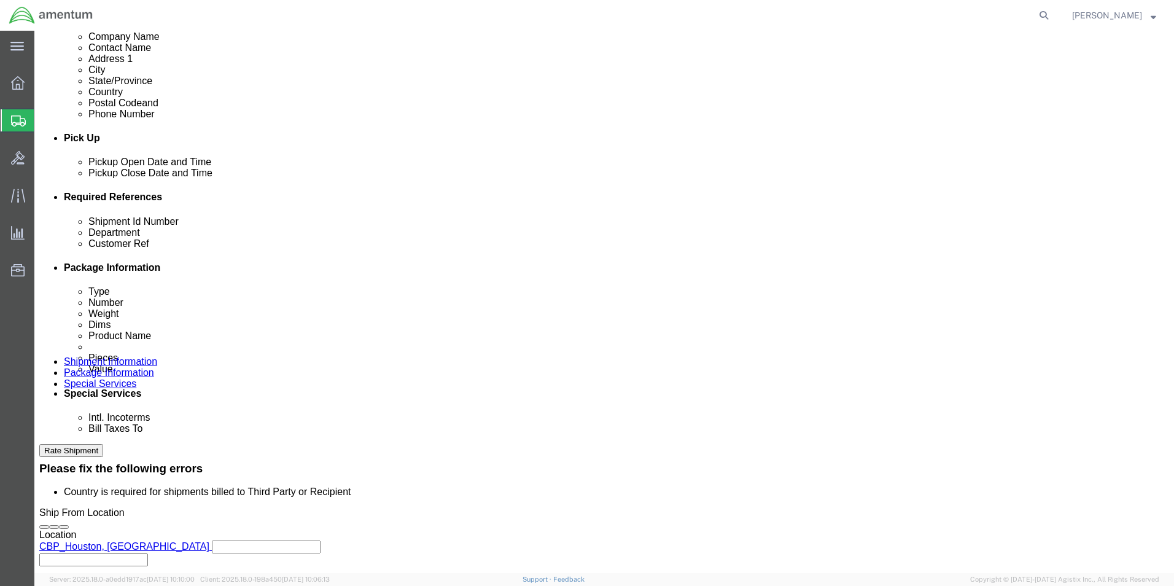
scroll to position [491, 0]
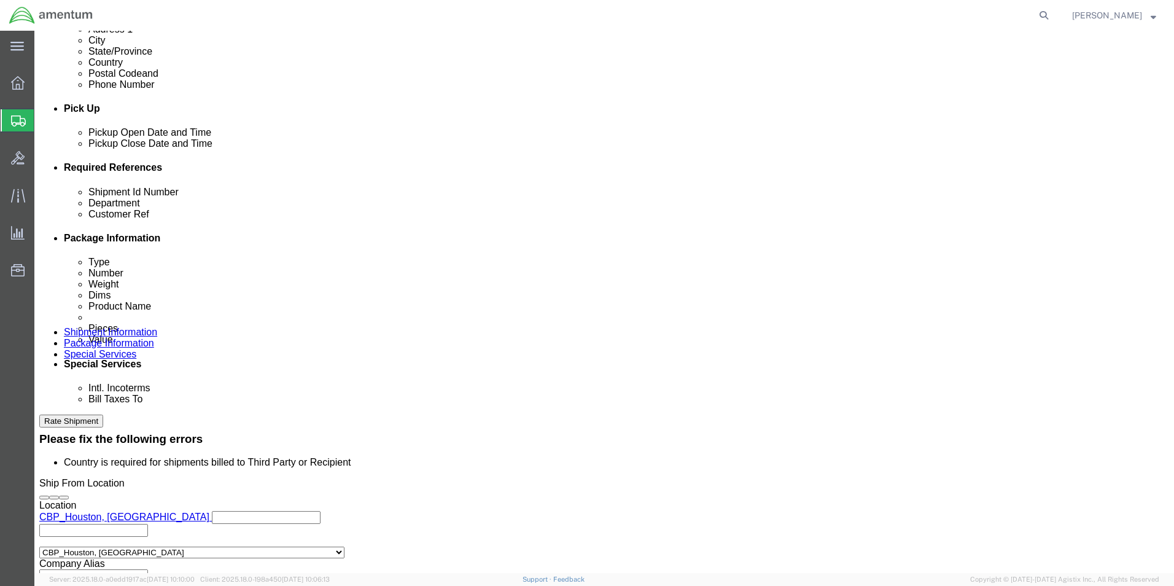
click select "Select [GEOGRAPHIC_DATA] [GEOGRAPHIC_DATA] [GEOGRAPHIC_DATA] [GEOGRAPHIC_DATA] …"
select select "US"
click select "Select [GEOGRAPHIC_DATA] [GEOGRAPHIC_DATA] [GEOGRAPHIC_DATA] [GEOGRAPHIC_DATA] …"
click button "Rate Shipment"
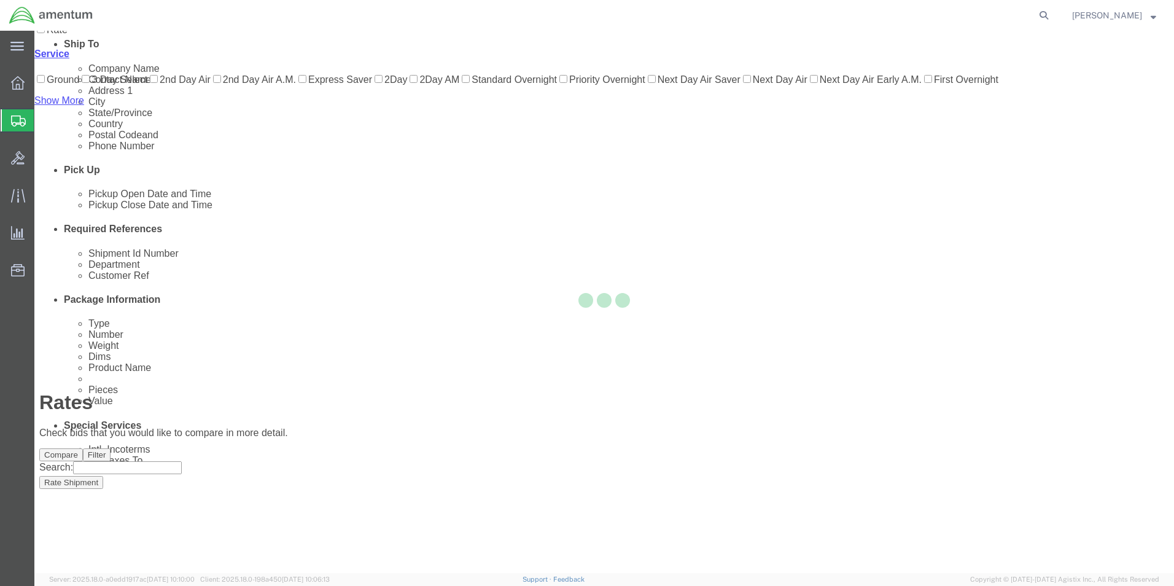
scroll to position [26, 0]
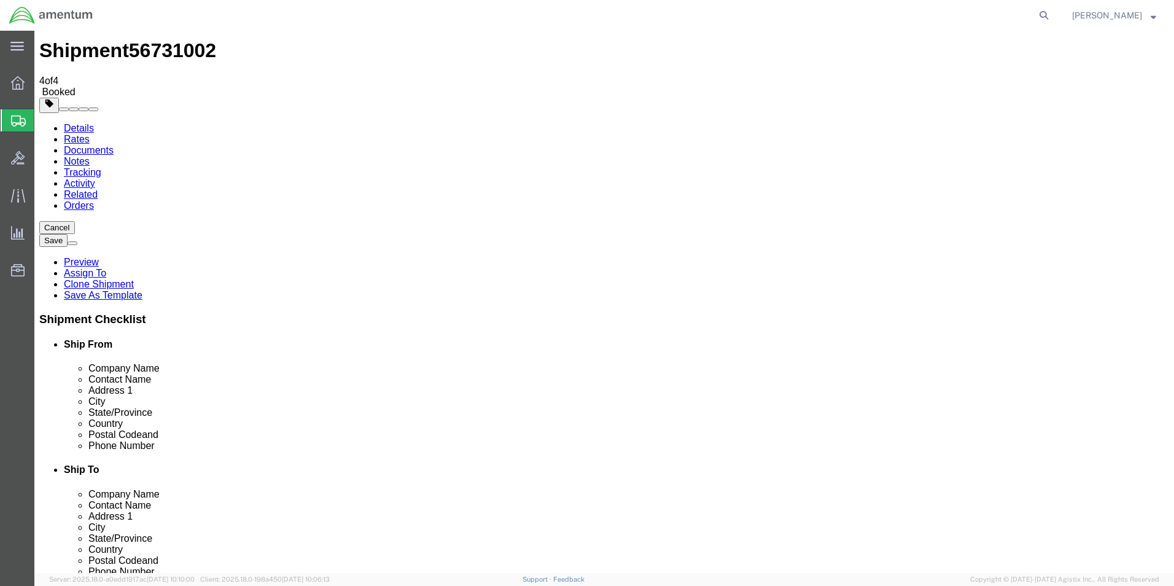
scroll to position [0, 0]
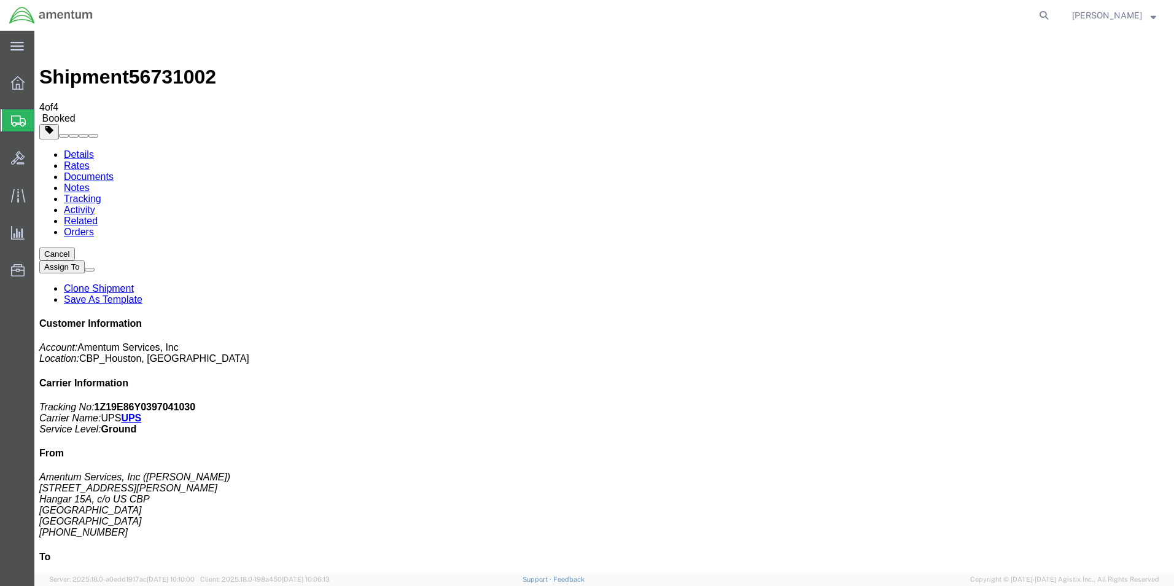
drag, startPoint x: 50, startPoint y: 195, endPoint x: 88, endPoint y: 203, distance: 38.8
checkbox input "true"
select select "2"
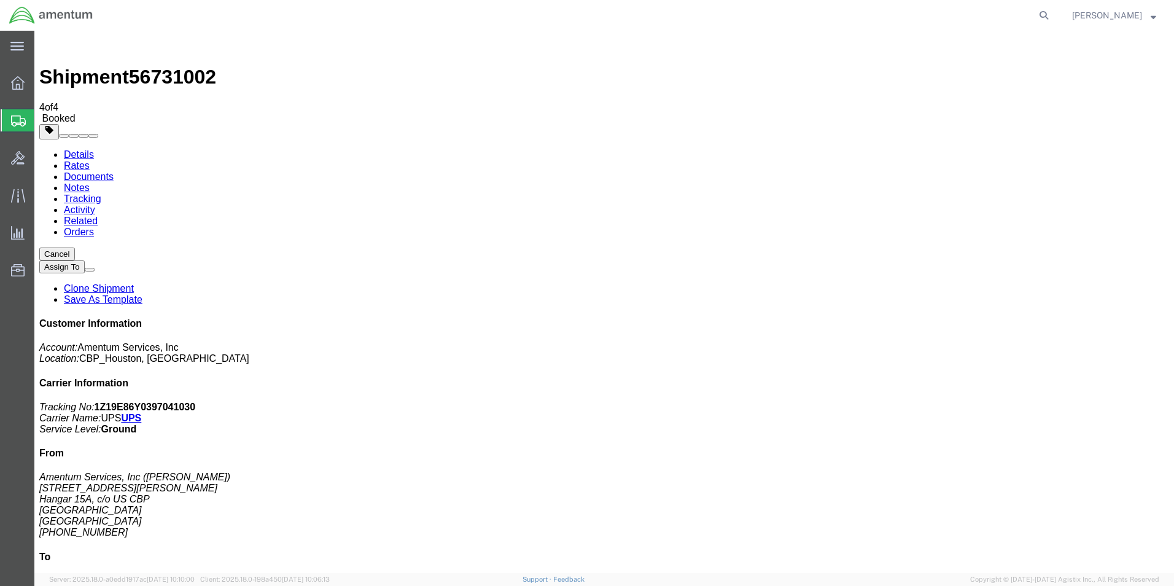
click at [44, 117] on span "Shipments" at bounding box center [39, 120] width 10 height 25
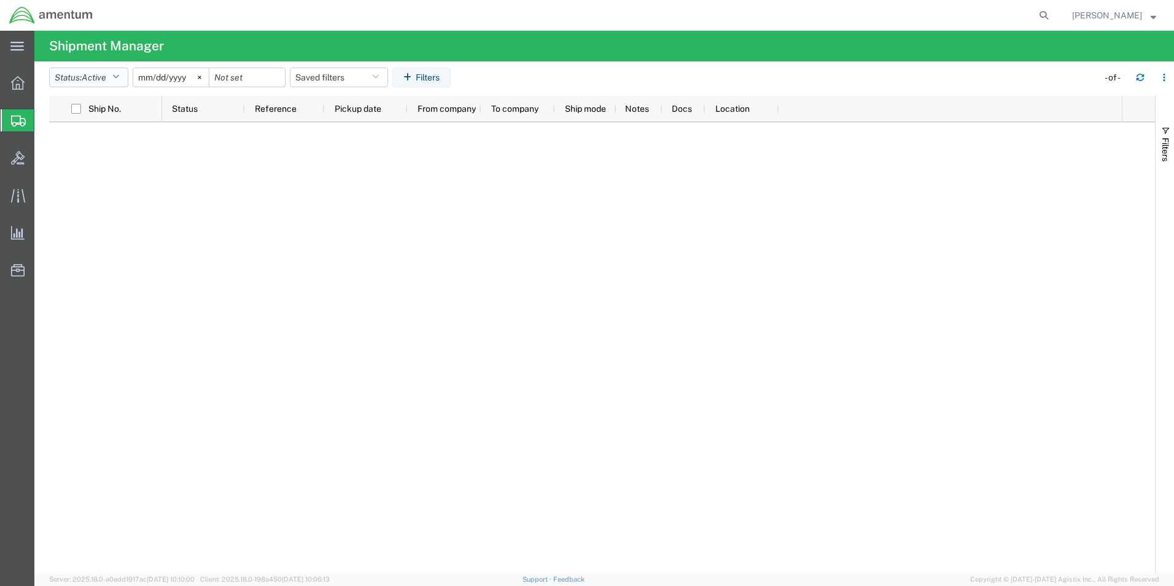
click at [101, 75] on span "Active" at bounding box center [94, 77] width 25 height 10
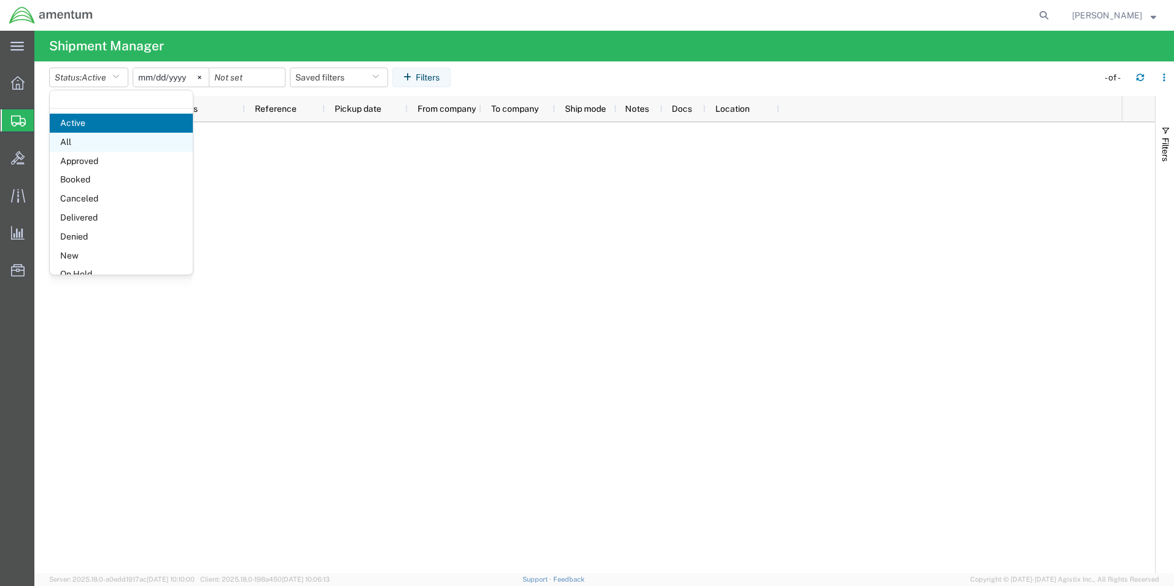
click at [71, 144] on span "All" at bounding box center [121, 142] width 143 height 19
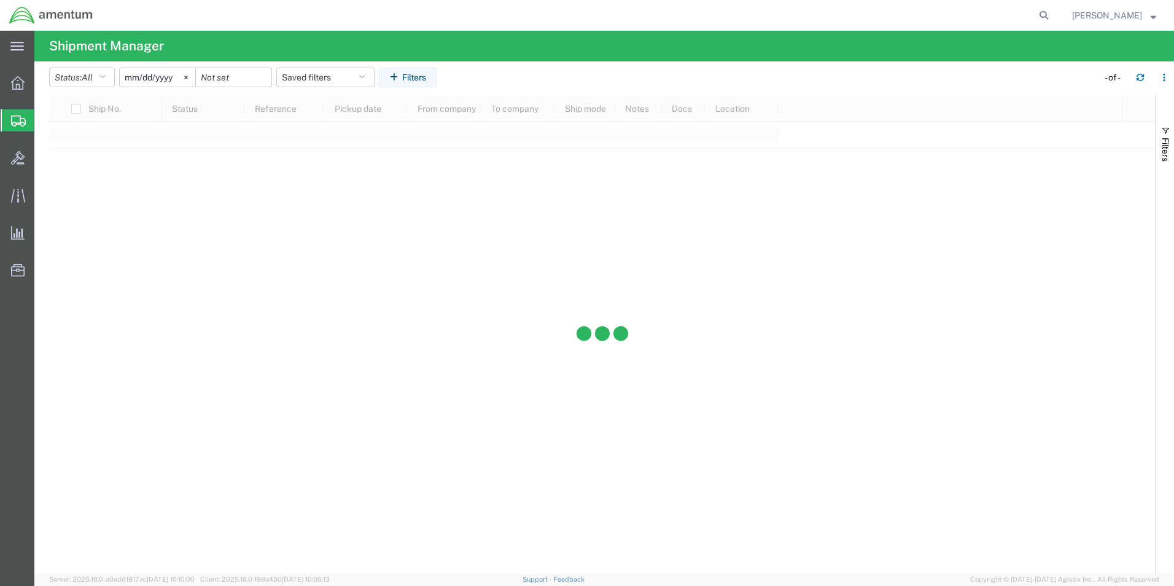
click at [182, 77] on svg-icon at bounding box center [186, 77] width 18 height 18
click at [159, 79] on input "date" at bounding box center [157, 77] width 75 height 18
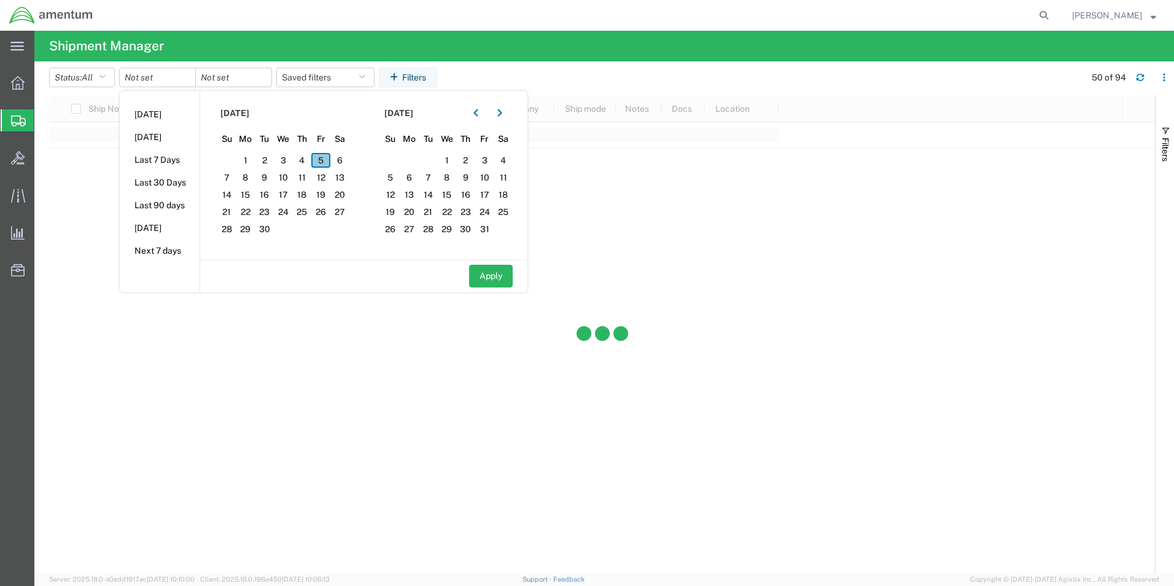
click at [328, 160] on span "5" at bounding box center [320, 160] width 19 height 15
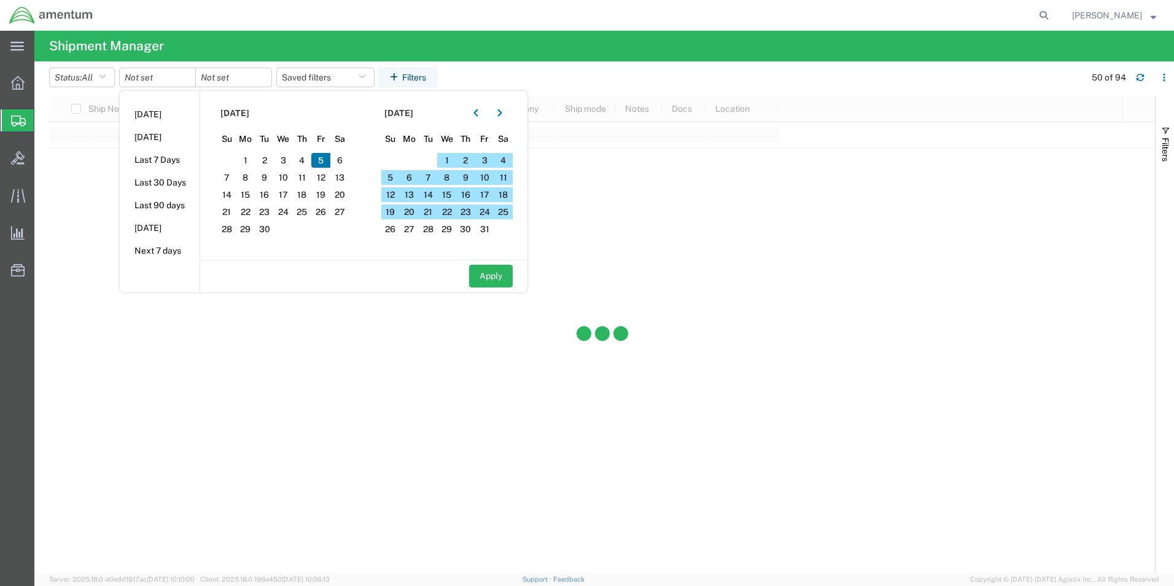
click at [322, 161] on span "5" at bounding box center [320, 160] width 19 height 15
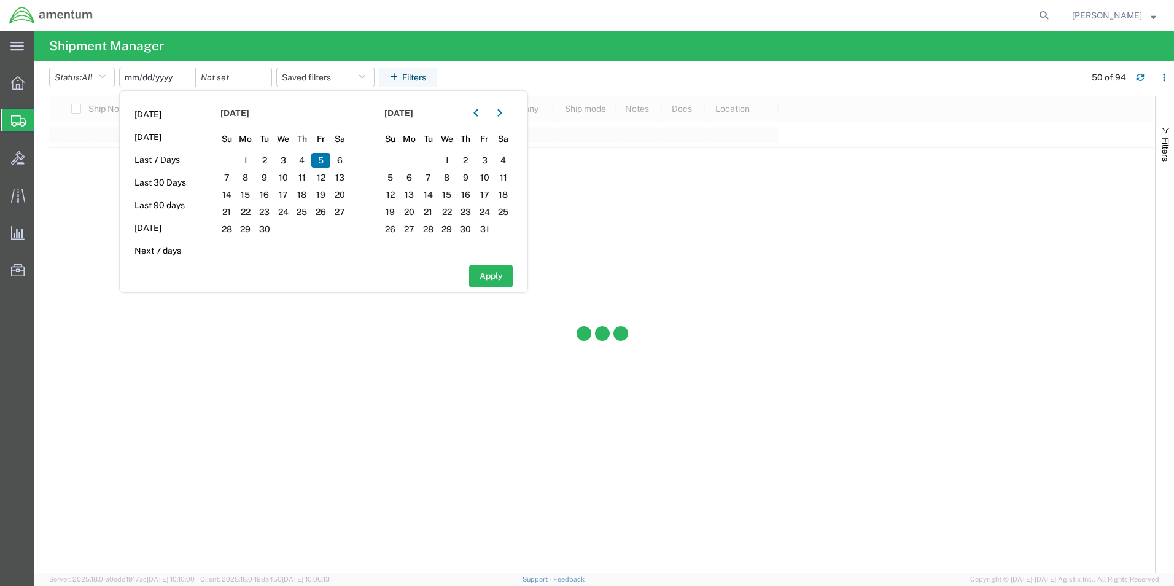
click at [163, 74] on input "date" at bounding box center [157, 77] width 75 height 18
click at [325, 161] on span "5" at bounding box center [320, 160] width 19 height 15
click at [149, 72] on input "date" at bounding box center [157, 77] width 75 height 18
click at [149, 112] on li "[DATE]" at bounding box center [160, 114] width 80 height 23
type input "[DATE]"
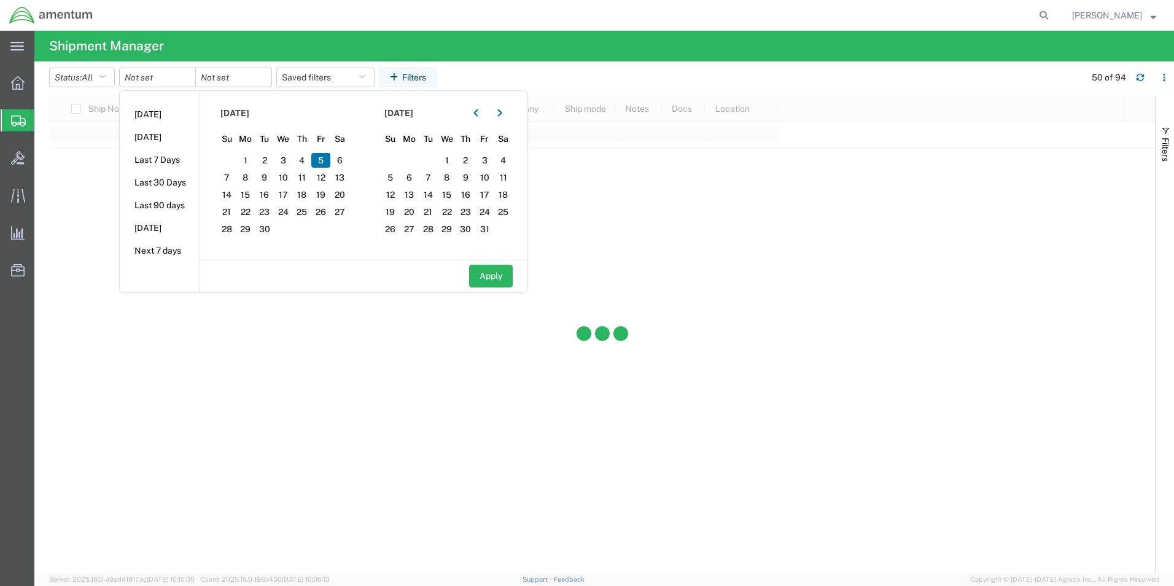
type input "[DATE]"
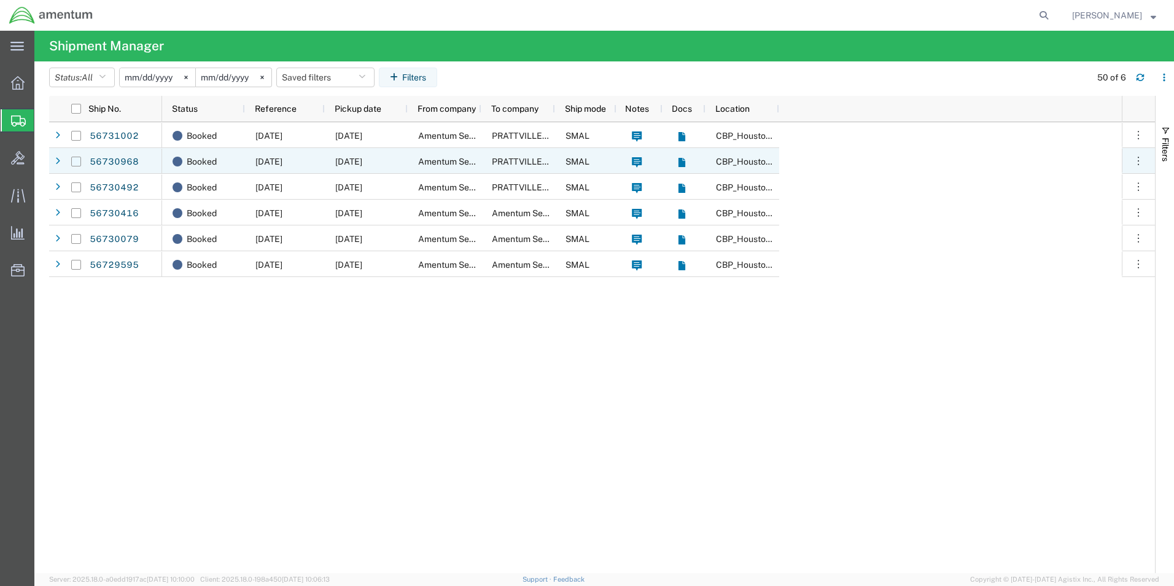
click at [75, 160] on input "Press Space to toggle row selection (unchecked)" at bounding box center [76, 162] width 10 height 10
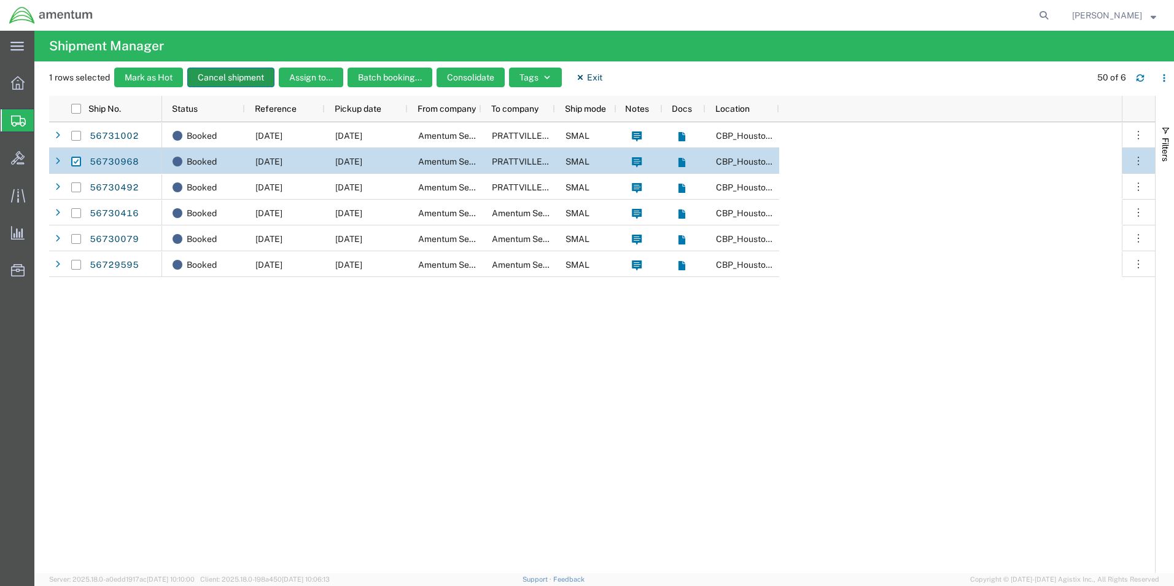
click at [238, 74] on button "Cancel shipment" at bounding box center [230, 78] width 87 height 20
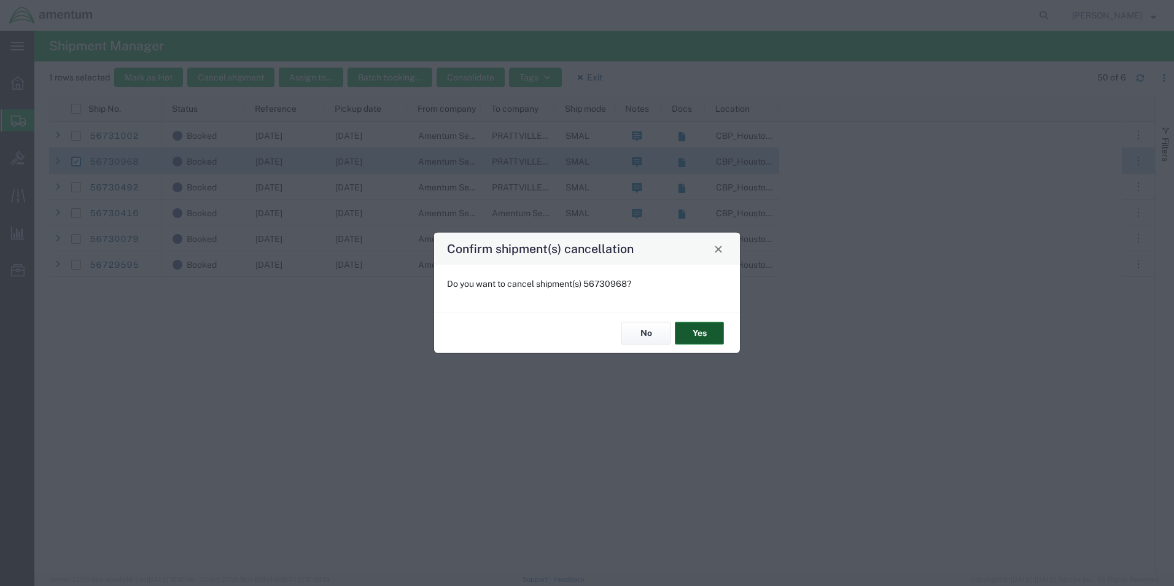
click at [694, 332] on button "Yes" at bounding box center [699, 333] width 49 height 23
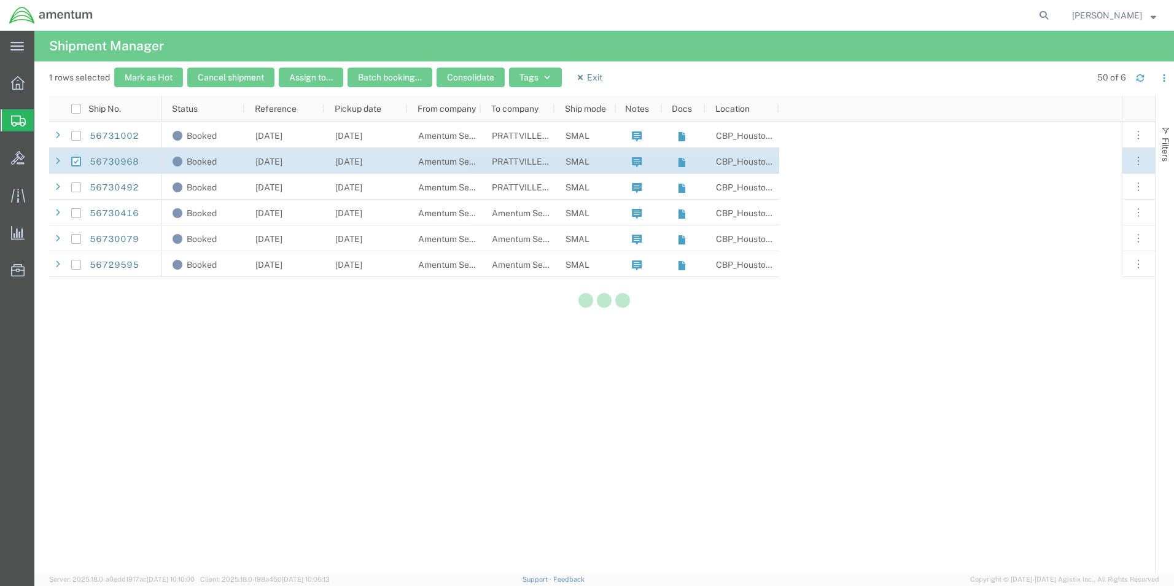
checkbox input "false"
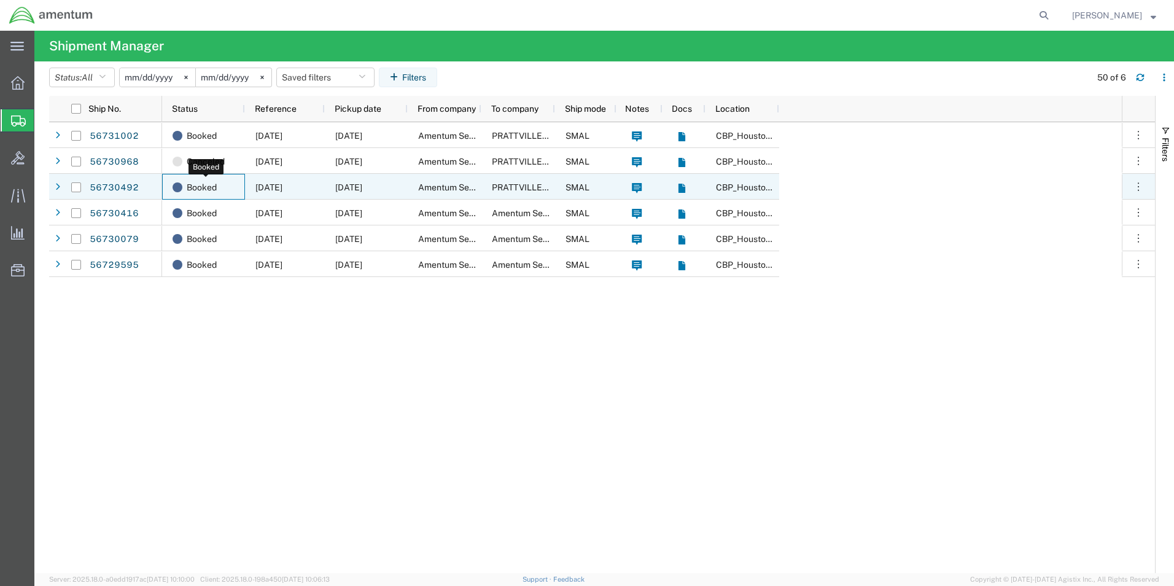
click at [197, 188] on span "Booked" at bounding box center [202, 187] width 30 height 26
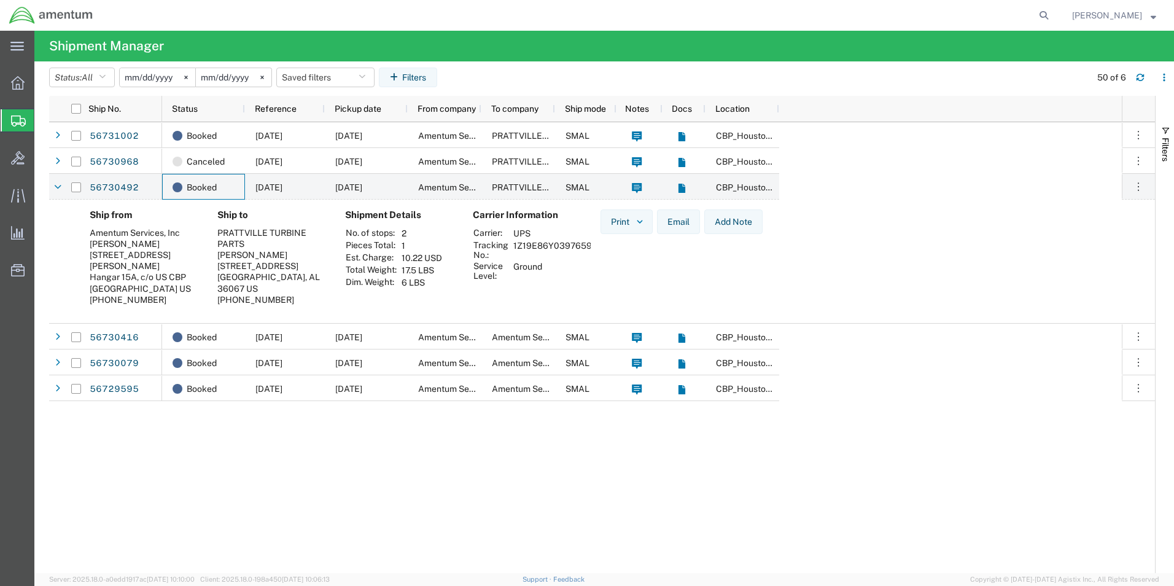
click at [586, 245] on td "1Z19E86Y0397659203" at bounding box center [560, 249] width 103 height 21
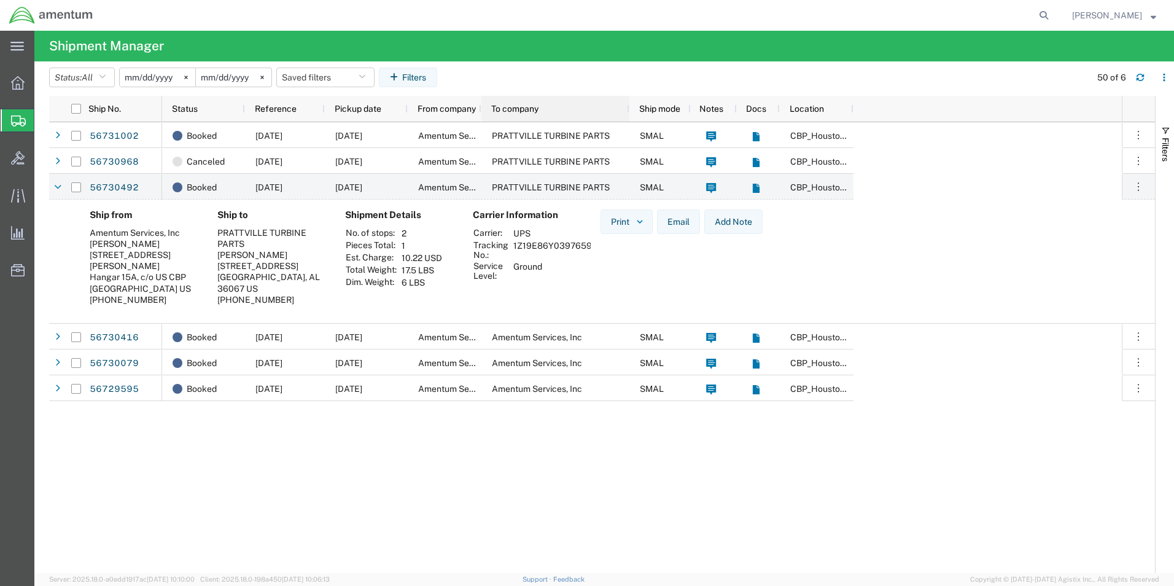
drag, startPoint x: 552, startPoint y: 107, endPoint x: 627, endPoint y: 112, distance: 74.4
click at [627, 112] on div at bounding box center [628, 109] width 5 height 26
click at [75, 187] on input "Press Space to toggle row selection (unchecked)" at bounding box center [76, 187] width 10 height 10
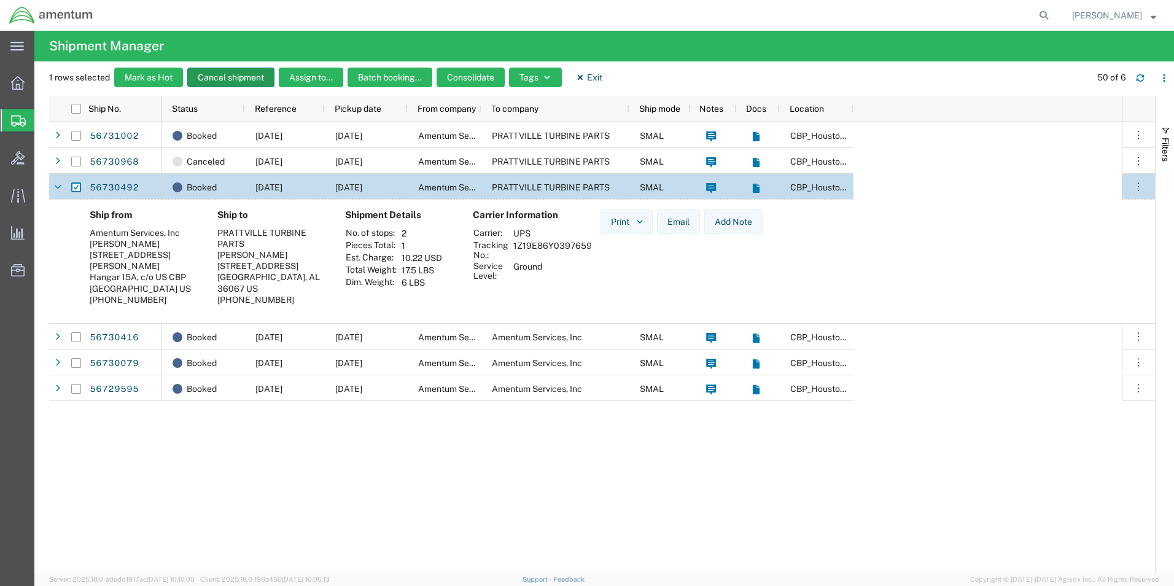
click at [230, 76] on button "Cancel shipment" at bounding box center [230, 78] width 87 height 20
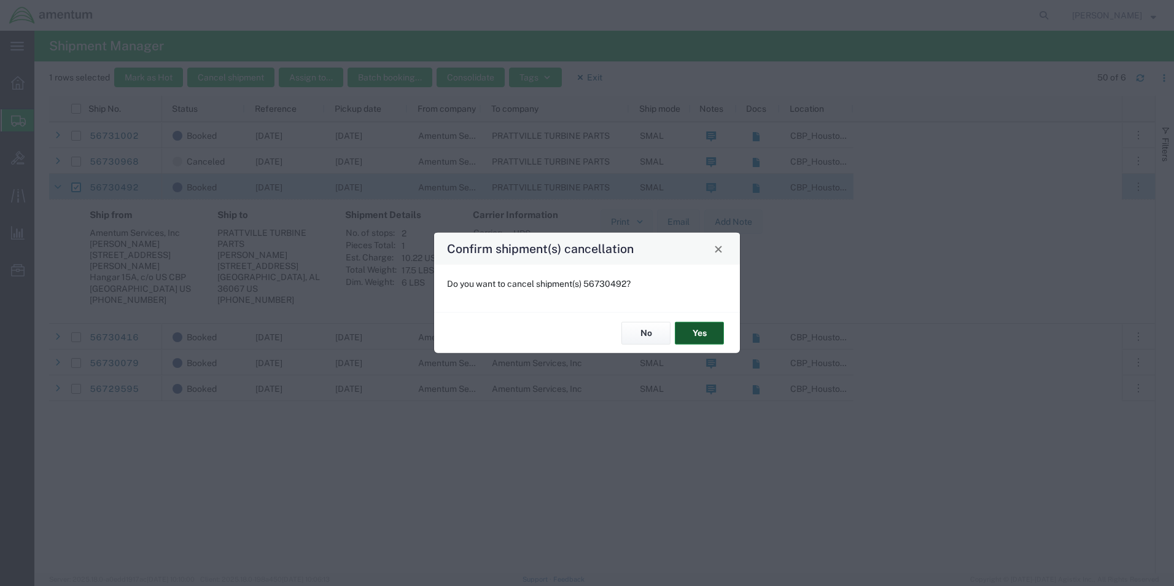
click at [711, 333] on button "Yes" at bounding box center [699, 333] width 49 height 23
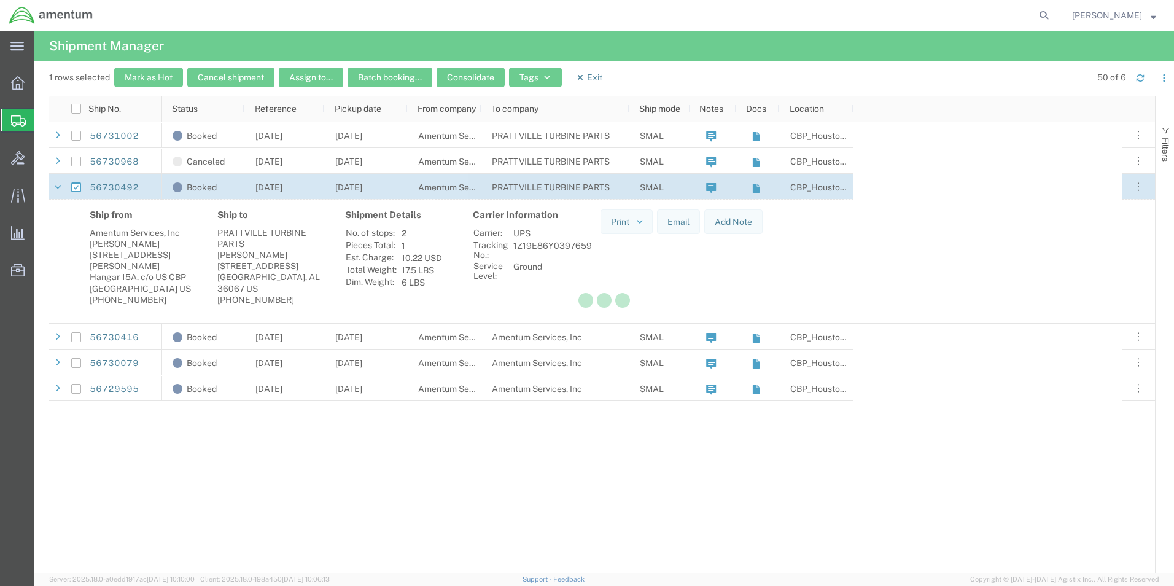
checkbox input "false"
